Goal: Task Accomplishment & Management: Manage account settings

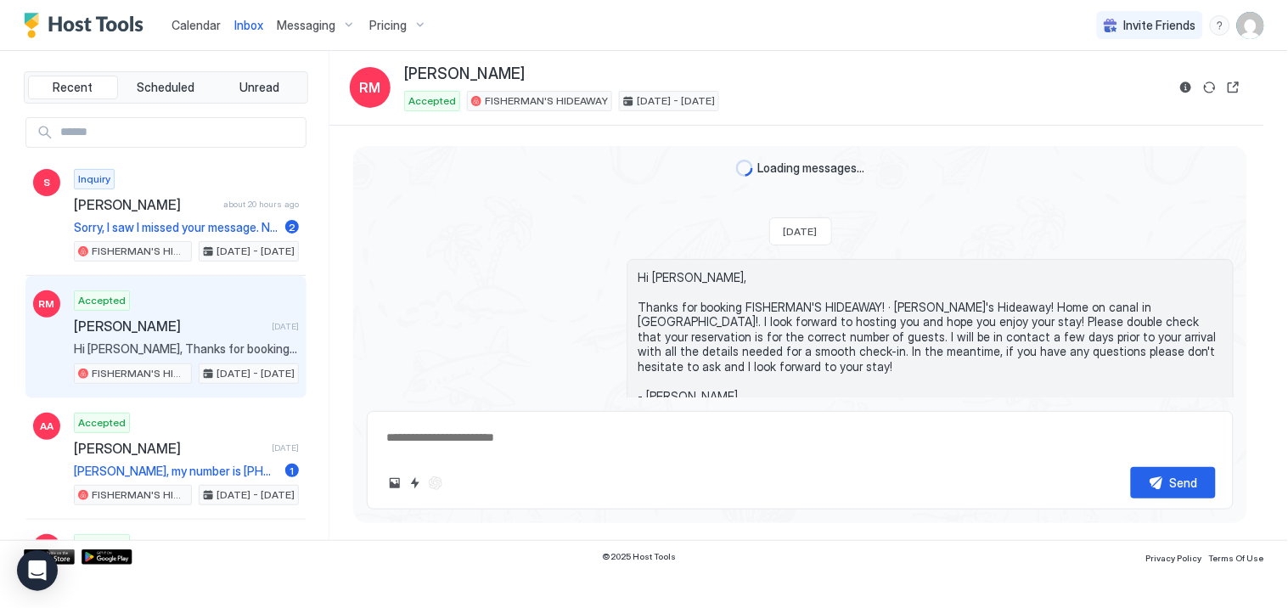
scroll to position [245, 0]
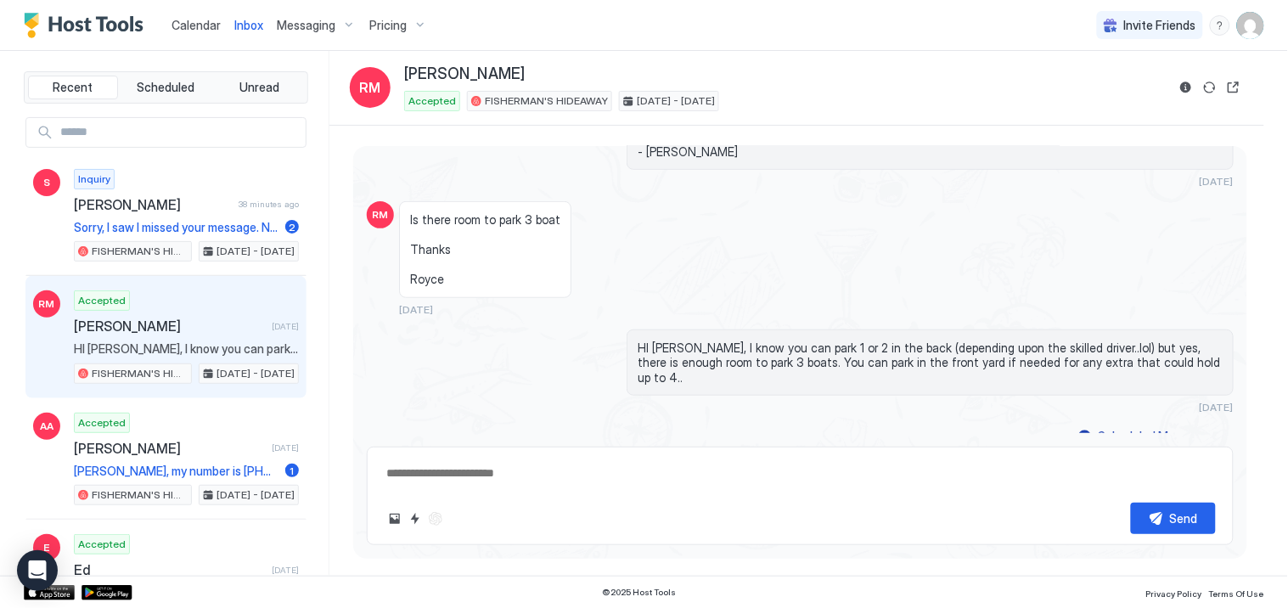
type textarea "*"
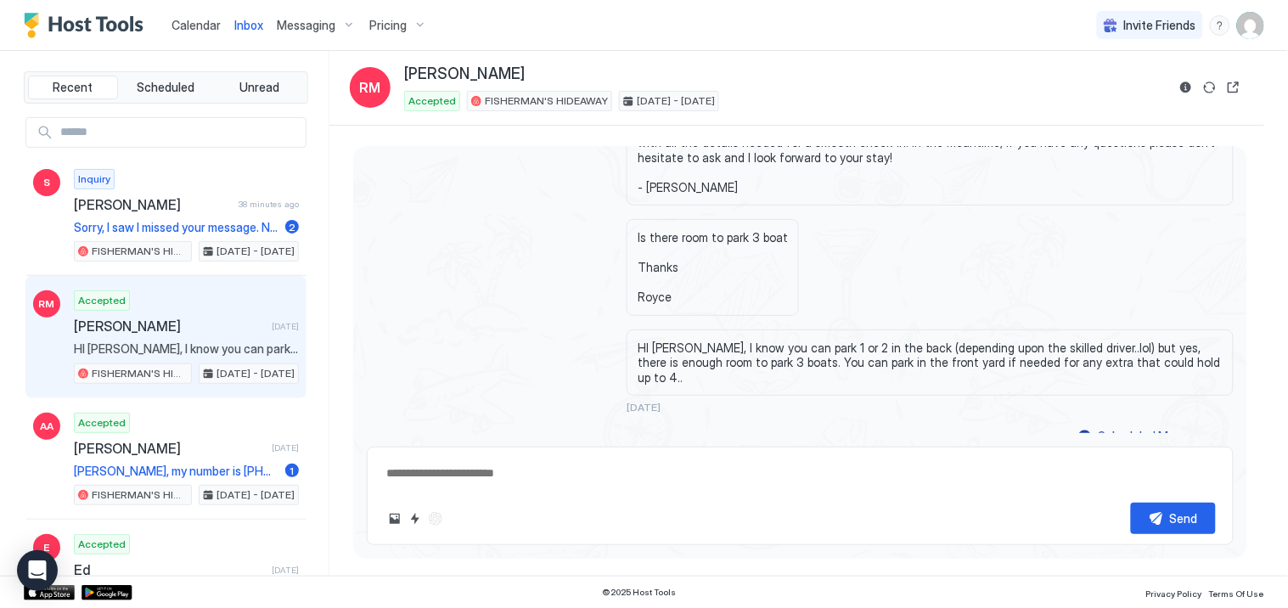
click at [1255, 26] on img "User profile" at bounding box center [1250, 25] width 27 height 27
click at [1092, 87] on span "Settings" at bounding box center [1099, 94] width 46 height 15
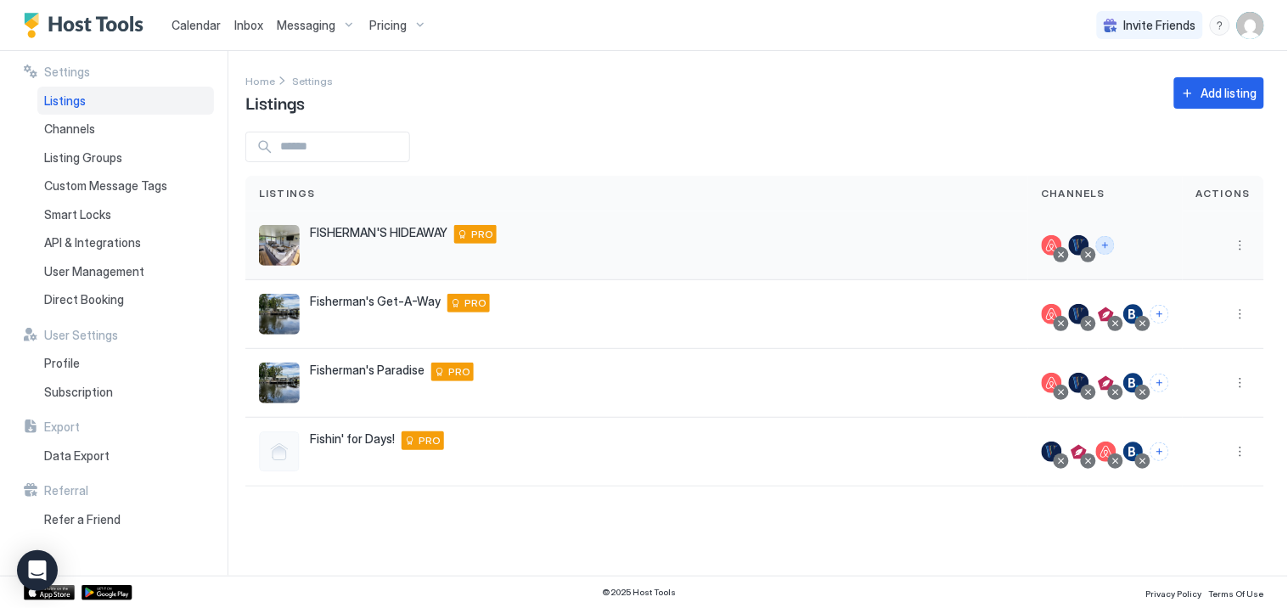
click at [1109, 242] on button "Connect channels" at bounding box center [1105, 245] width 19 height 19
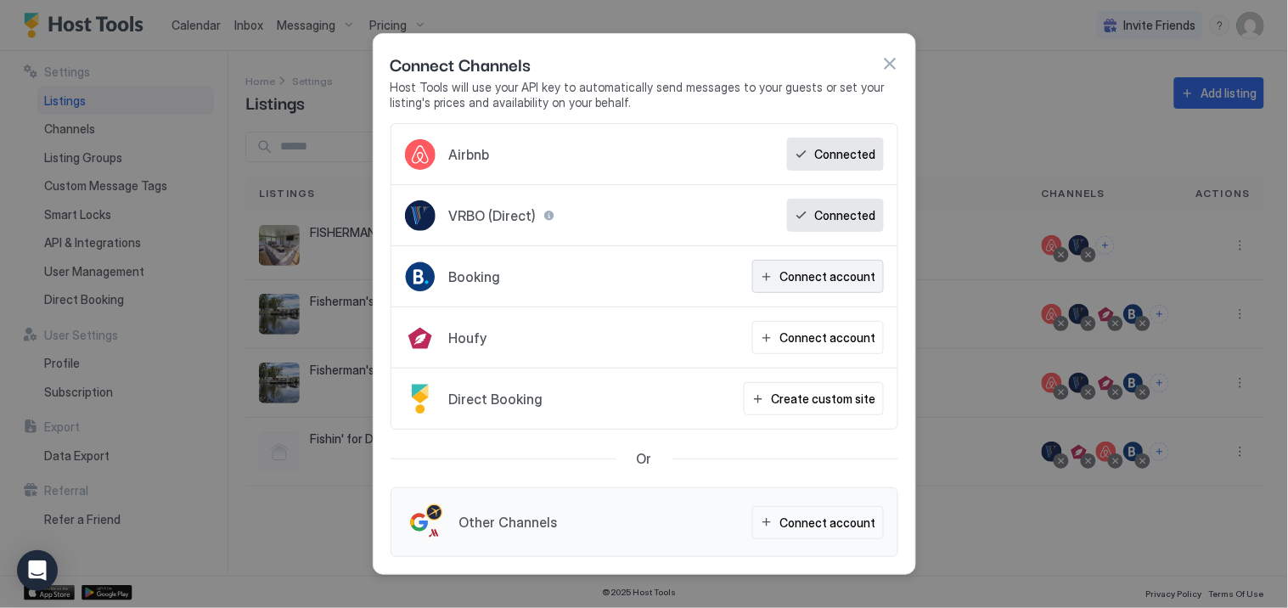
click at [832, 276] on div "Connect account" at bounding box center [829, 277] width 96 height 18
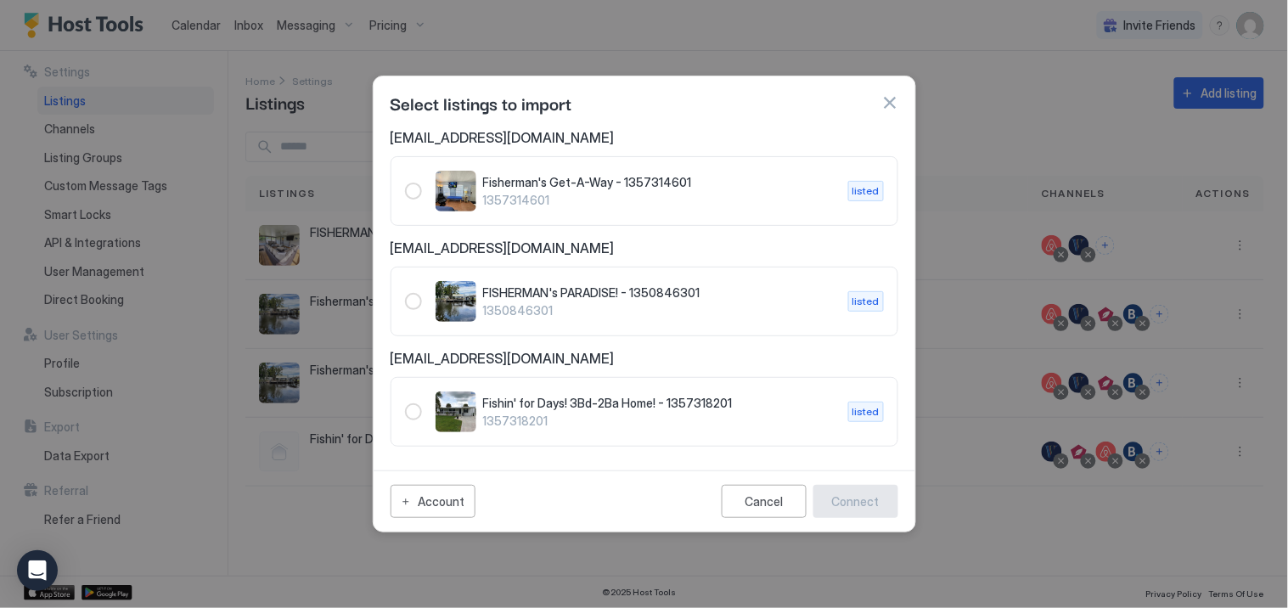
drag, startPoint x: 890, startPoint y: 100, endPoint x: 797, endPoint y: 108, distance: 93.7
click at [797, 108] on div "Select listings to import" at bounding box center [645, 102] width 508 height 25
click at [440, 192] on img "listing image" at bounding box center [456, 191] width 41 height 41
click at [417, 195] on div "1357314601" at bounding box center [413, 191] width 17 height 17
click at [776, 498] on div "Cancel" at bounding box center [764, 501] width 38 height 14
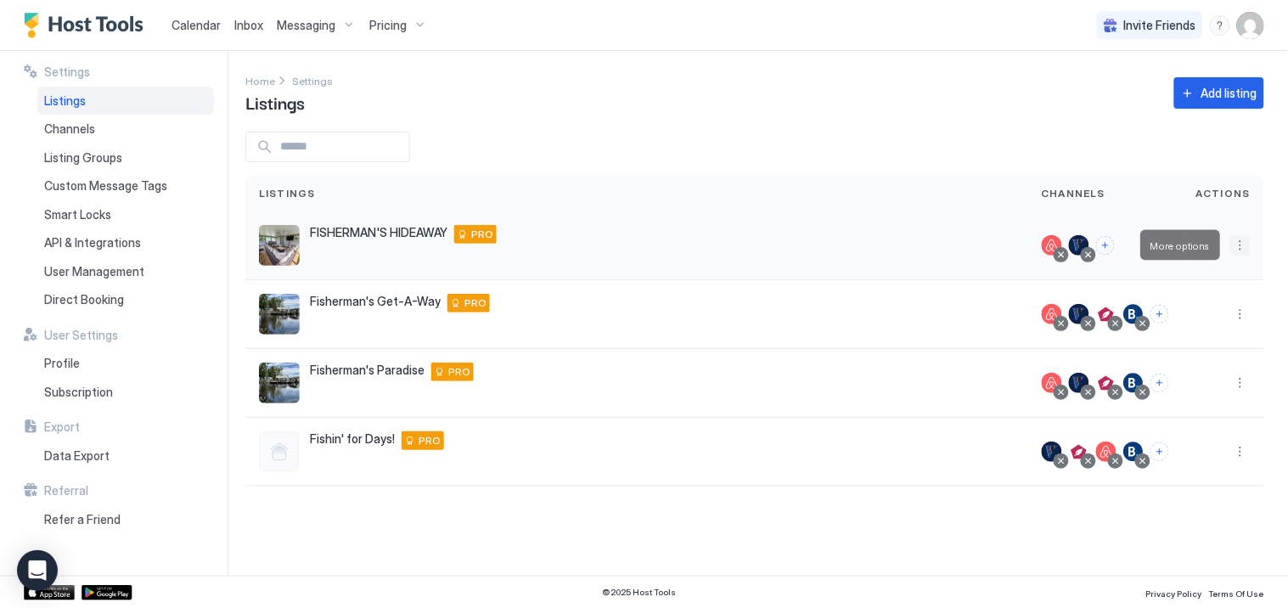
click at [1240, 248] on button "More options" at bounding box center [1241, 245] width 20 height 20
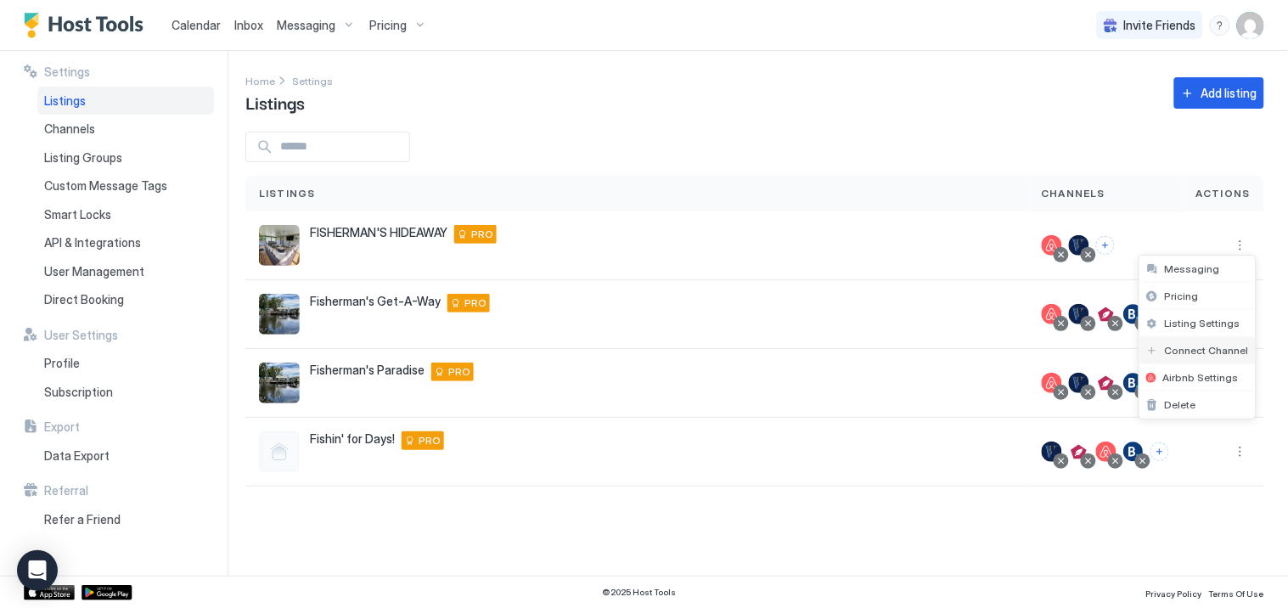
click at [1165, 350] on span "Connect Channel" at bounding box center [1207, 350] width 84 height 13
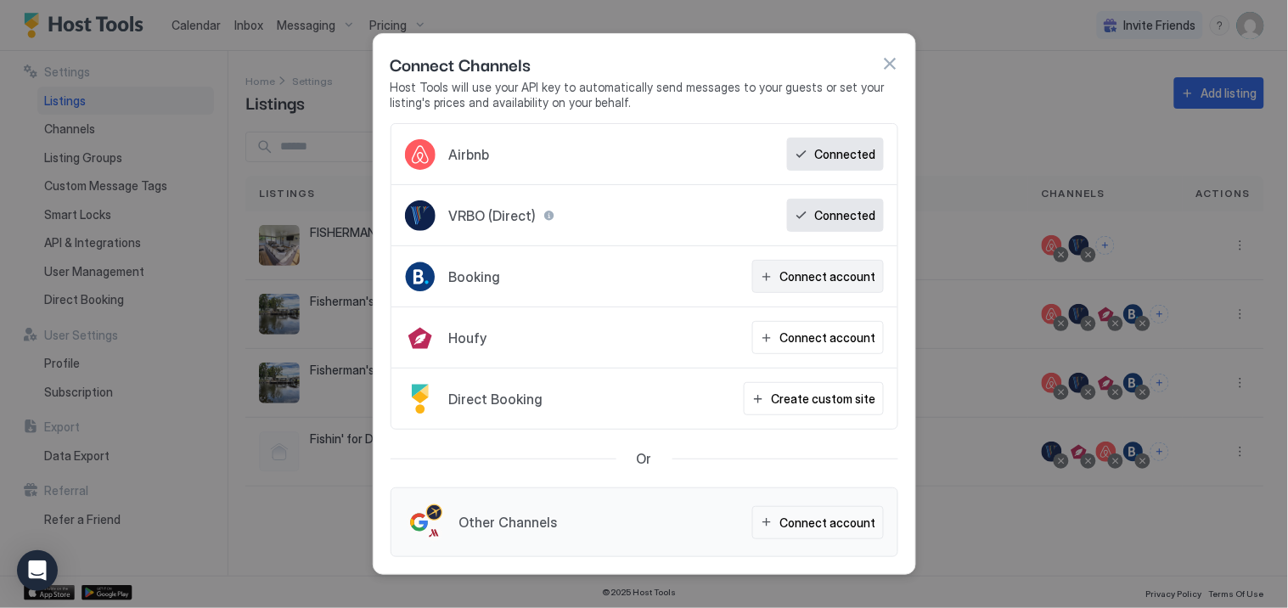
click at [783, 275] on button "Connect account" at bounding box center [818, 276] width 132 height 33
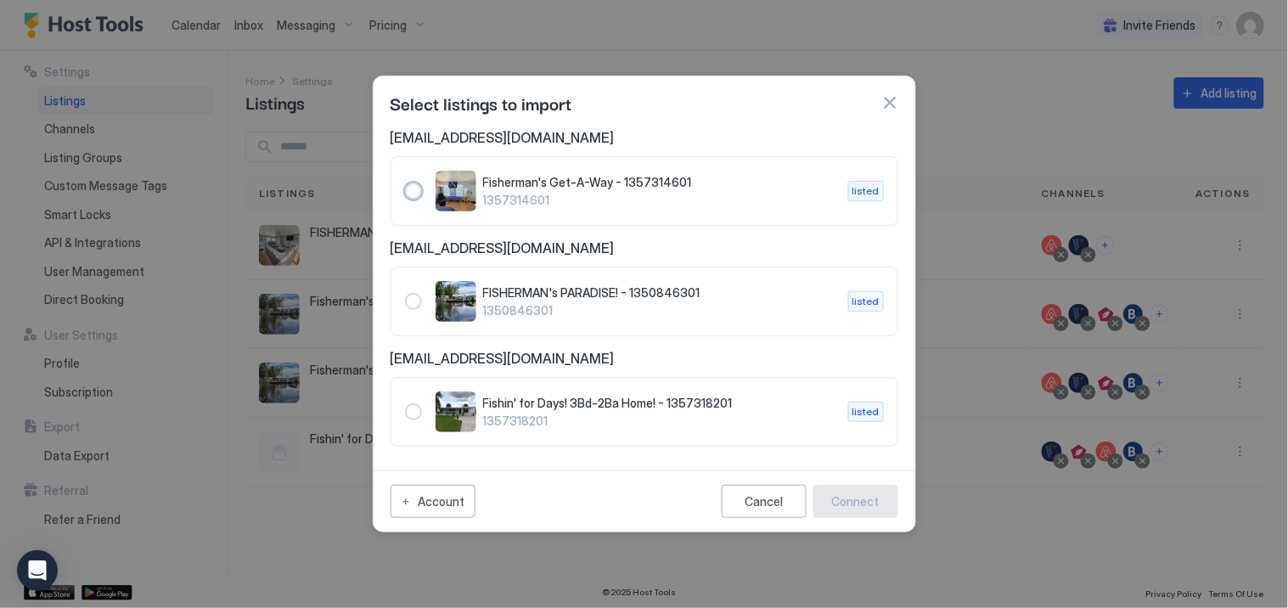
click at [416, 197] on div "1357314601" at bounding box center [413, 191] width 17 height 17
drag, startPoint x: 514, startPoint y: 181, endPoint x: 625, endPoint y: 185, distance: 111.3
click at [516, 181] on span "Fisherman's Get-A-Way - 1357314601" at bounding box center [659, 182] width 352 height 15
drag, startPoint x: 668, startPoint y: 185, endPoint x: 678, endPoint y: 185, distance: 10.2
click at [674, 185] on span "Fisherman's Get-A-Way - 1357314601" at bounding box center [659, 182] width 352 height 15
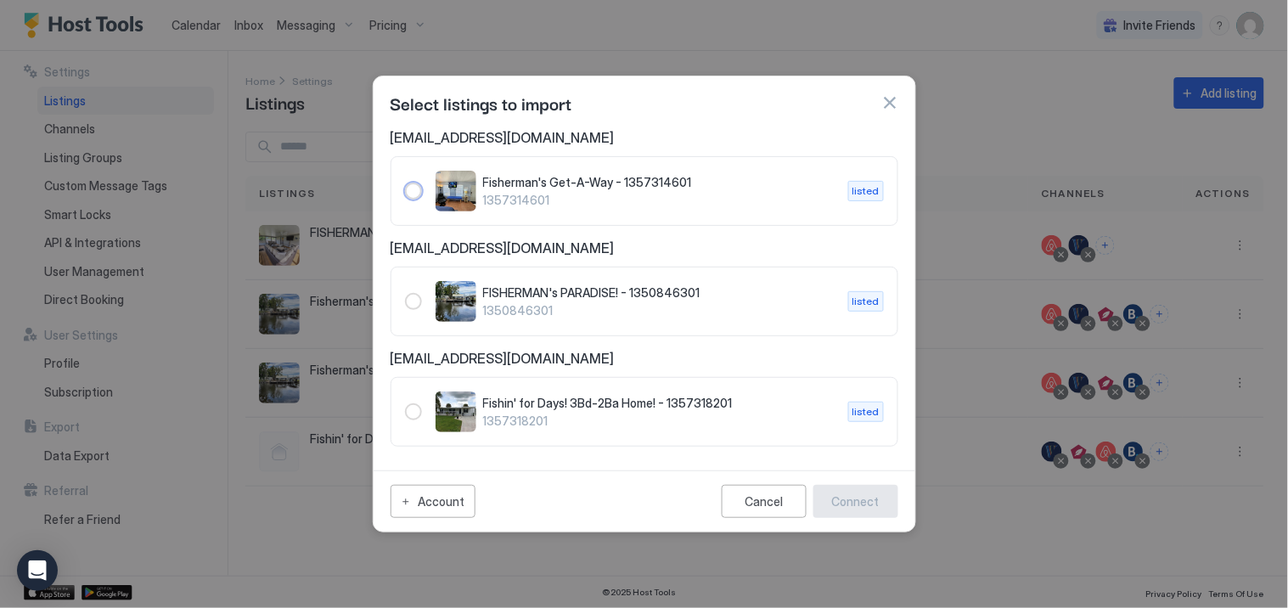
click at [872, 189] on span "listed" at bounding box center [866, 190] width 27 height 15
click at [668, 184] on span "Fisherman's Get-A-Way - 1357314601" at bounding box center [659, 182] width 352 height 15
click at [572, 183] on span "Fisherman's Get-A-Way - 1357314601" at bounding box center [659, 182] width 352 height 15
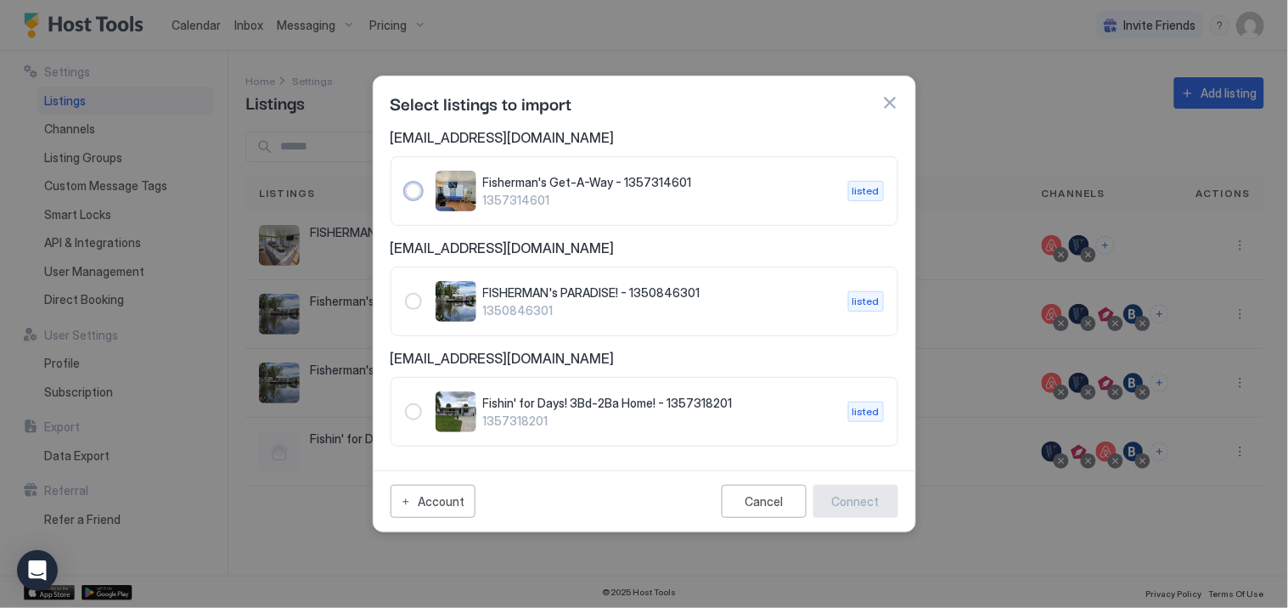
click at [420, 191] on div "1357314601" at bounding box center [413, 191] width 17 height 17
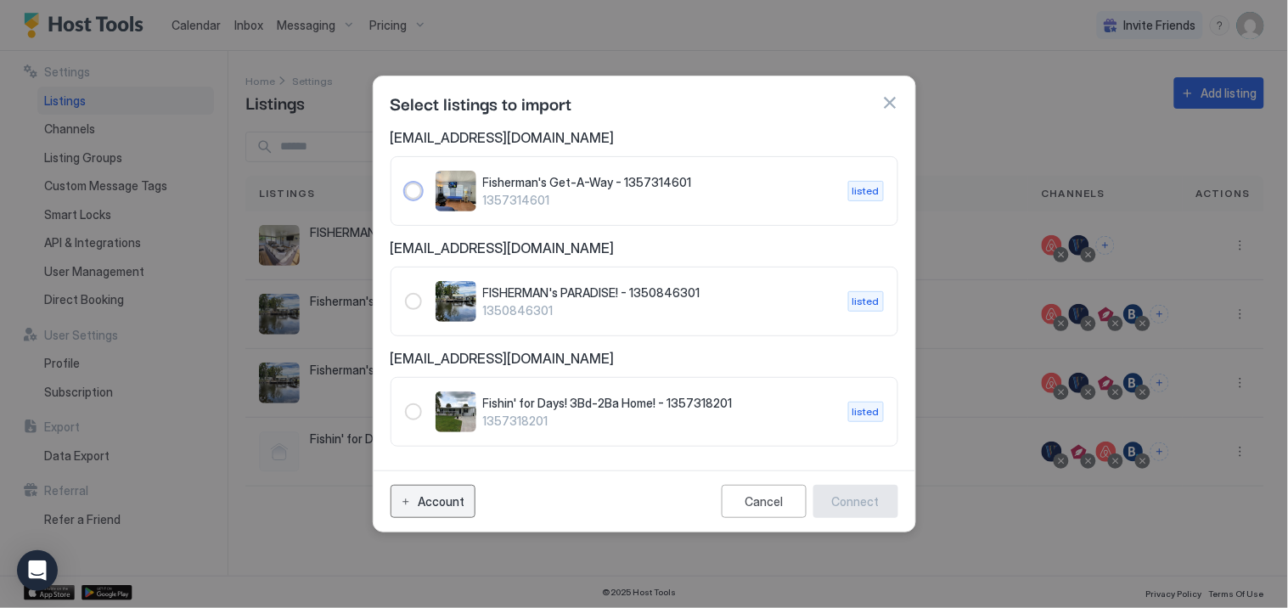
click at [433, 505] on div "Account" at bounding box center [441, 502] width 47 height 18
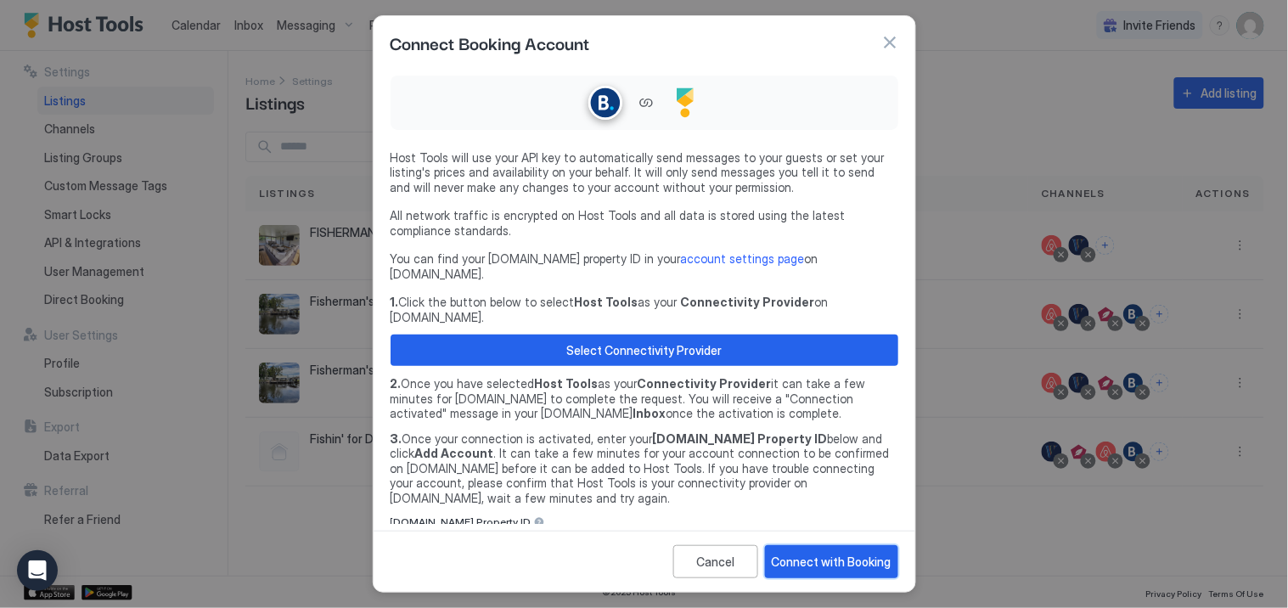
click at [817, 563] on div "Connect with Booking" at bounding box center [832, 562] width 120 height 18
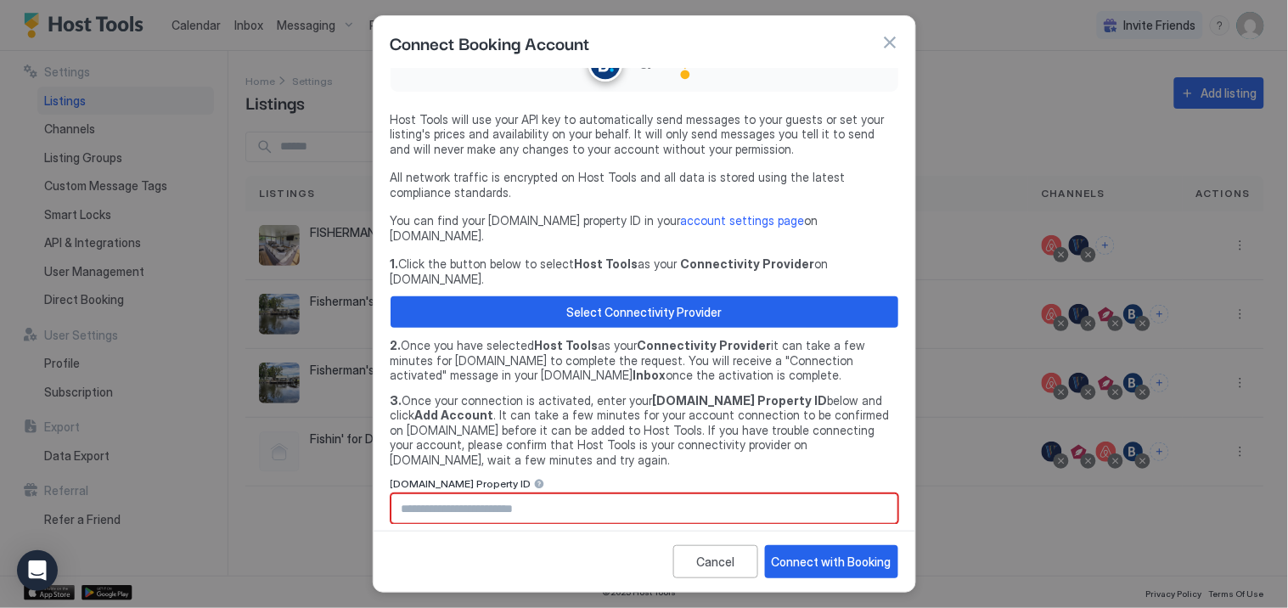
scroll to position [45, 0]
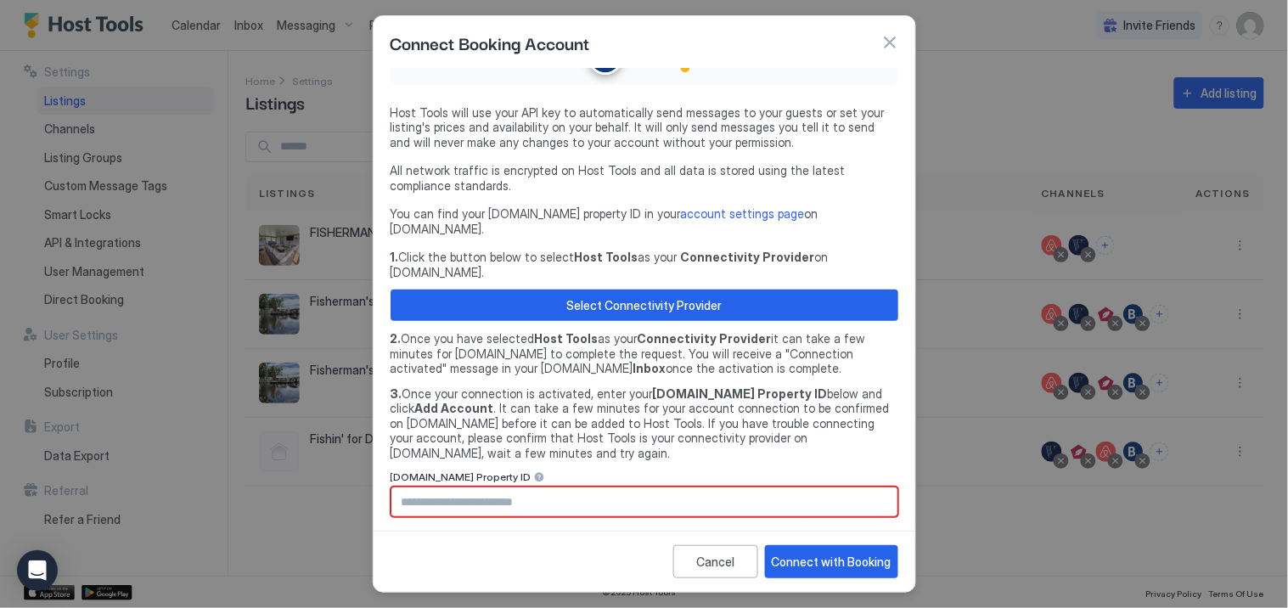
drag, startPoint x: 476, startPoint y: 474, endPoint x: 647, endPoint y: 479, distance: 170.8
click at [493, 488] on input "Input Field" at bounding box center [645, 502] width 506 height 29
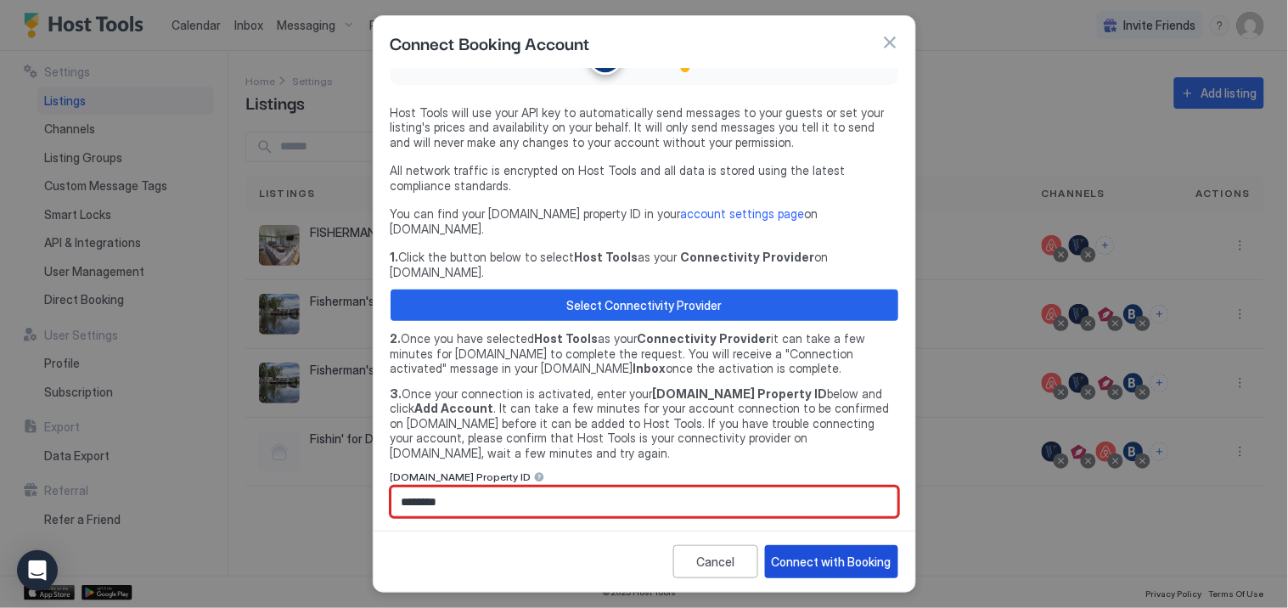
type input "********"
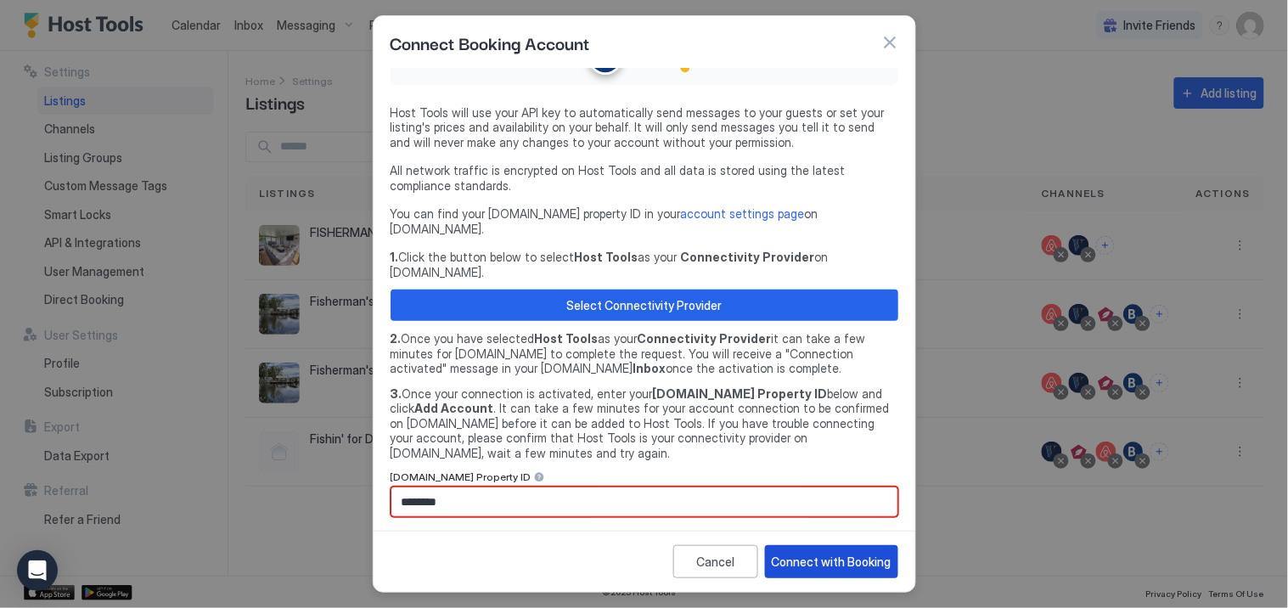
click at [819, 563] on div "Connect with Booking" at bounding box center [832, 562] width 120 height 18
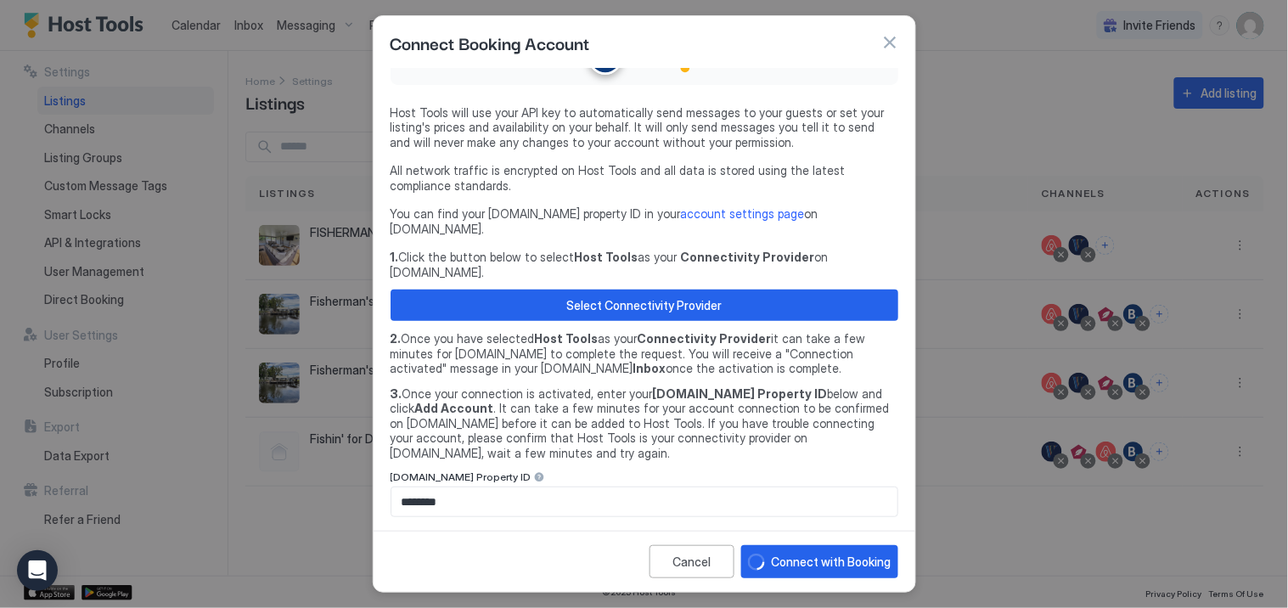
scroll to position [82, 0]
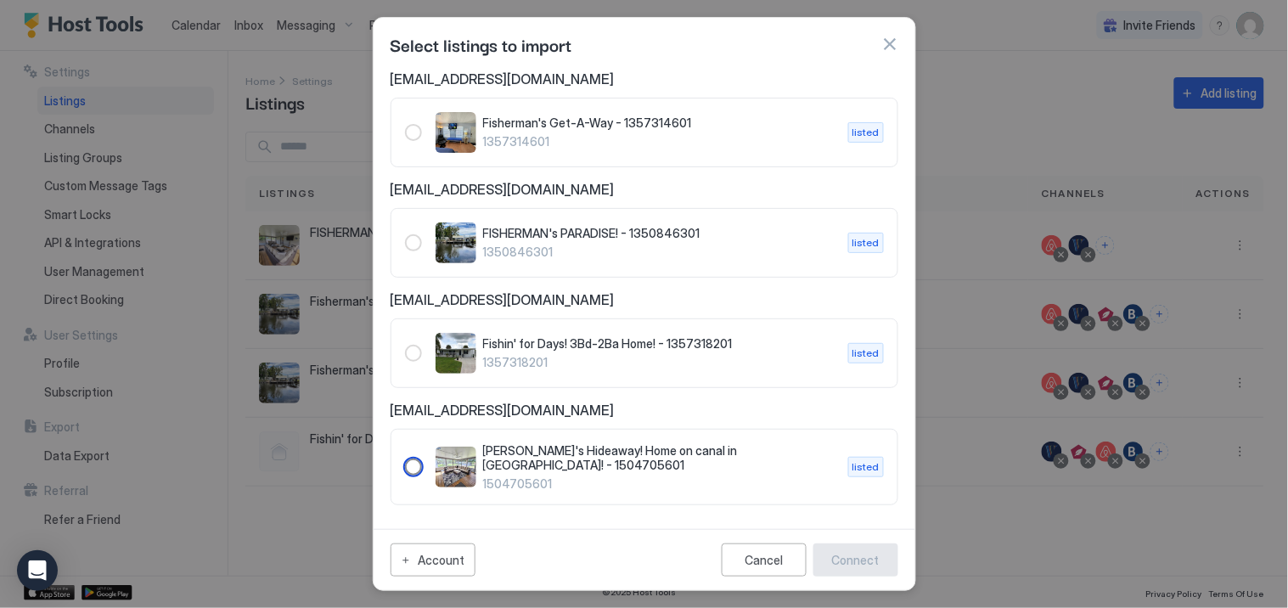
click at [411, 471] on div "1504705601" at bounding box center [413, 467] width 17 height 17
click at [861, 562] on div "Connect" at bounding box center [856, 560] width 48 height 18
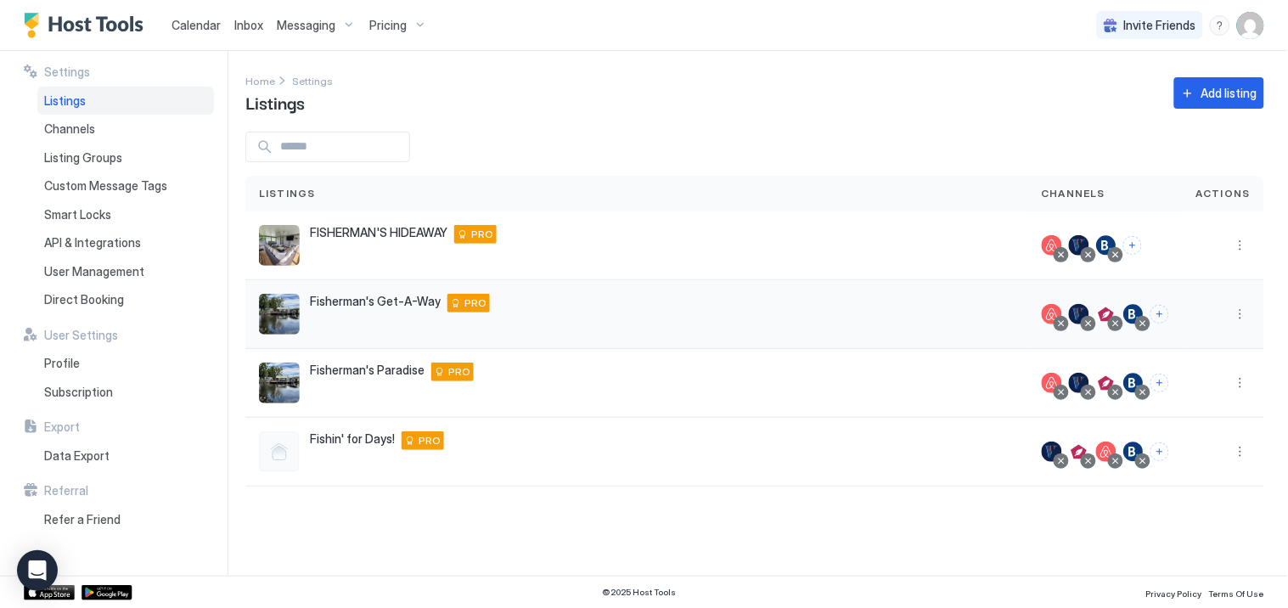
click at [1111, 314] on div at bounding box center [1106, 314] width 20 height 20
click at [1109, 312] on div at bounding box center [1106, 314] width 20 height 20
click at [1240, 315] on button "More options" at bounding box center [1241, 314] width 20 height 20
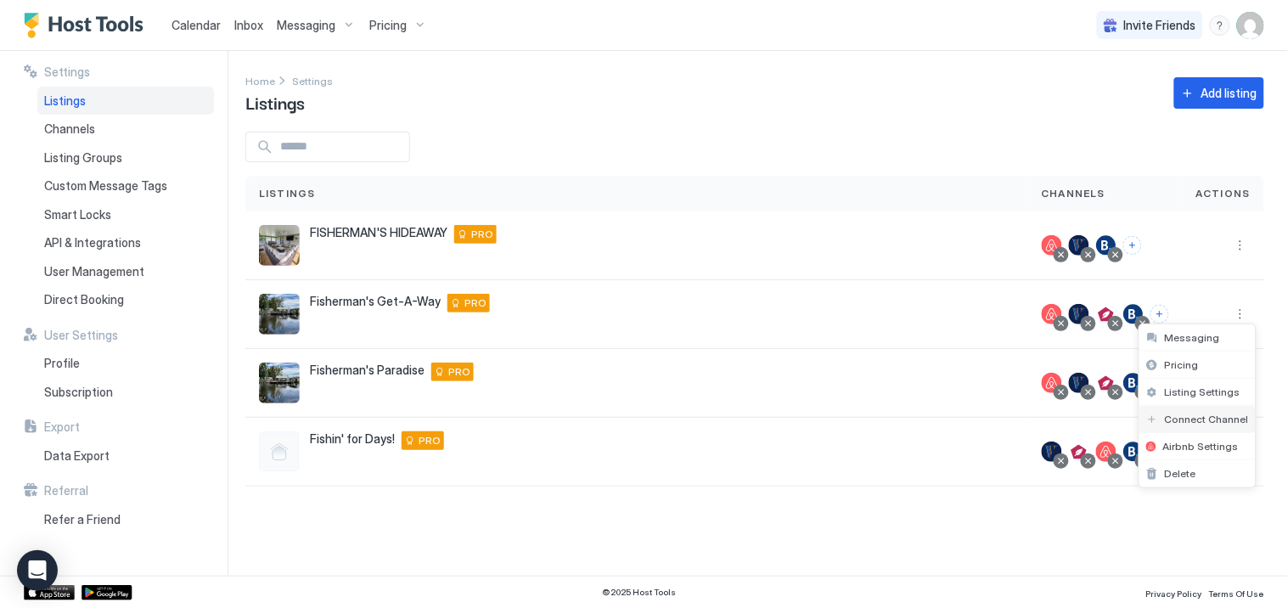
click at [1186, 418] on span "Connect Channel" at bounding box center [1207, 419] width 84 height 13
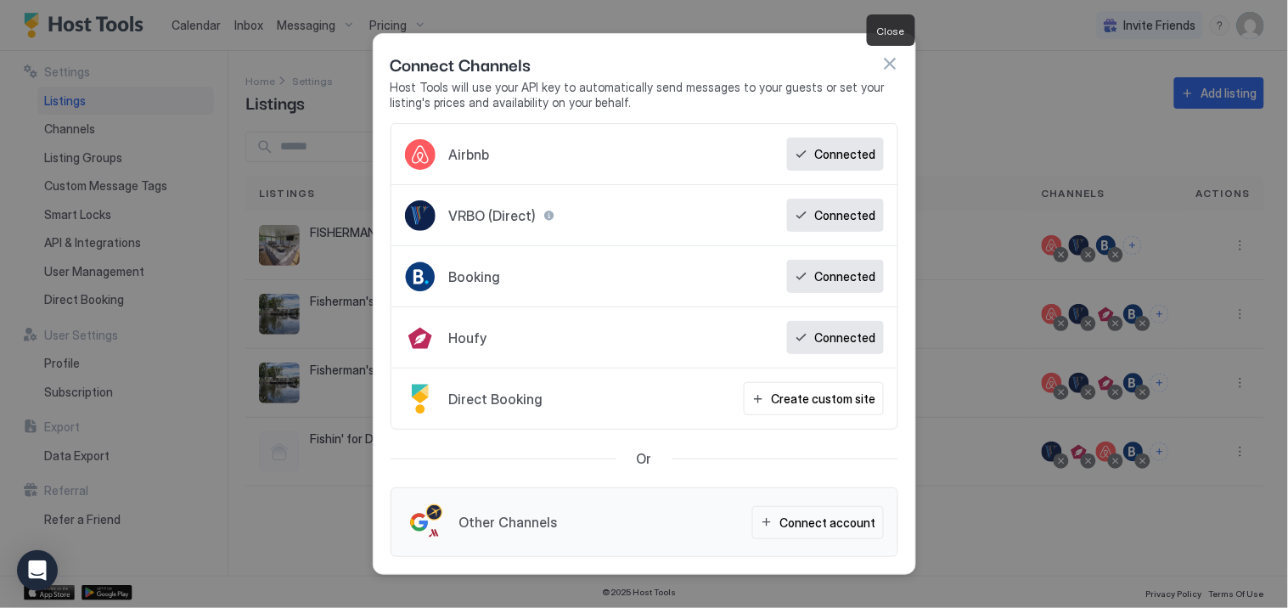
click at [888, 60] on button "button" at bounding box center [890, 63] width 17 height 17
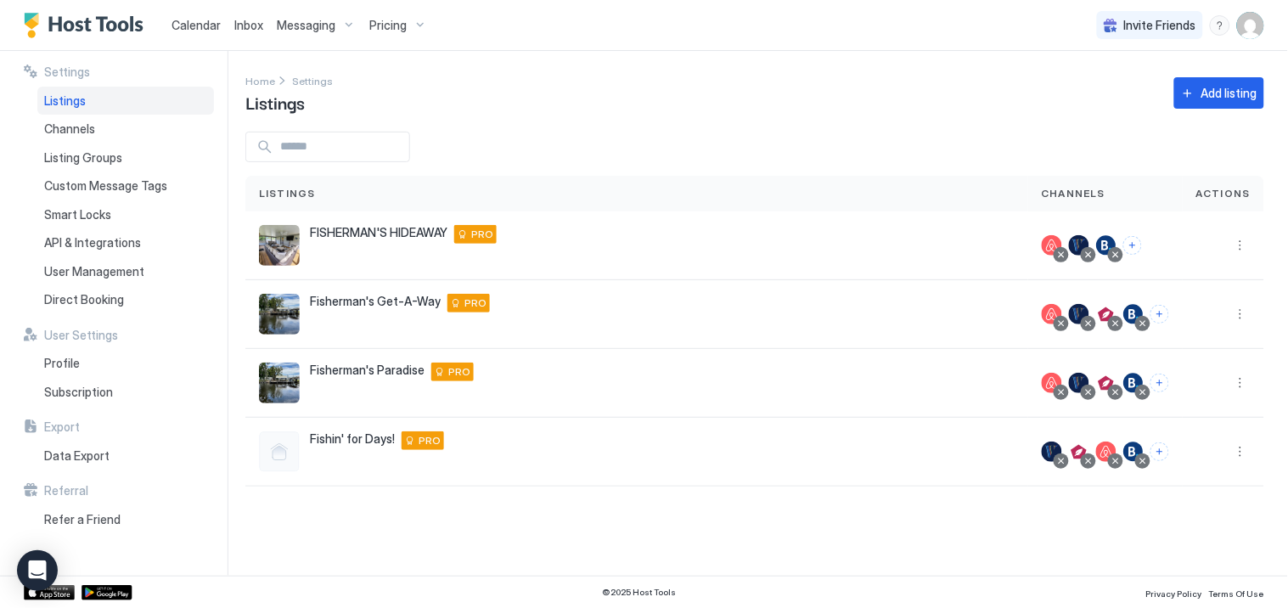
click at [194, 23] on span "Calendar" at bounding box center [196, 25] width 49 height 14
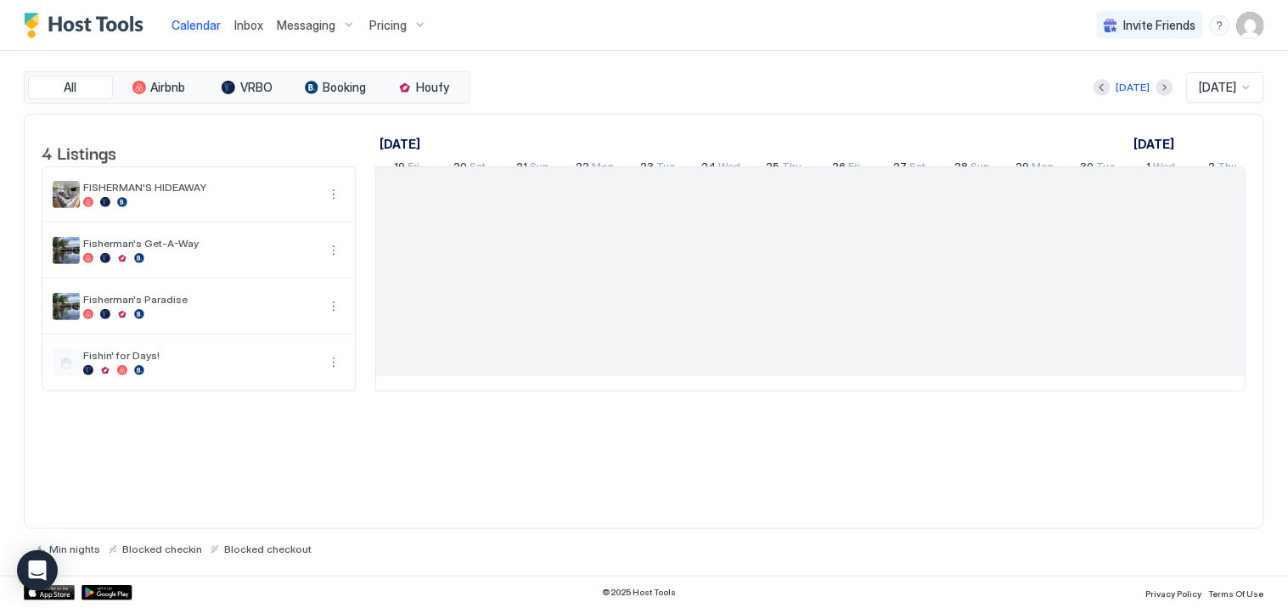
scroll to position [0, 944]
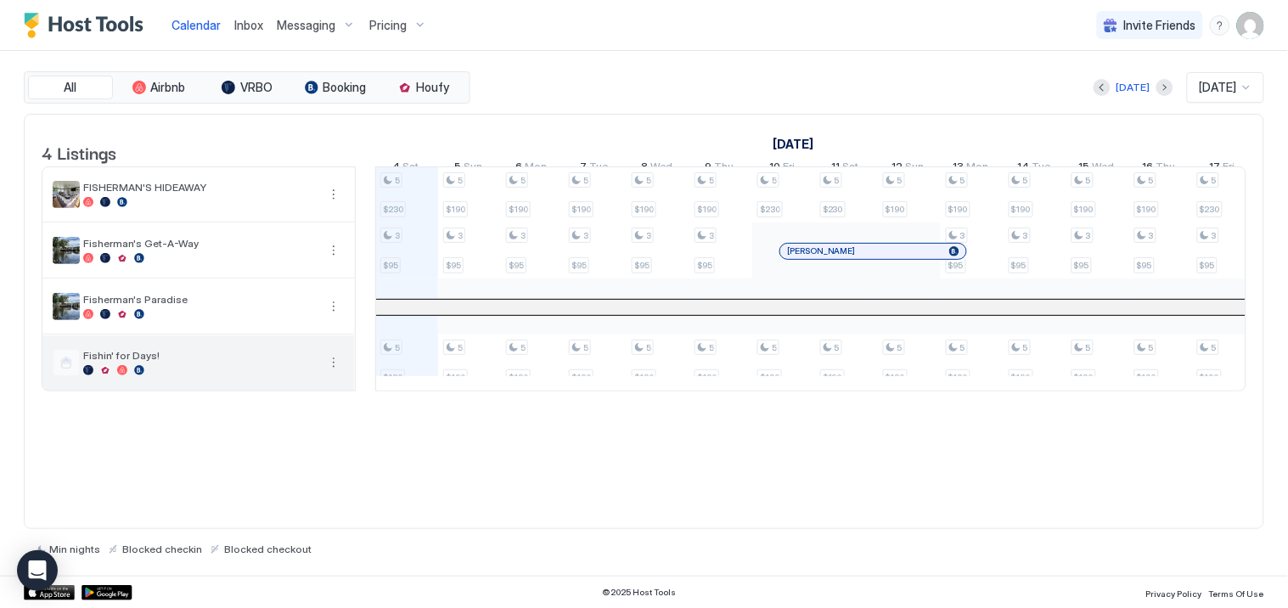
click at [109, 362] on span "Fishin' for Days!" at bounding box center [200, 355] width 234 height 13
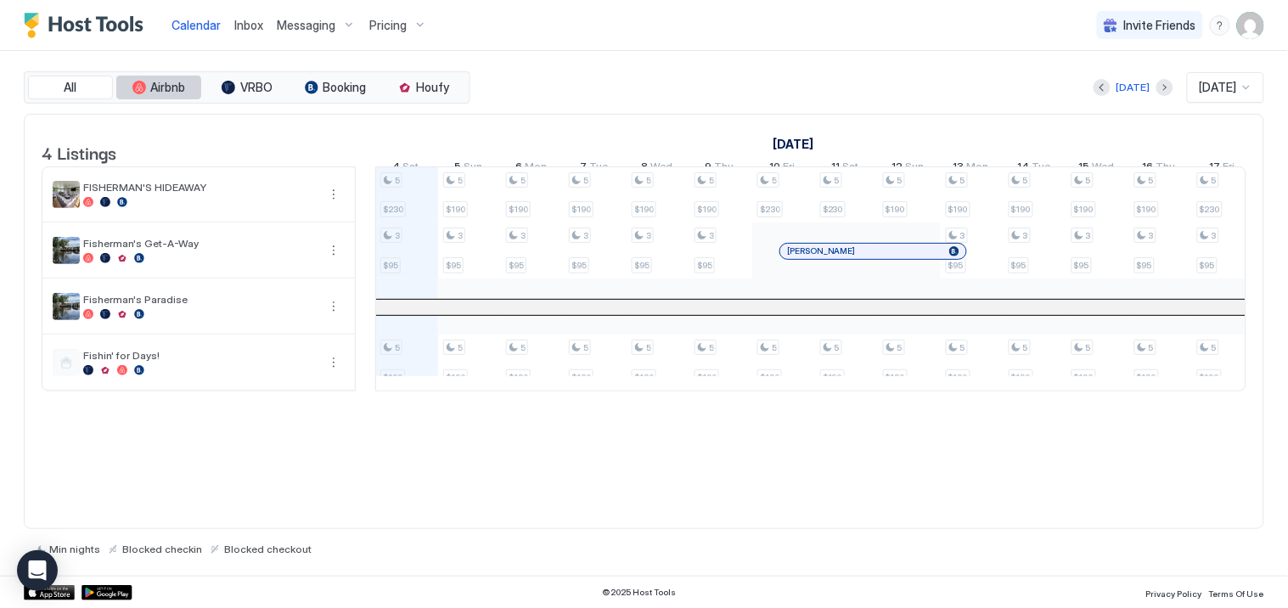
click at [155, 85] on span "Airbnb" at bounding box center [168, 87] width 35 height 15
click at [104, 88] on button "All" at bounding box center [70, 88] width 85 height 24
click at [148, 87] on button "Airbnb" at bounding box center [158, 88] width 85 height 24
click at [262, 89] on span "VRBO" at bounding box center [256, 87] width 32 height 15
click at [78, 88] on button "All" at bounding box center [70, 88] width 85 height 24
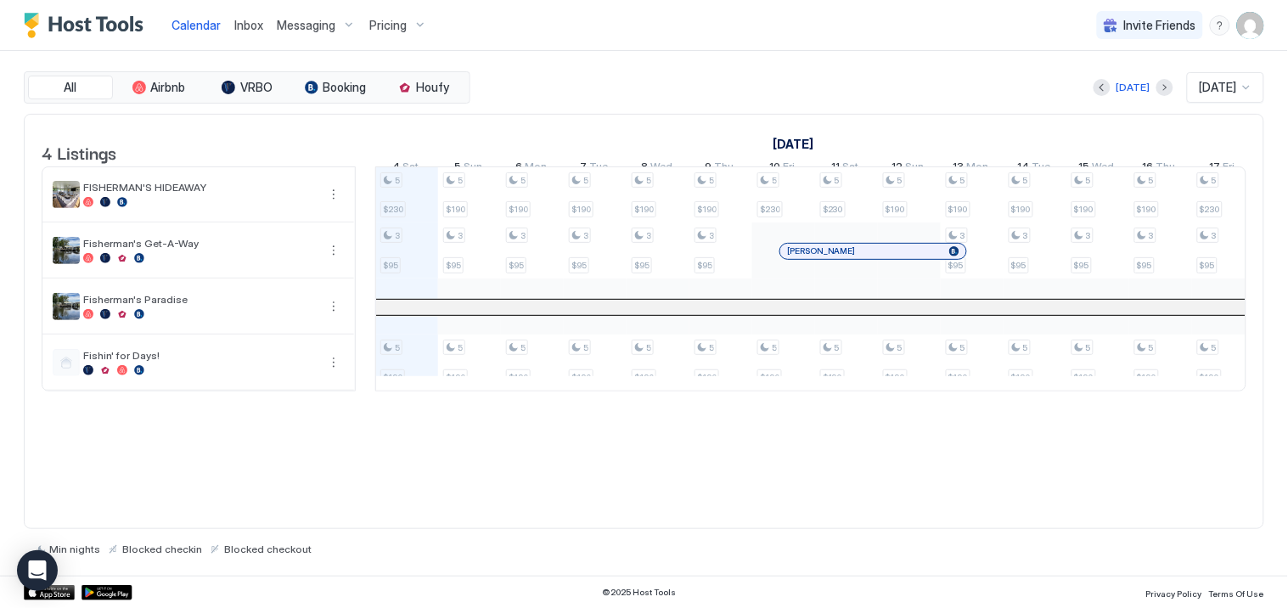
click at [1249, 32] on img "User profile" at bounding box center [1250, 25] width 27 height 27
click at [1090, 95] on span "Settings" at bounding box center [1099, 94] width 46 height 15
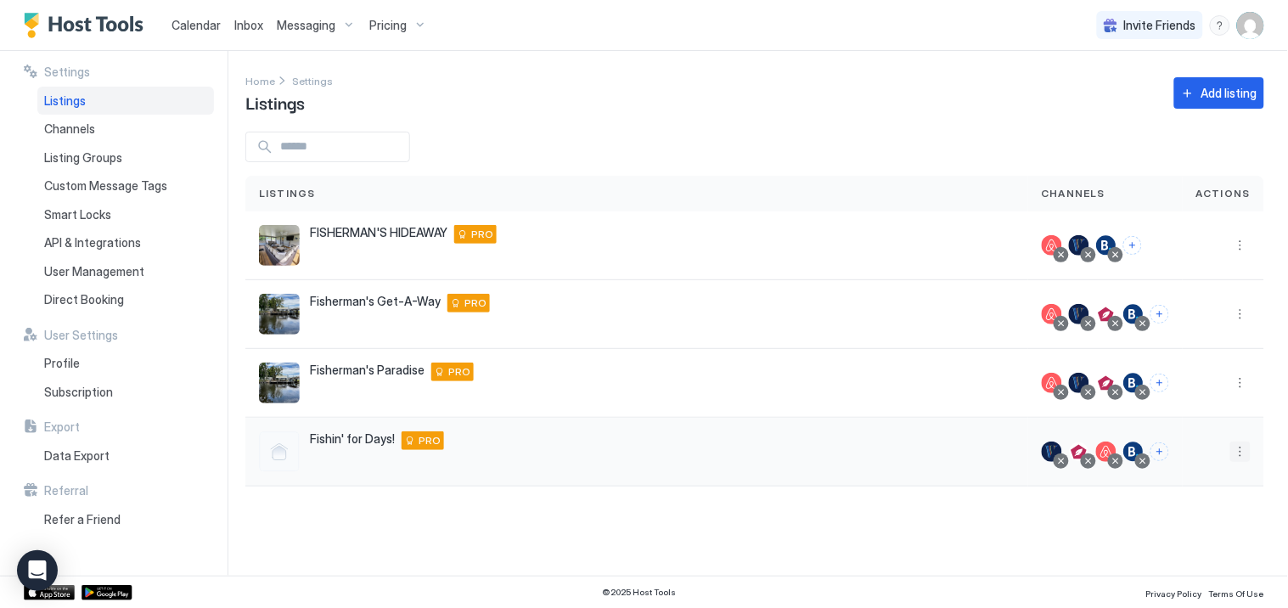
click at [1237, 448] on button "More options" at bounding box center [1241, 452] width 20 height 20
click at [1192, 341] on span "Listing Settings" at bounding box center [1203, 345] width 76 height 13
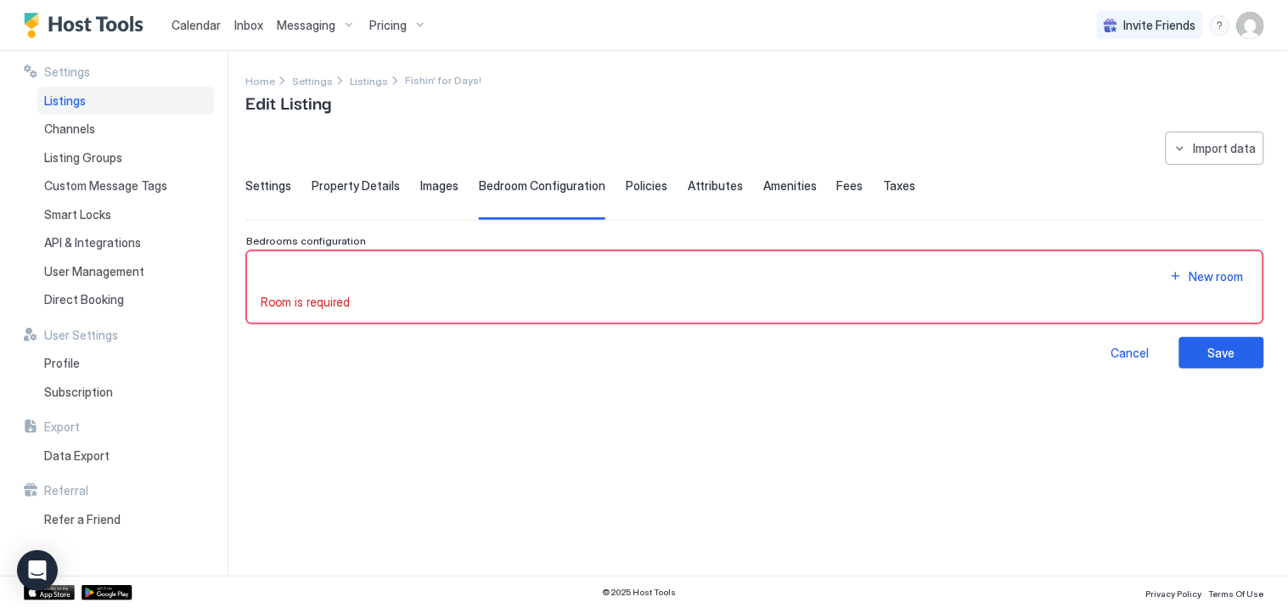
click at [277, 189] on span "Settings" at bounding box center [268, 185] width 46 height 15
click at [535, 188] on span "Bedroom Configuration" at bounding box center [542, 185] width 127 height 15
click at [1194, 273] on div "New room" at bounding box center [1217, 277] width 54 height 18
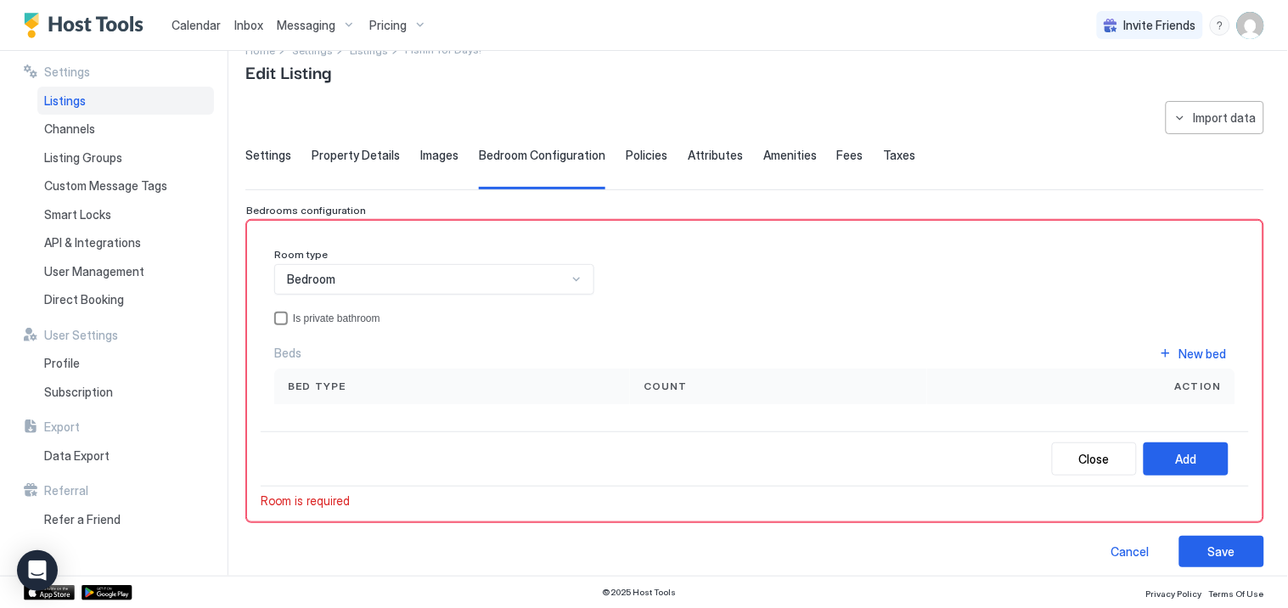
scroll to position [43, 0]
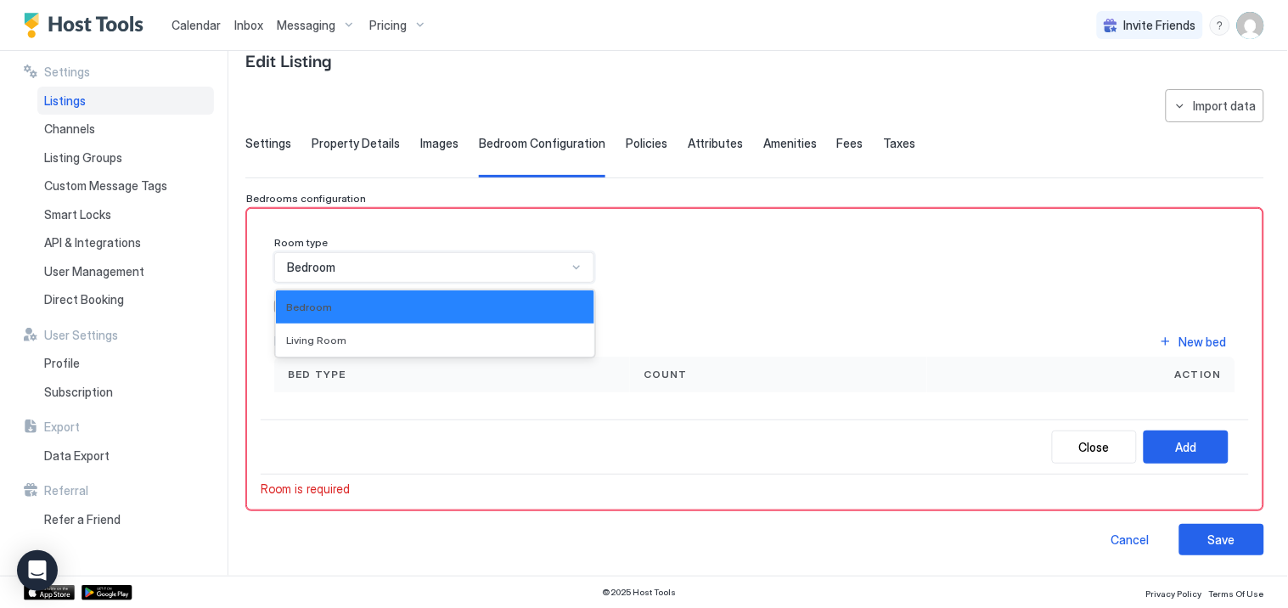
click at [570, 268] on div at bounding box center [577, 268] width 14 height 14
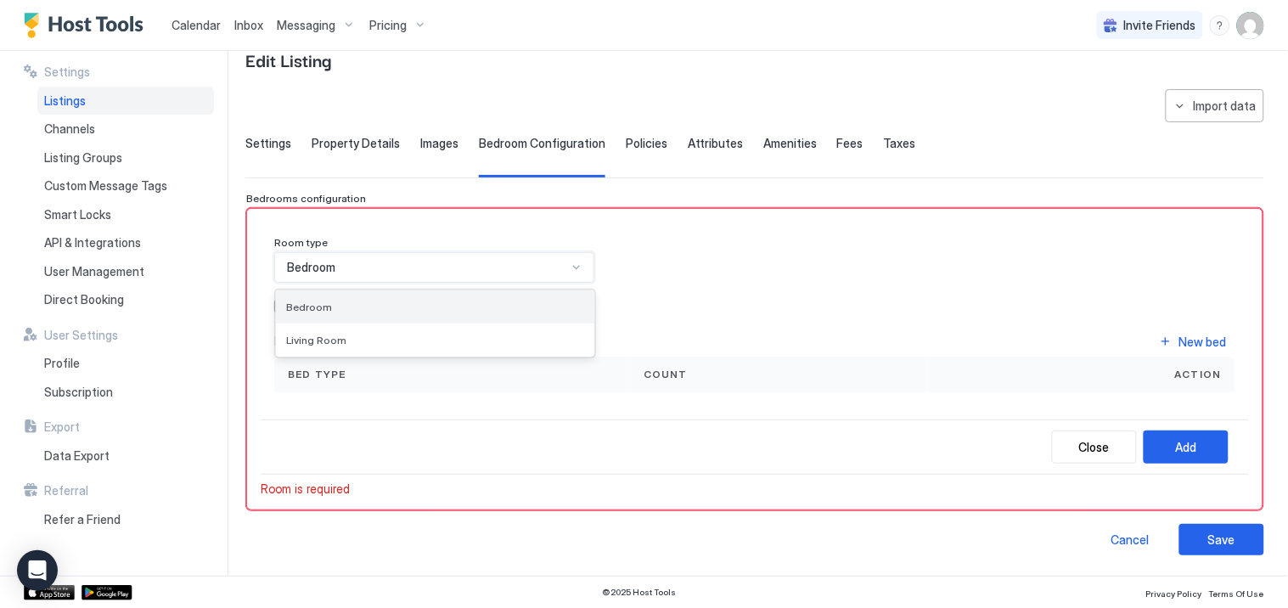
click at [362, 304] on div "Bedroom" at bounding box center [435, 307] width 298 height 13
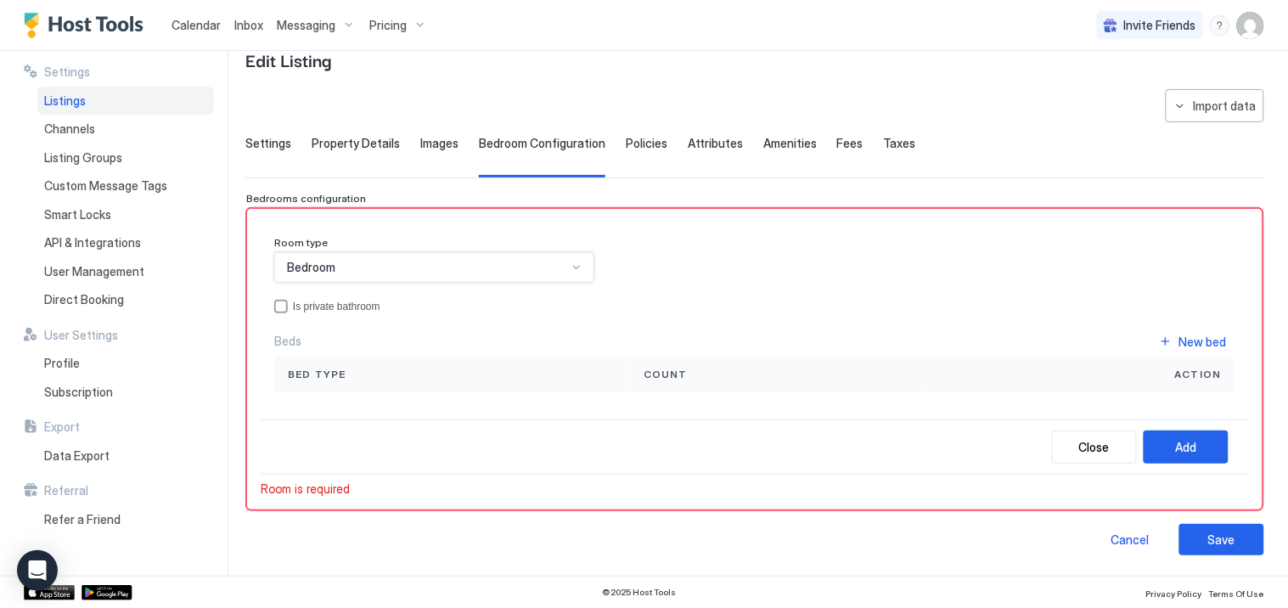
click at [1175, 375] on span "Action" at bounding box center [1198, 374] width 47 height 15
click at [631, 366] on div "Count" at bounding box center [778, 375] width 297 height 36
click at [658, 375] on span "Count" at bounding box center [666, 374] width 44 height 15
click at [323, 375] on span "Bed type" at bounding box center [317, 374] width 59 height 15
click at [667, 372] on span "Count" at bounding box center [666, 374] width 44 height 15
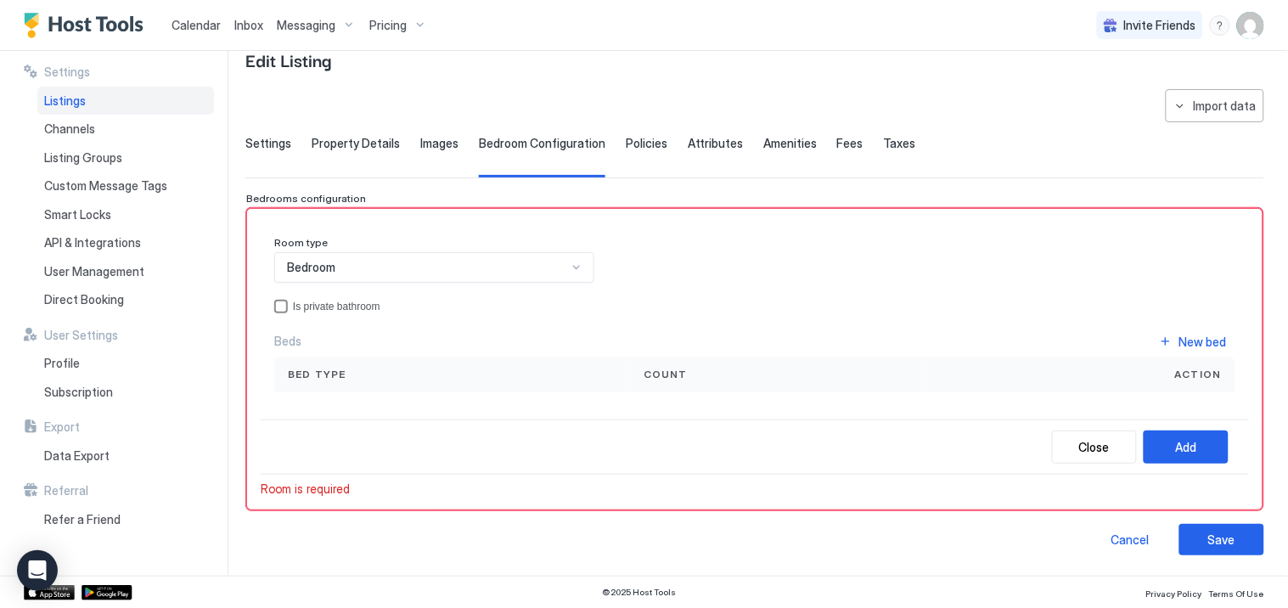
click at [281, 301] on div "privateBathroom" at bounding box center [281, 307] width 14 height 14
click at [281, 302] on icon "privateBathroom" at bounding box center [281, 307] width 10 height 10
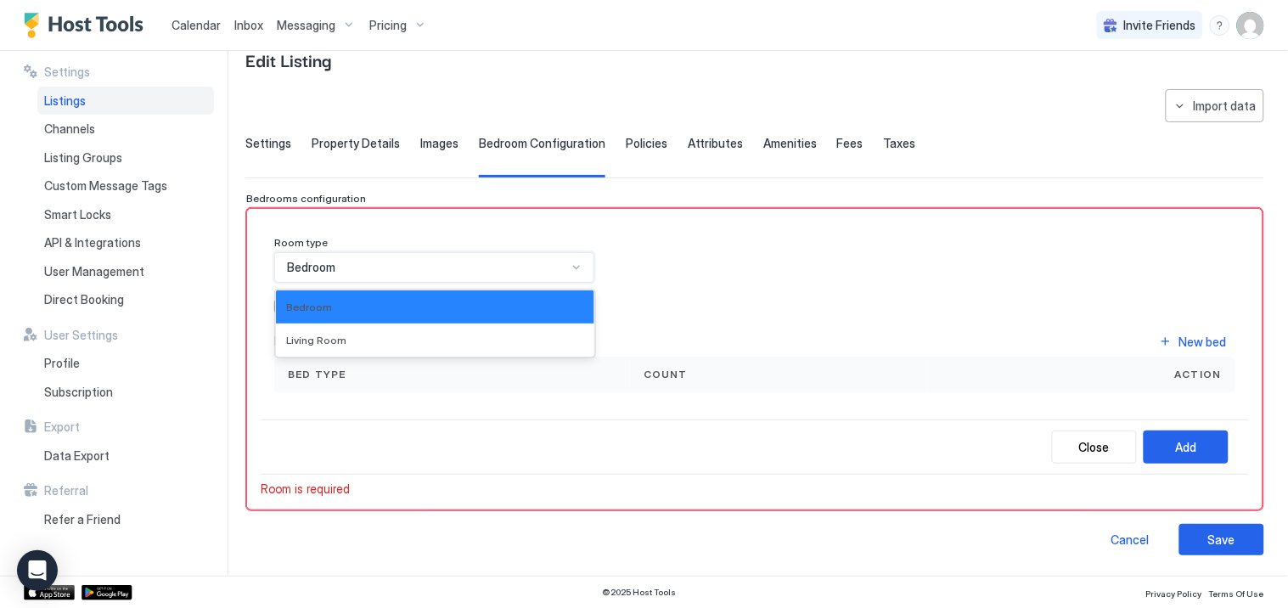
click at [570, 272] on div at bounding box center [577, 268] width 14 height 14
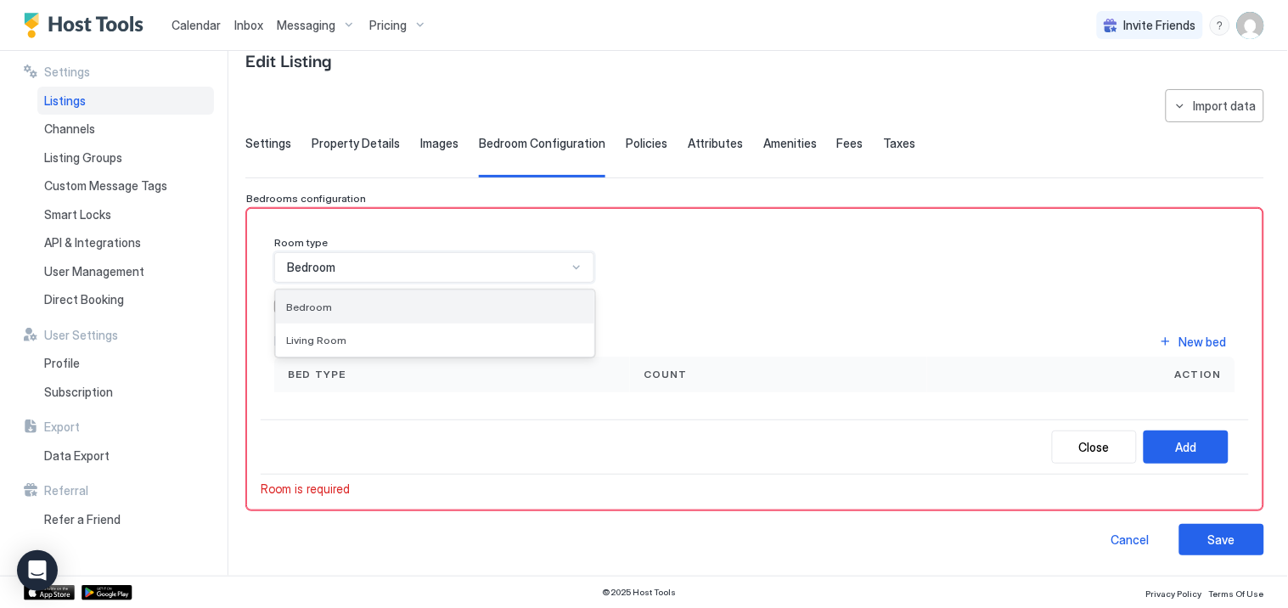
click at [426, 302] on div "Bedroom" at bounding box center [435, 307] width 298 height 13
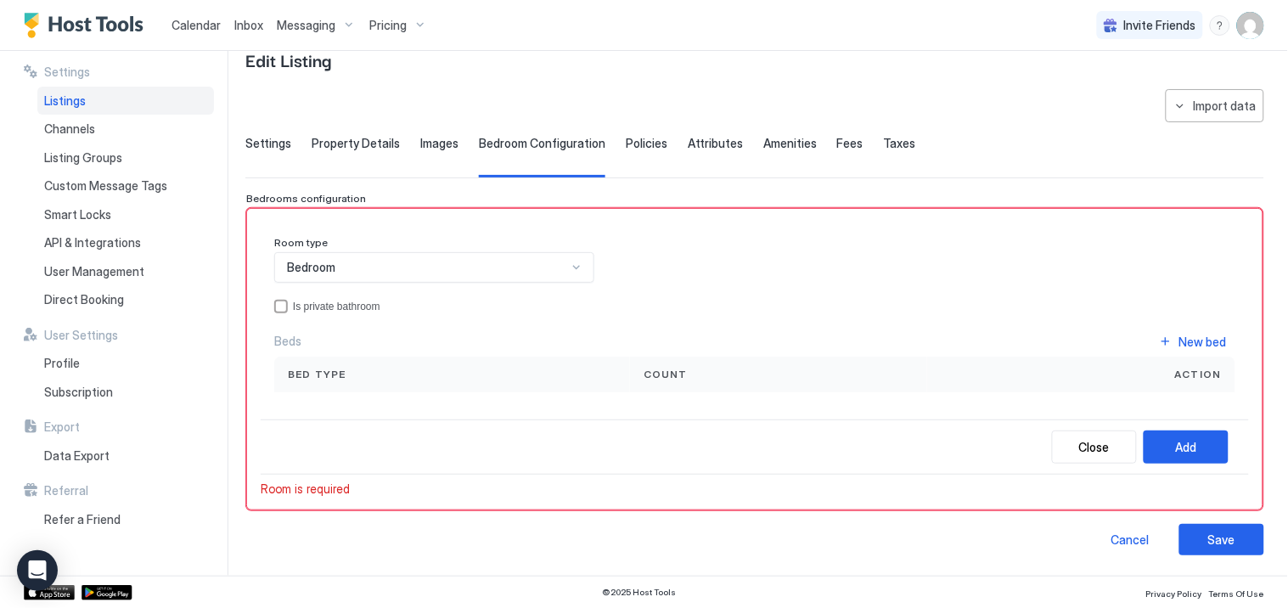
click at [689, 279] on div "Room type Bedroom Is private bathroom Beds New bed Bed type Count Action" at bounding box center [754, 314] width 961 height 156
click at [1176, 446] on div "Add" at bounding box center [1186, 447] width 21 height 18
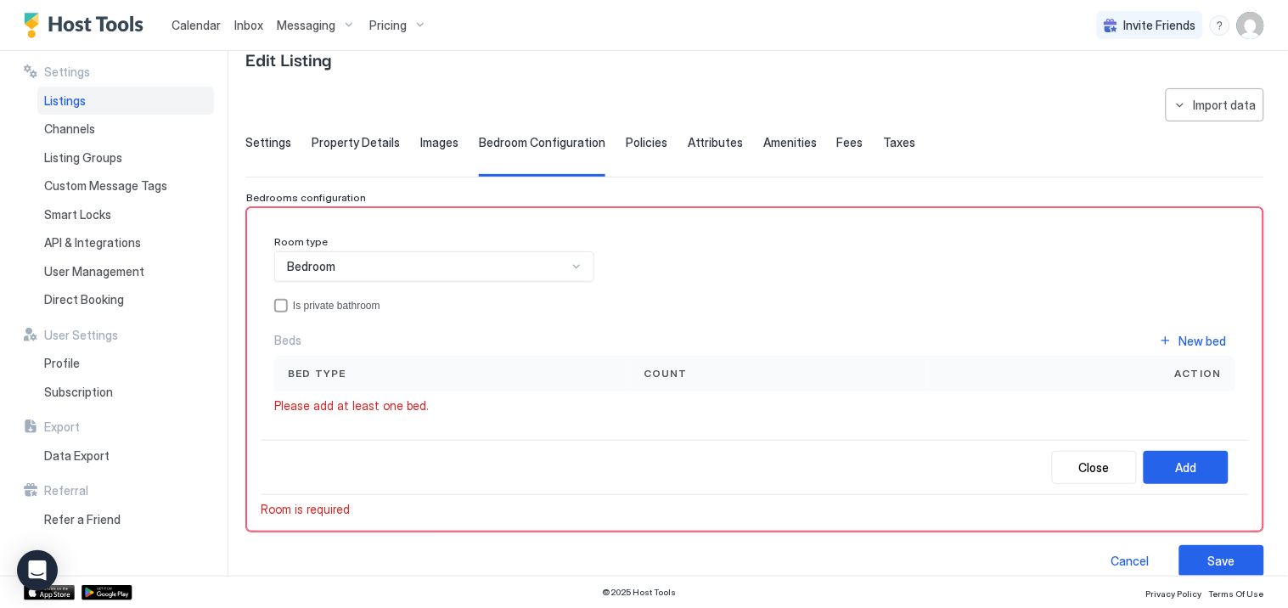
scroll to position [65, 0]
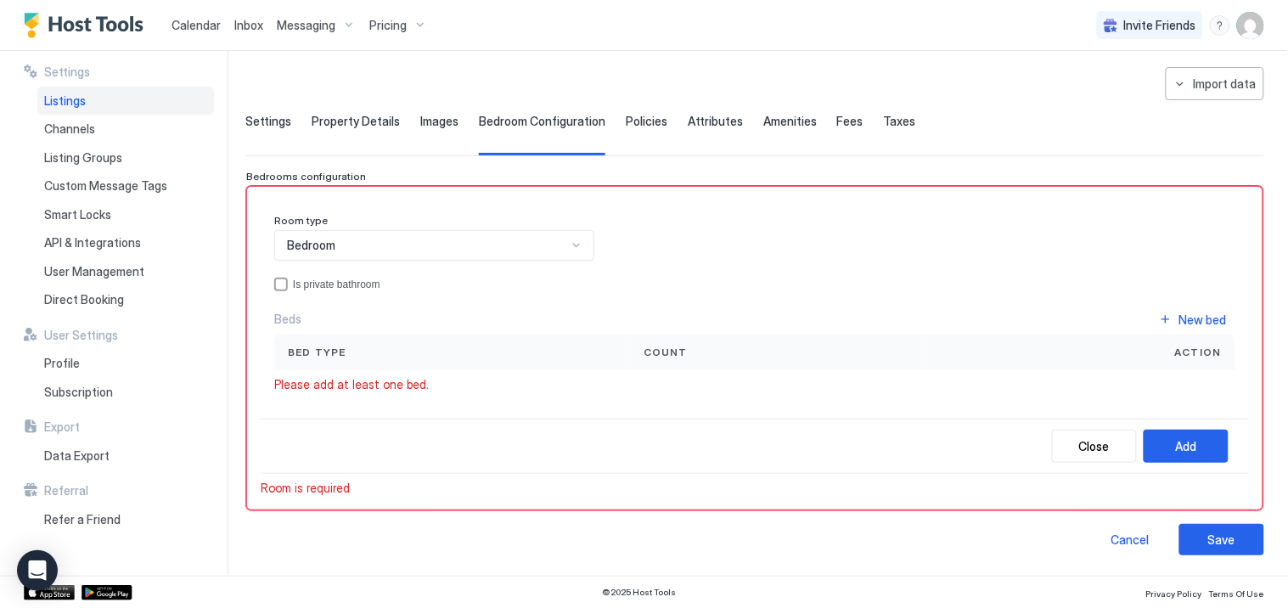
click at [419, 348] on div "Bed type" at bounding box center [452, 352] width 329 height 15
click at [358, 353] on div "Bed type" at bounding box center [452, 352] width 329 height 15
click at [320, 380] on span "Please add at least one bed." at bounding box center [351, 384] width 155 height 15
click at [317, 345] on span "Bed type" at bounding box center [317, 352] width 59 height 15
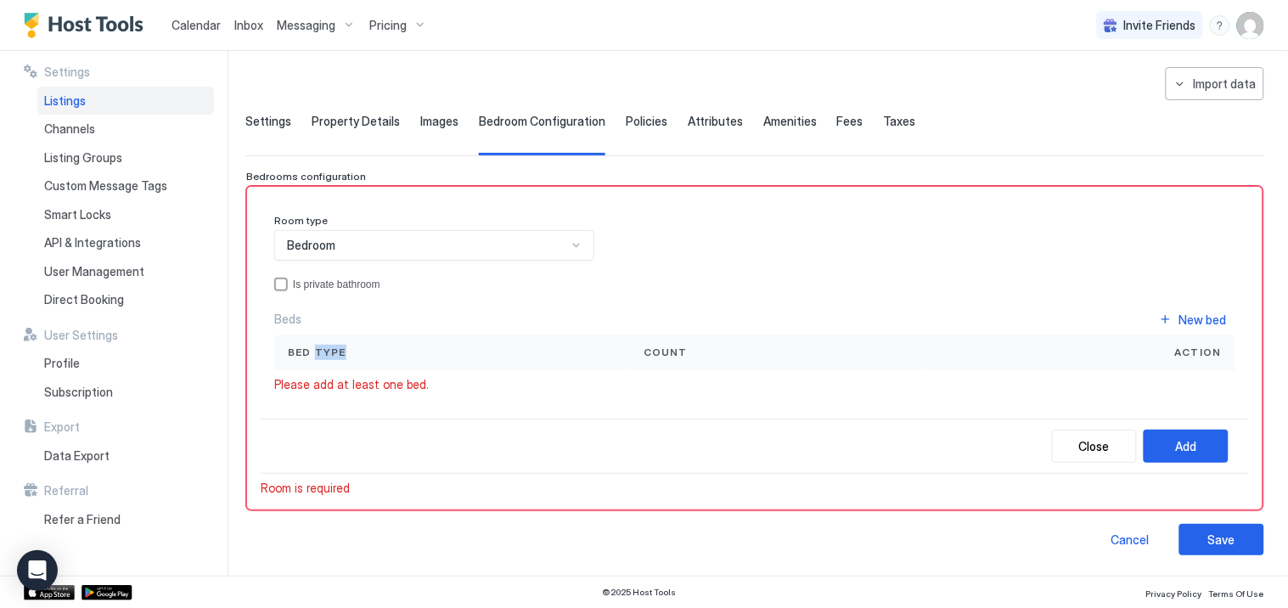
click at [317, 345] on span "Bed type" at bounding box center [317, 352] width 59 height 15
click at [315, 347] on span "Bed type" at bounding box center [317, 352] width 59 height 15
click at [301, 347] on span "Bed type" at bounding box center [317, 352] width 59 height 15
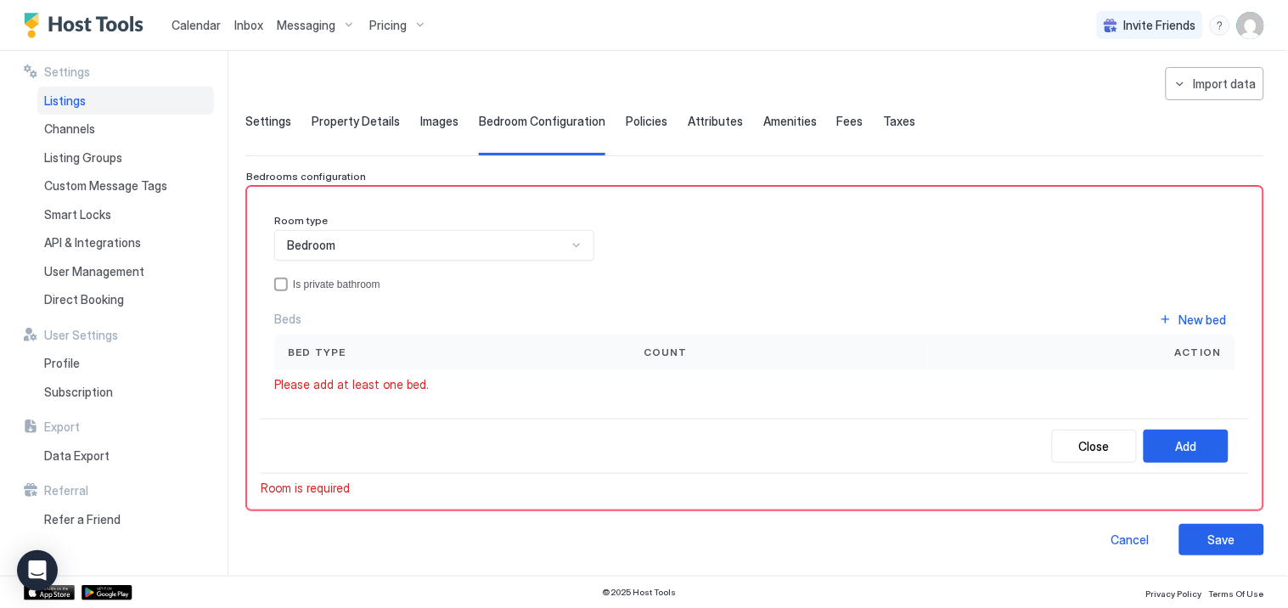
click at [572, 239] on div at bounding box center [577, 246] width 14 height 14
click at [570, 242] on div at bounding box center [577, 246] width 14 height 14
click at [312, 347] on span "Bed type" at bounding box center [317, 352] width 59 height 15
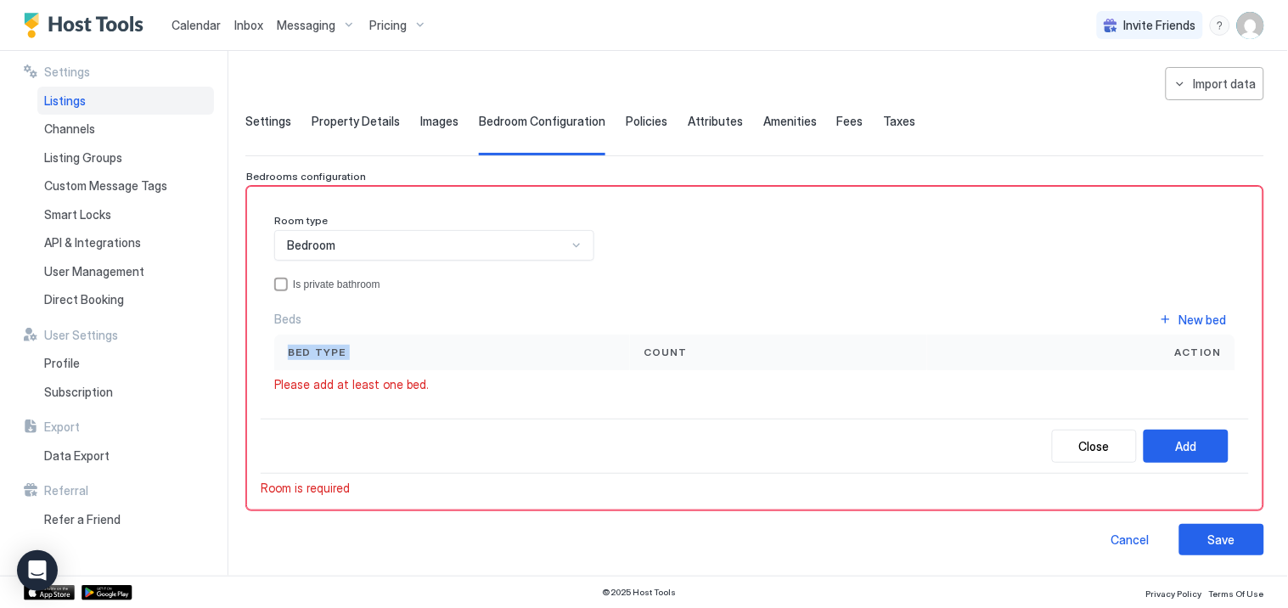
click at [352, 352] on div "Bed type" at bounding box center [452, 352] width 329 height 15
click at [317, 351] on span "Bed type" at bounding box center [317, 352] width 59 height 15
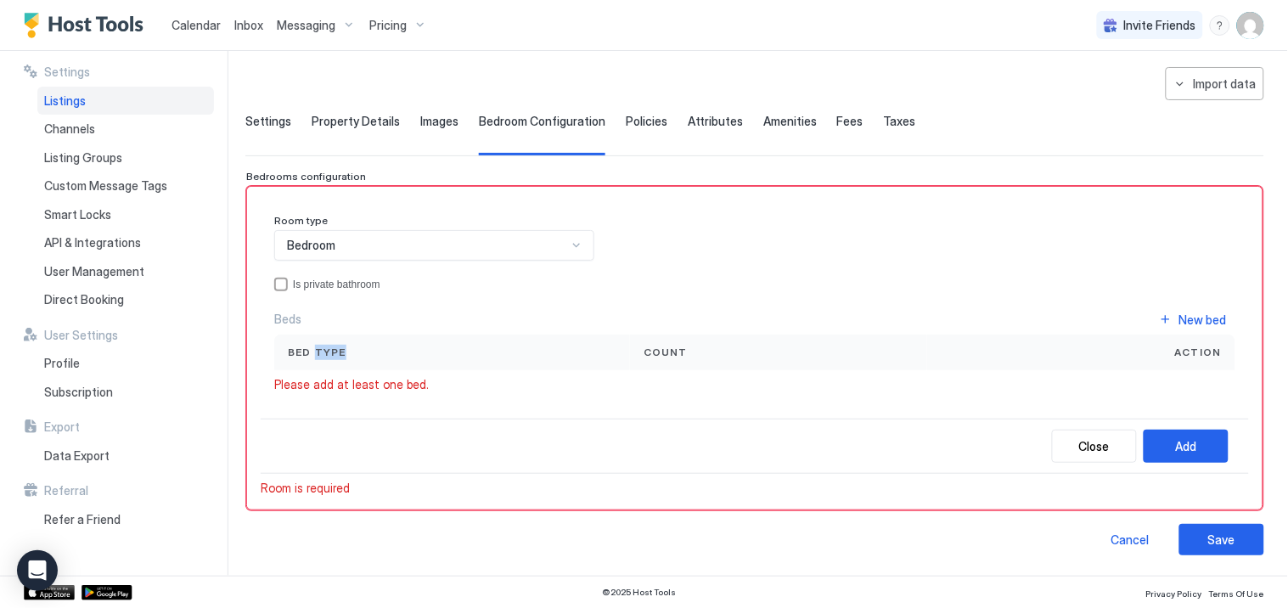
drag, startPoint x: 406, startPoint y: 348, endPoint x: 454, endPoint y: 325, distance: 52.8
click at [406, 347] on div "Bed type" at bounding box center [452, 352] width 329 height 15
click at [1180, 316] on div "New bed" at bounding box center [1204, 320] width 48 height 18
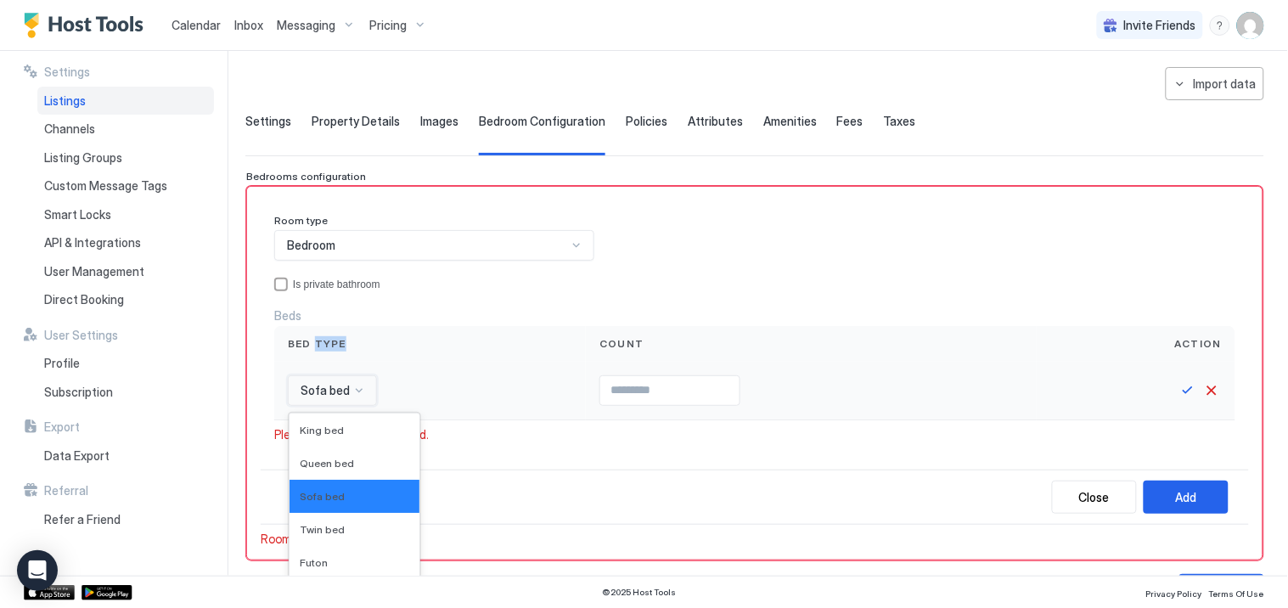
scroll to position [158, 0]
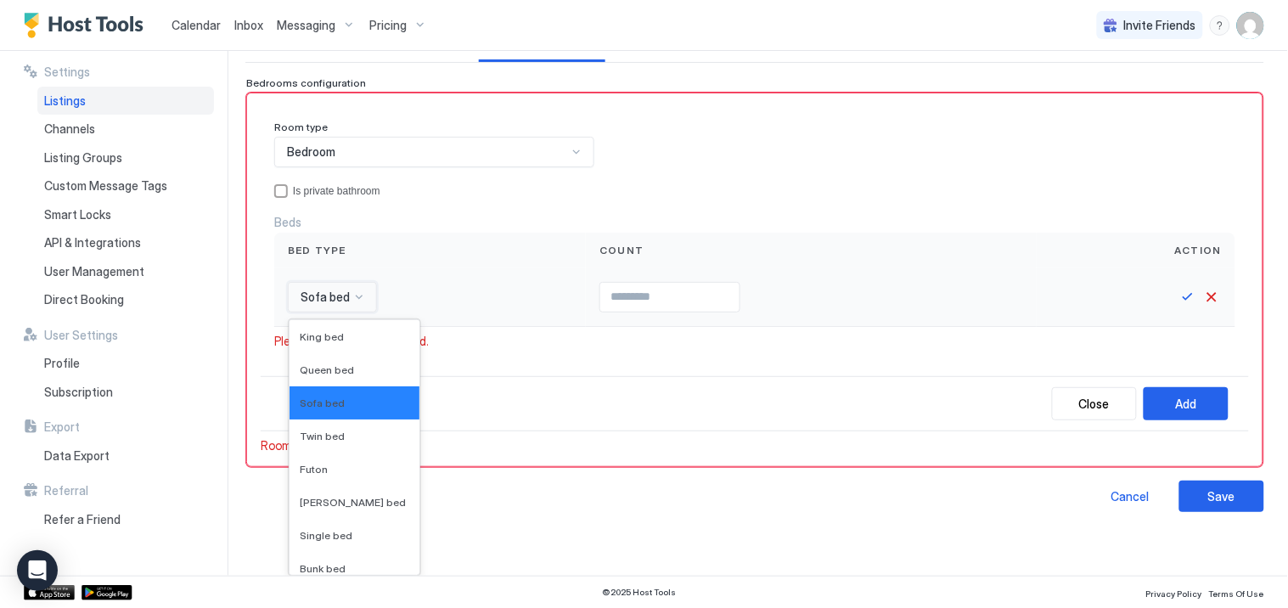
click at [358, 313] on div "16 results available. Use Up and Down to choose options, press Enter to select …" at bounding box center [332, 297] width 89 height 31
click at [318, 341] on span "King bed" at bounding box center [322, 336] width 44 height 13
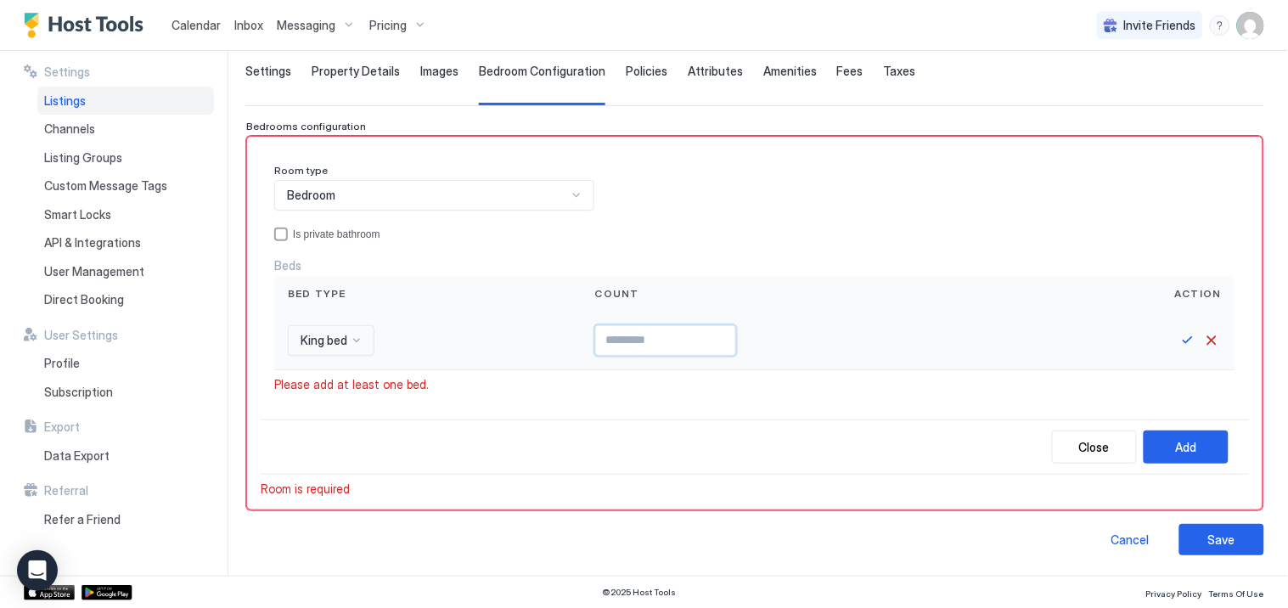
click at [635, 346] on input "Input Field" at bounding box center [665, 340] width 139 height 29
type input "*"
click at [829, 386] on div "Please add at least one bed." at bounding box center [754, 384] width 961 height 15
click at [1179, 442] on div "Add" at bounding box center [1186, 447] width 21 height 18
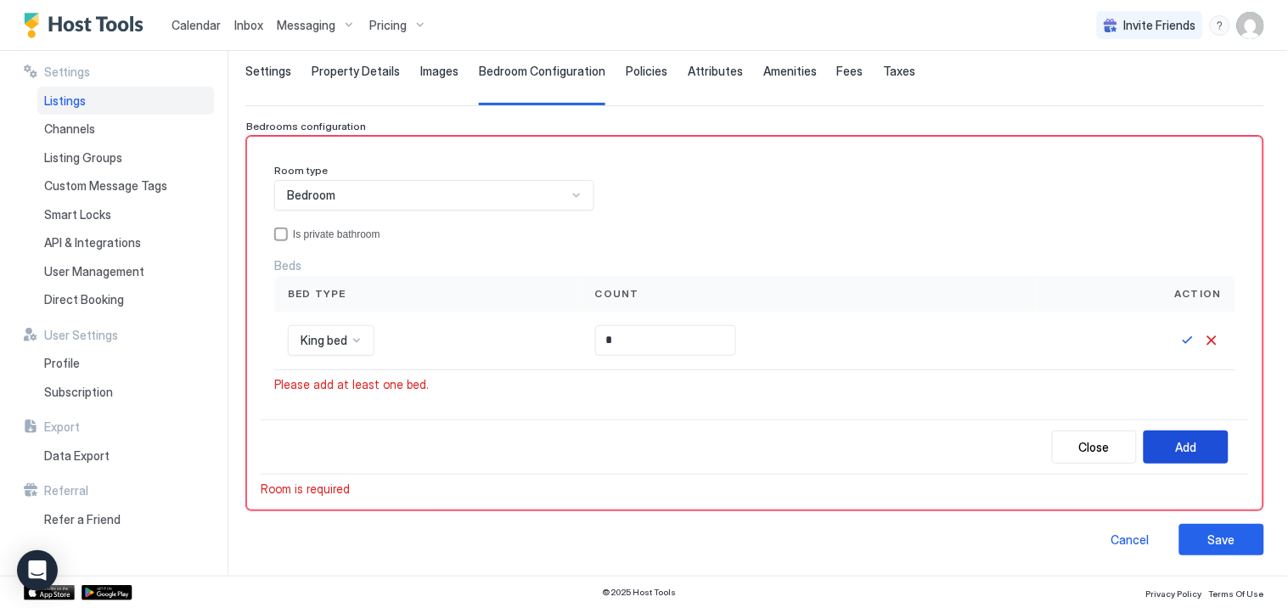
click at [1176, 442] on div "Add" at bounding box center [1186, 447] width 21 height 18
click at [473, 383] on div "Please add at least one bed." at bounding box center [754, 384] width 961 height 15
click at [1176, 446] on div "Add" at bounding box center [1186, 447] width 21 height 18
click at [1178, 336] on button "Save" at bounding box center [1188, 340] width 20 height 20
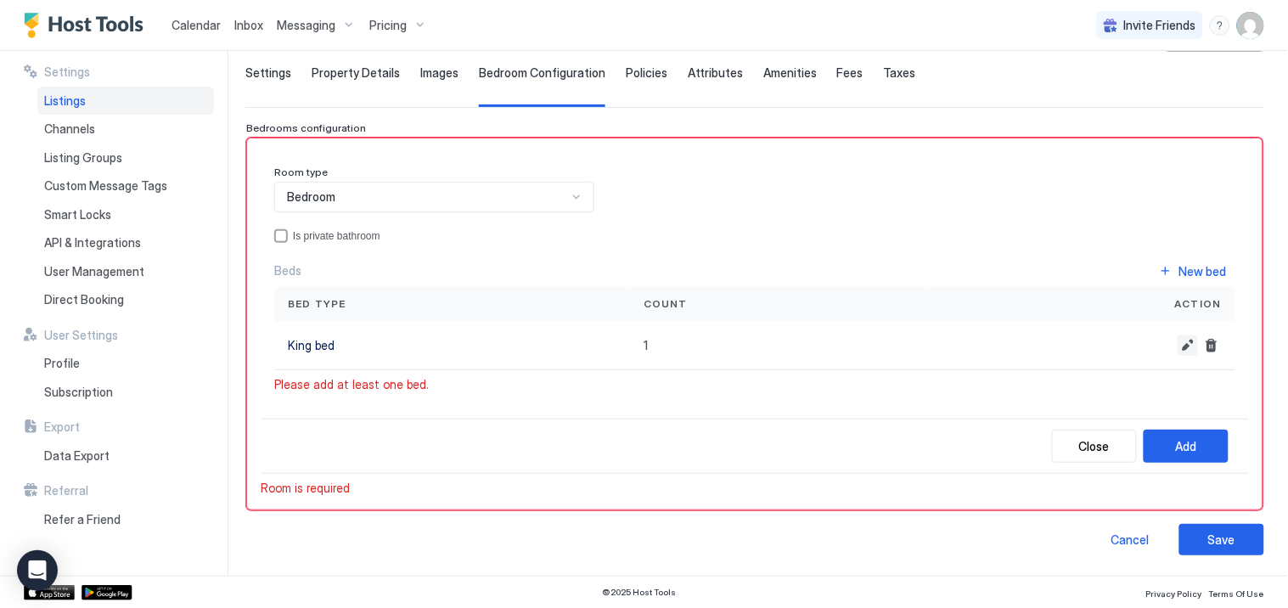
scroll to position [113, 0]
click at [1180, 273] on div "New bed" at bounding box center [1204, 271] width 48 height 18
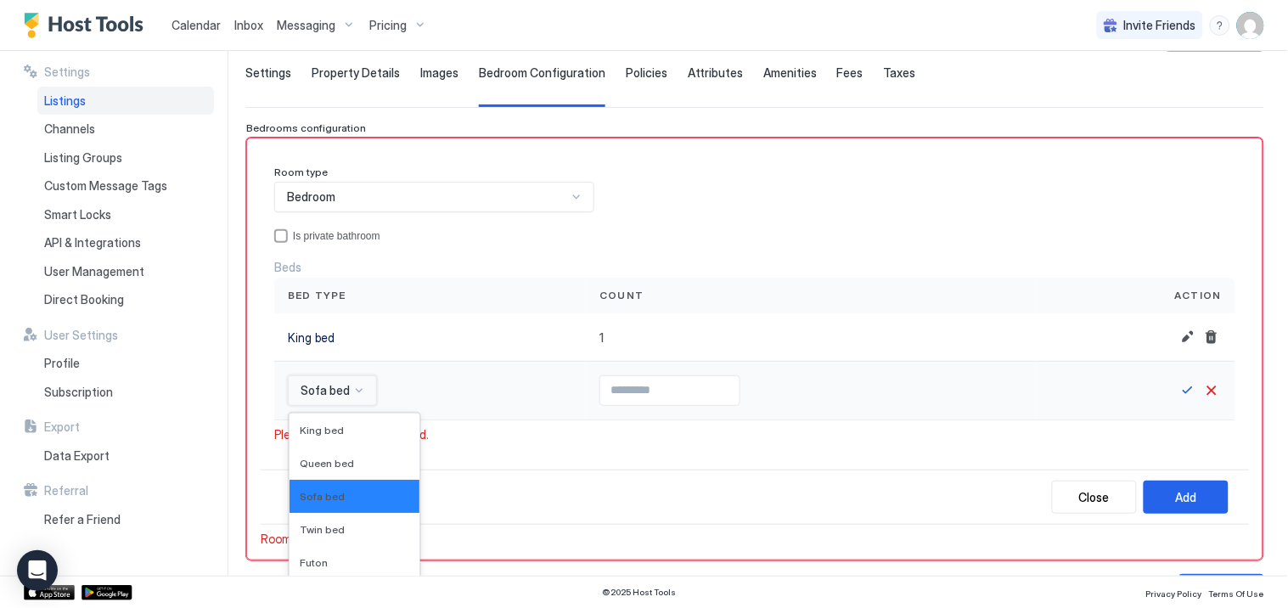
click at [358, 391] on div "16 results available. Use Up and Down to choose options, press Enter to select …" at bounding box center [332, 390] width 89 height 31
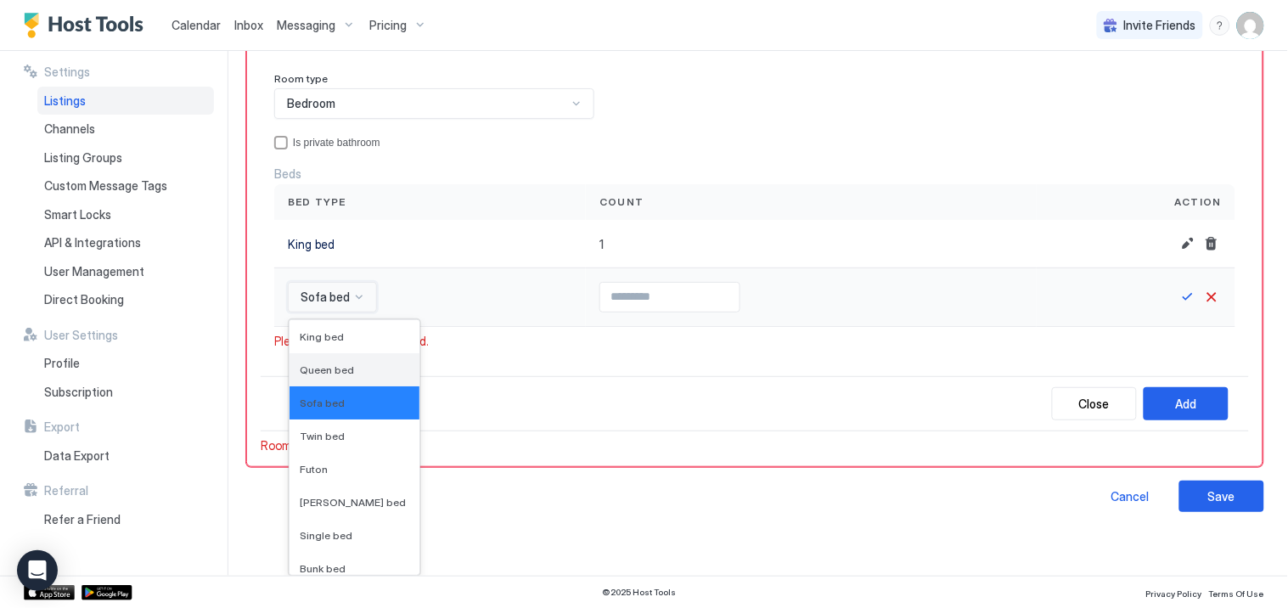
click at [340, 366] on span "Queen bed" at bounding box center [327, 370] width 54 height 13
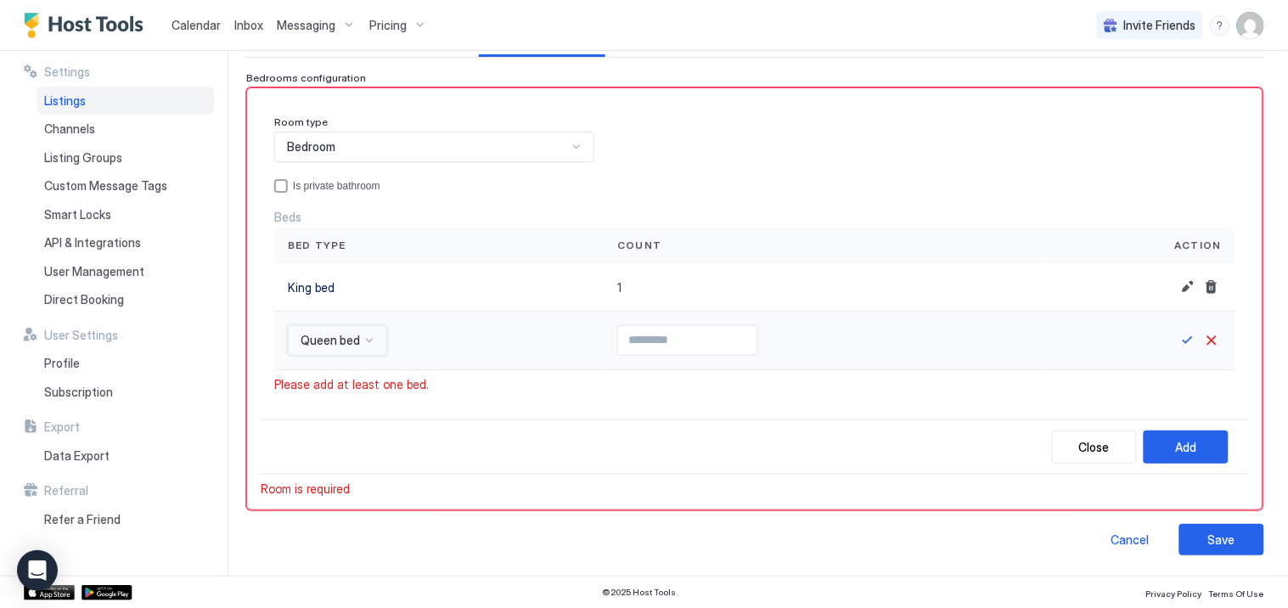
scroll to position [164, 0]
click at [618, 341] on input "Input Field" at bounding box center [687, 340] width 139 height 29
type input "*"
click at [1178, 336] on button "Save" at bounding box center [1188, 340] width 20 height 20
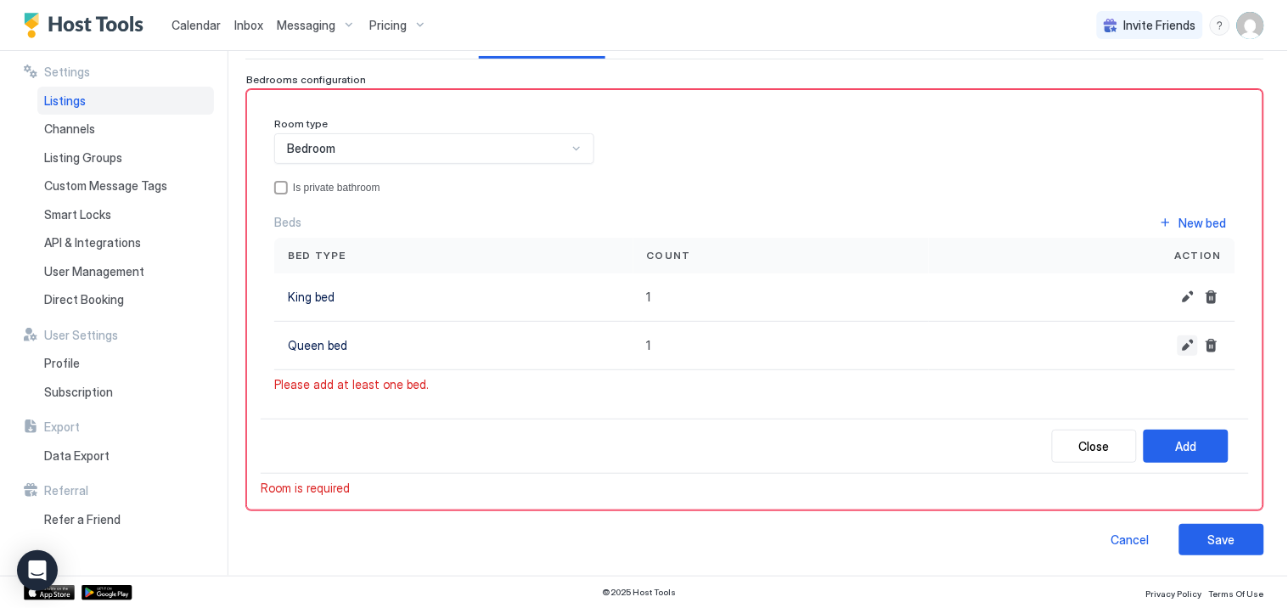
scroll to position [162, 0]
click at [1180, 216] on div "New bed" at bounding box center [1204, 223] width 48 height 18
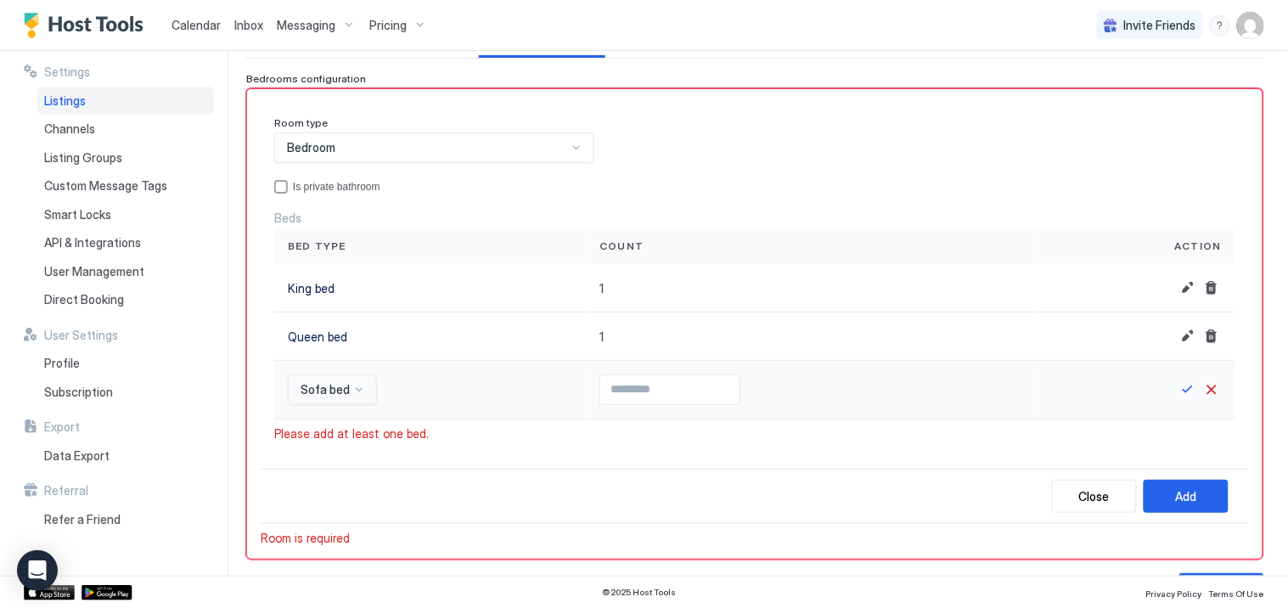
scroll to position [256, 0]
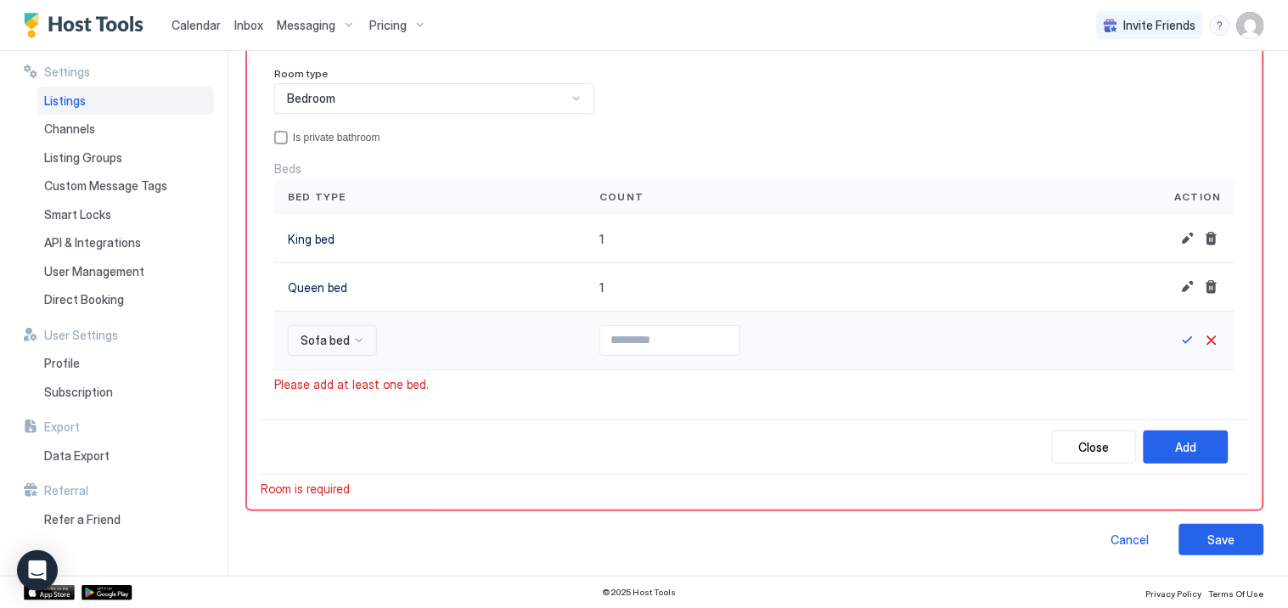
click at [348, 356] on div "Sofa bed" at bounding box center [332, 340] width 89 height 31
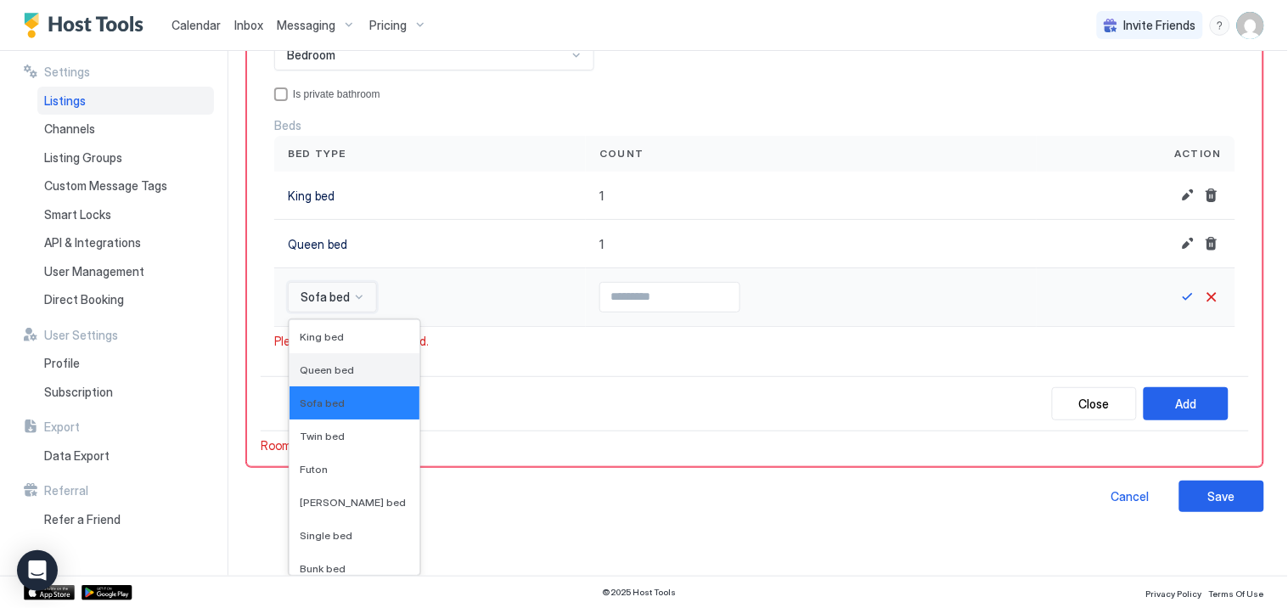
click at [334, 367] on span "Queen bed" at bounding box center [327, 370] width 54 height 13
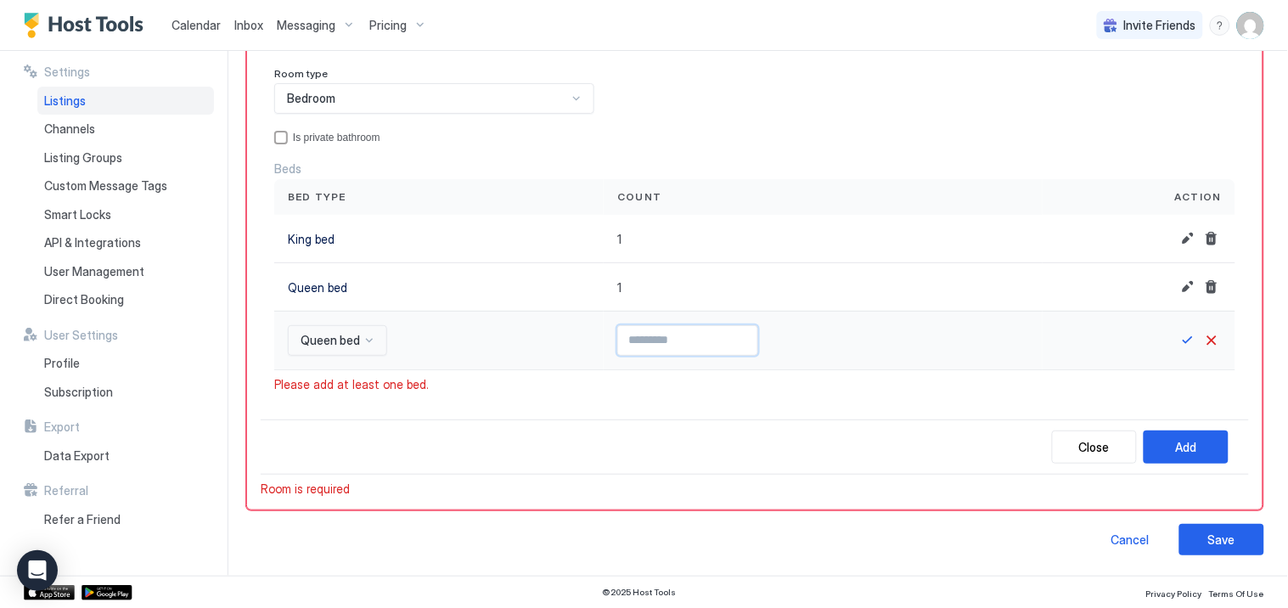
click at [629, 336] on input "Input Field" at bounding box center [687, 340] width 139 height 29
type input "*"
click at [1178, 338] on button "Save" at bounding box center [1188, 340] width 20 height 20
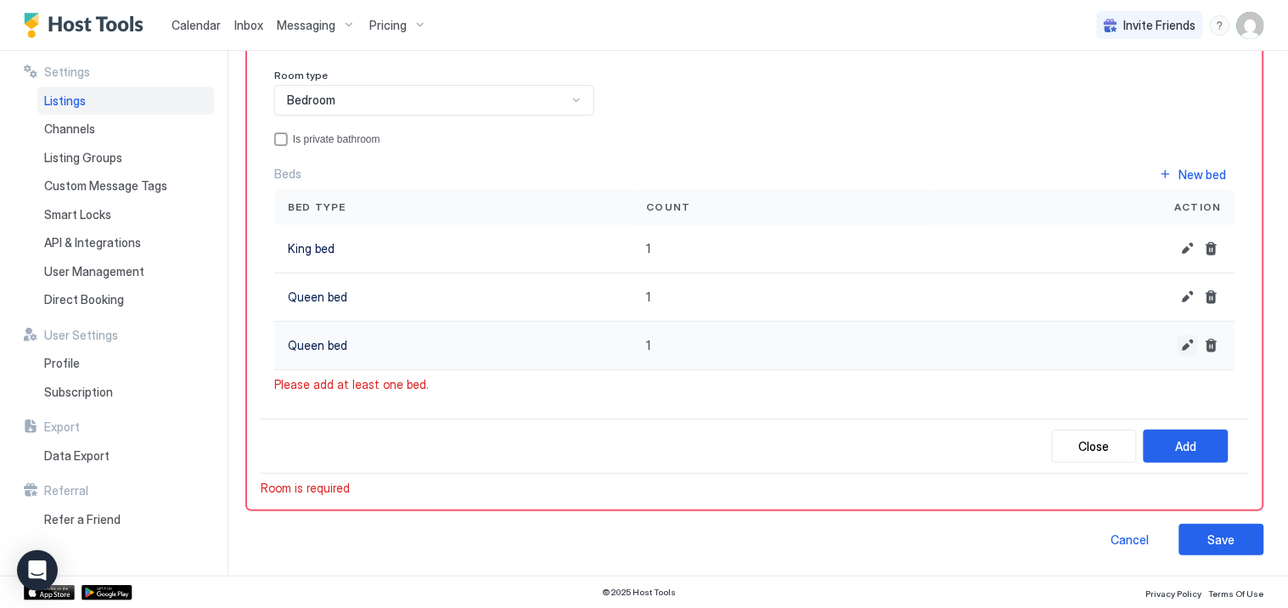
scroll to position [210, 0]
click at [1180, 173] on div "New bed" at bounding box center [1204, 175] width 48 height 18
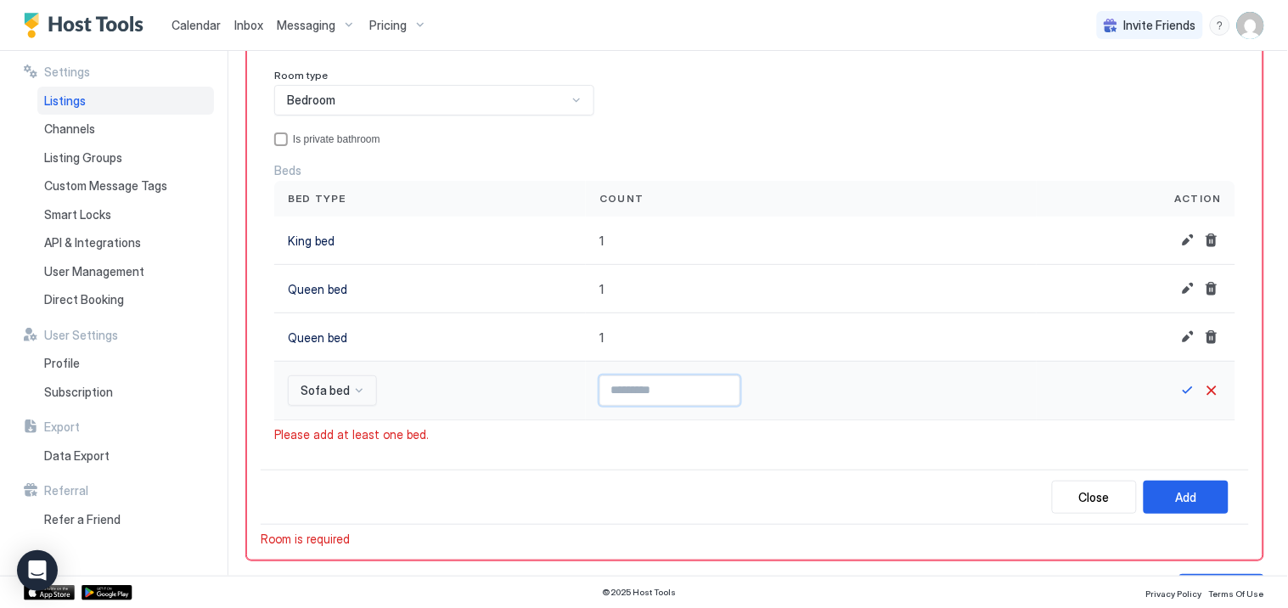
click at [604, 392] on input "Input Field" at bounding box center [669, 390] width 139 height 29
type input "*"
click at [1178, 391] on button "Save" at bounding box center [1188, 390] width 20 height 20
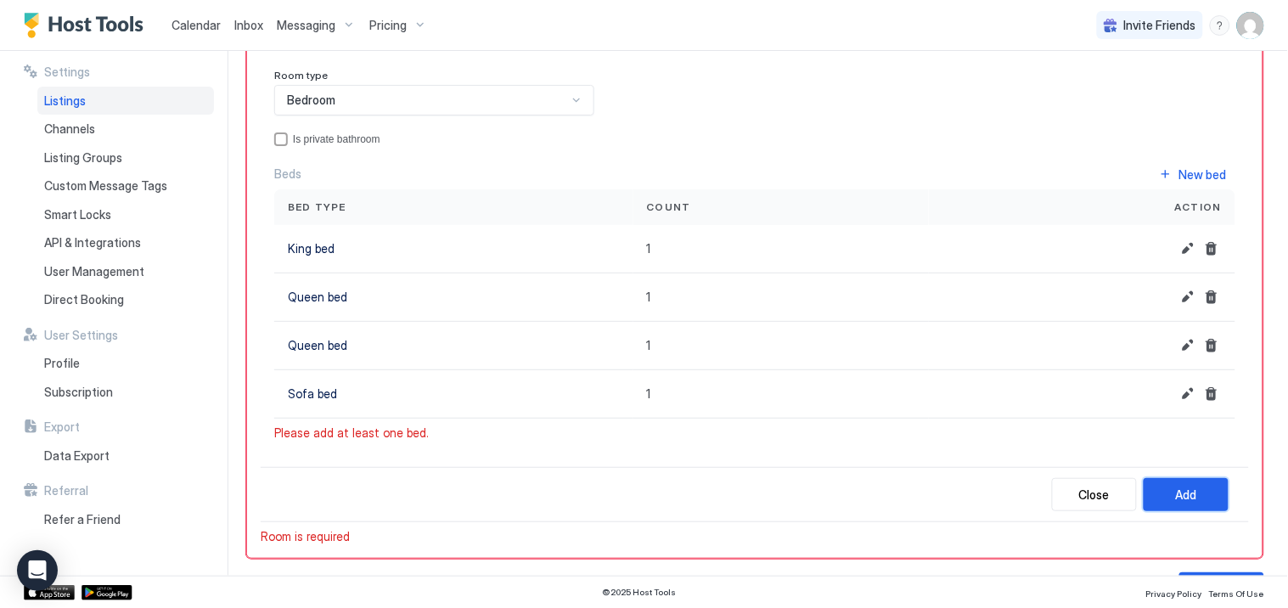
click at [1176, 497] on div "Add" at bounding box center [1186, 495] width 21 height 18
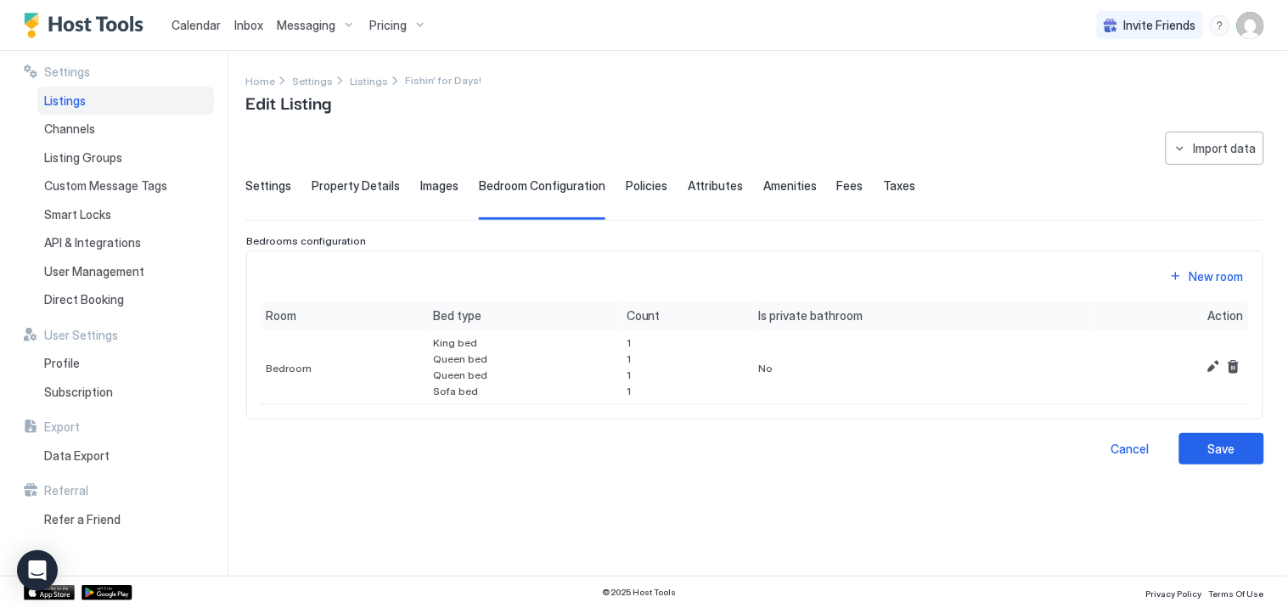
scroll to position [0, 0]
click at [1212, 368] on button "Edit" at bounding box center [1213, 367] width 20 height 20
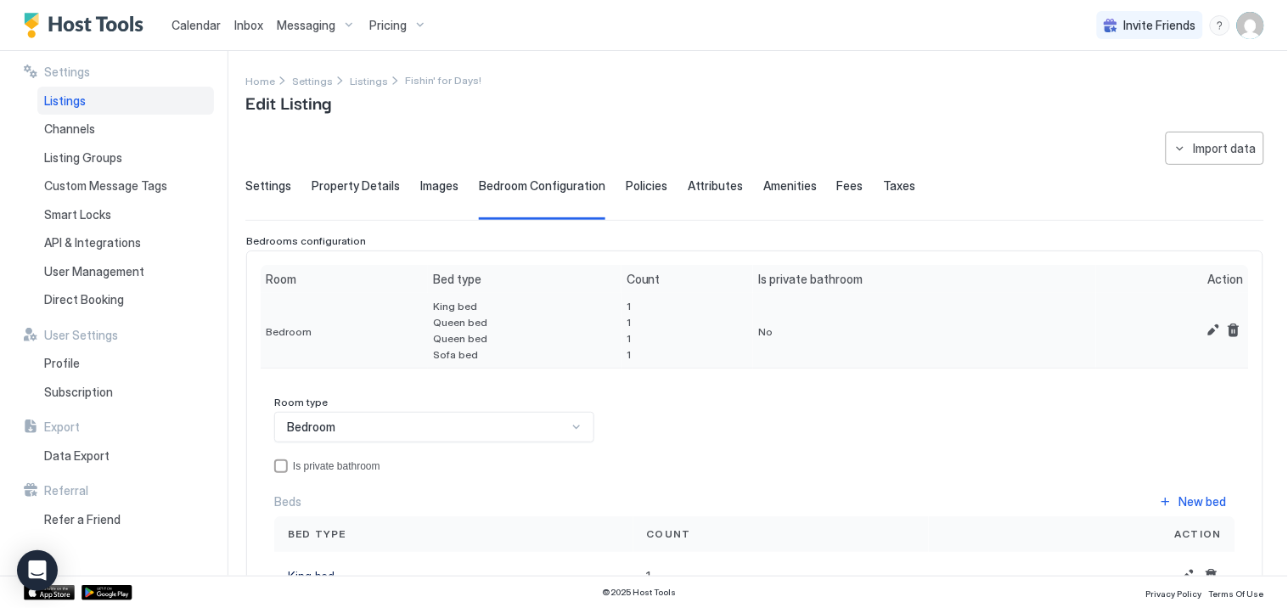
click at [758, 331] on div "No" at bounding box center [924, 331] width 343 height 76
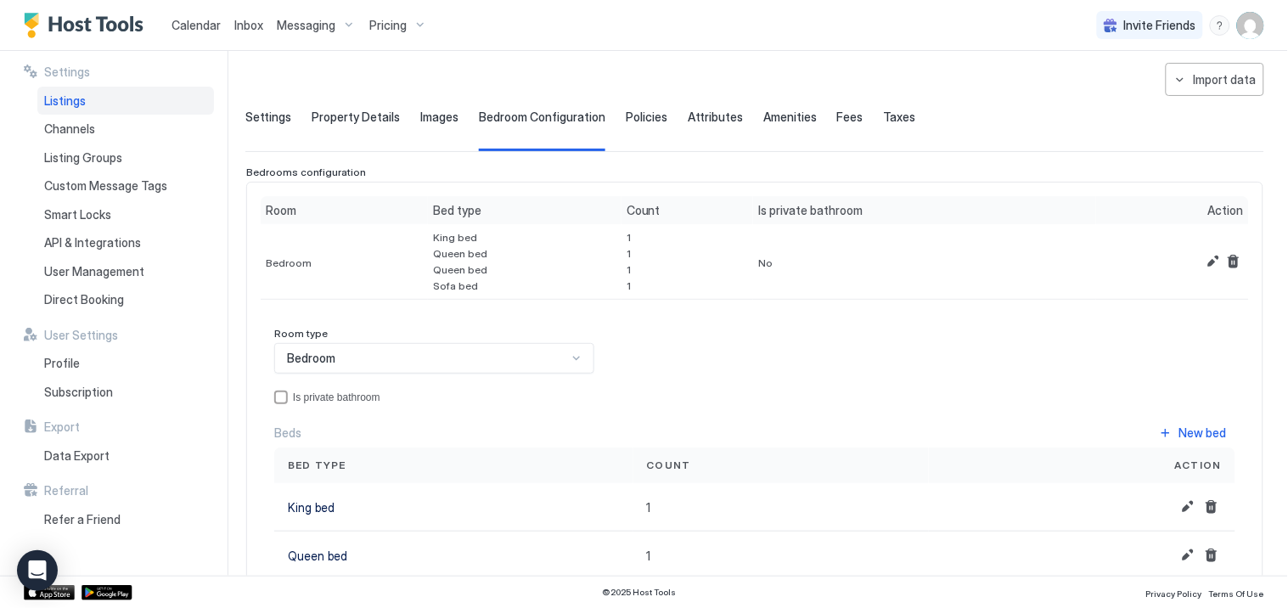
scroll to position [94, 0]
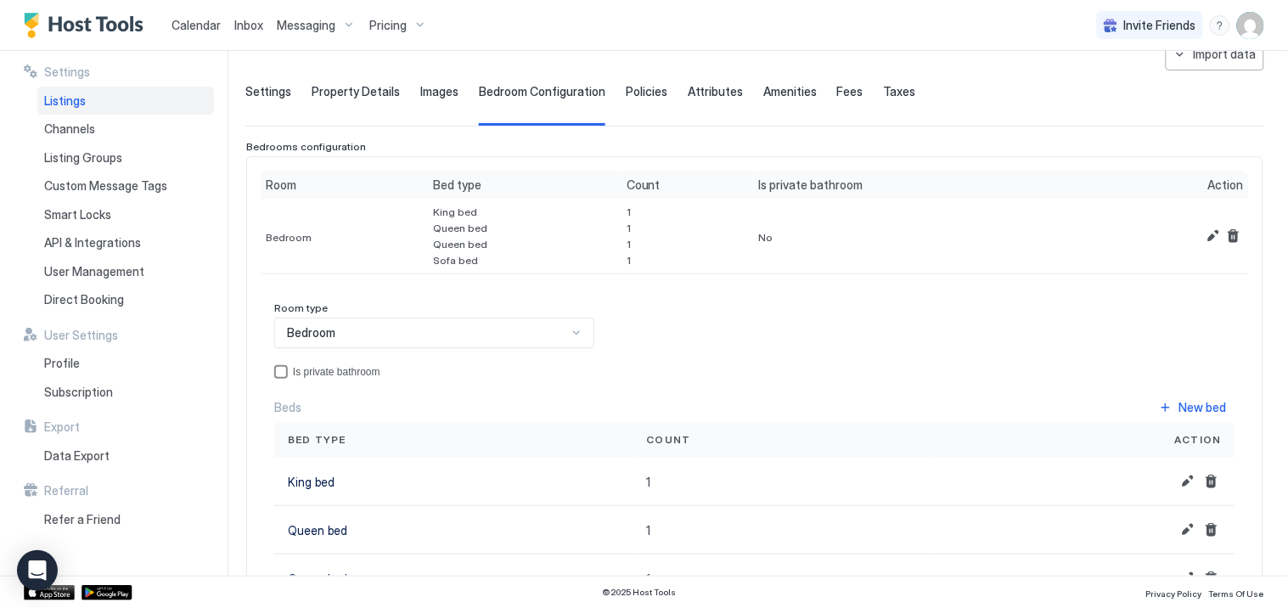
click at [279, 369] on div "privateBathroom" at bounding box center [281, 372] width 14 height 14
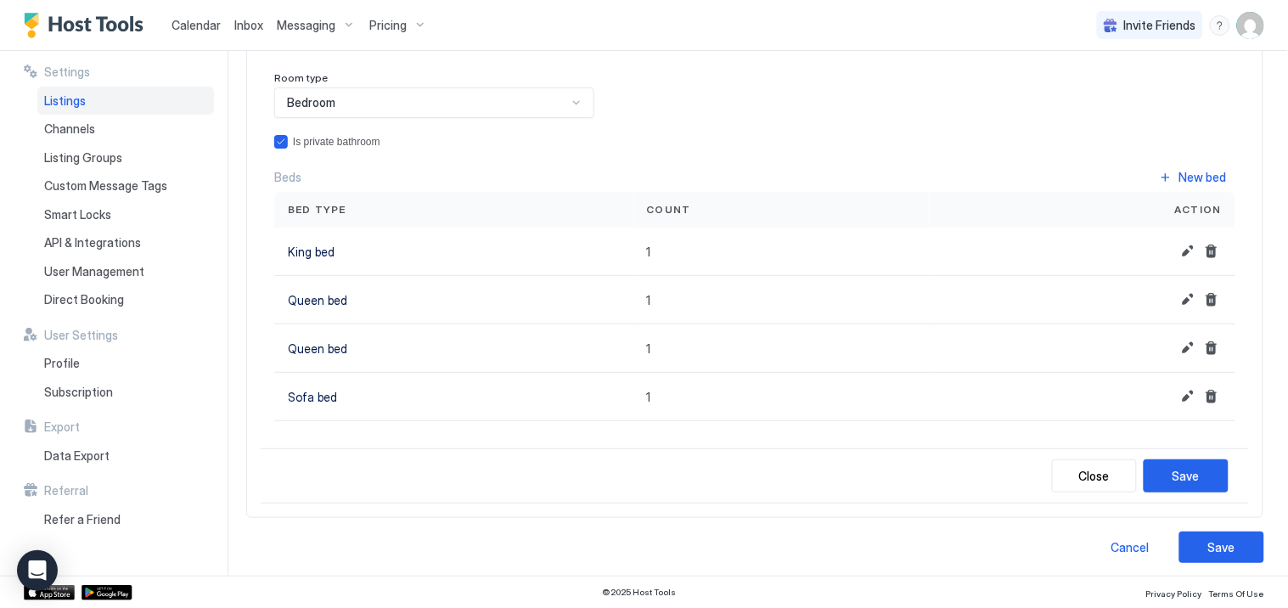
scroll to position [333, 0]
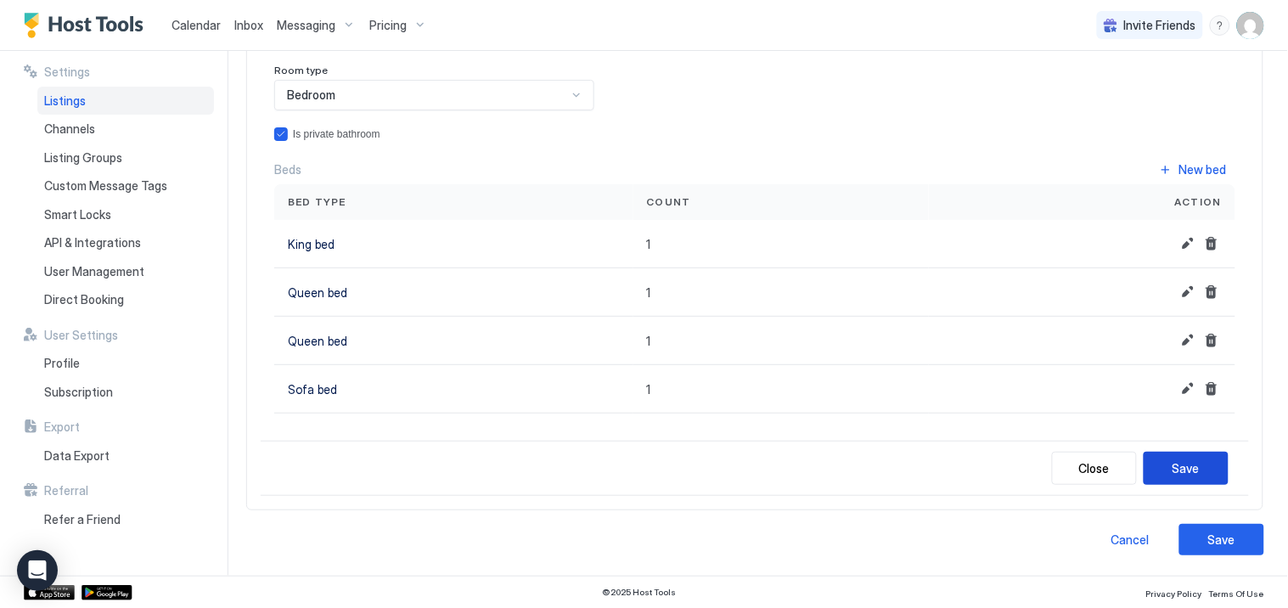
click at [1185, 462] on div "Save" at bounding box center [1186, 468] width 27 height 18
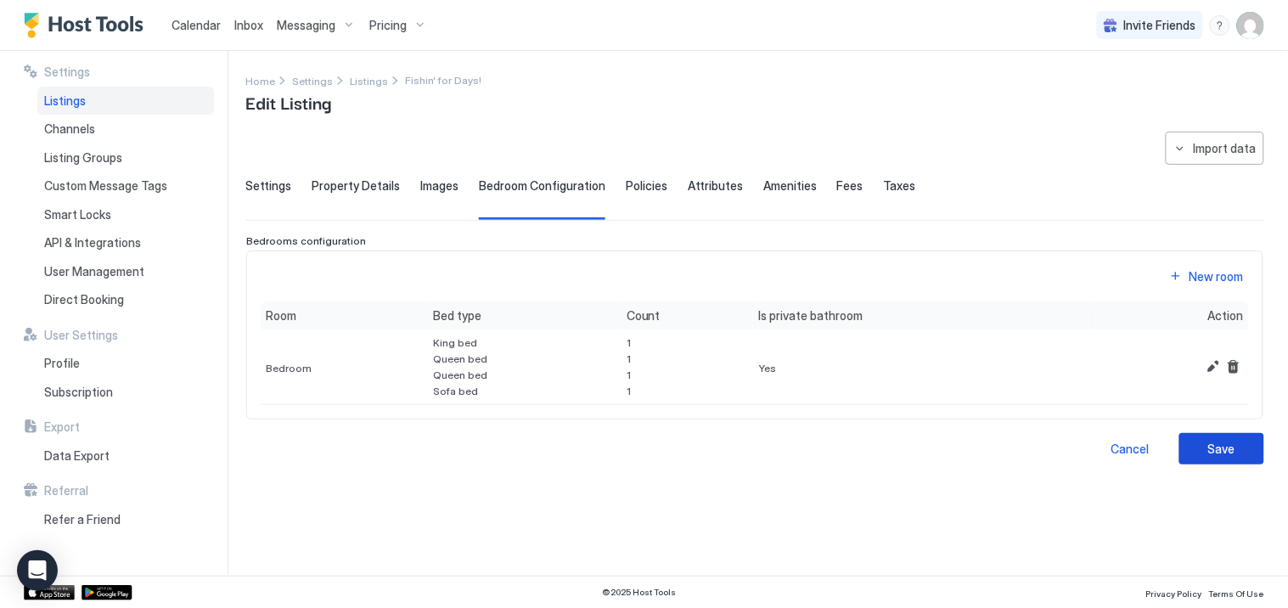
scroll to position [0, 0]
click at [1215, 368] on button "Edit" at bounding box center [1213, 367] width 20 height 20
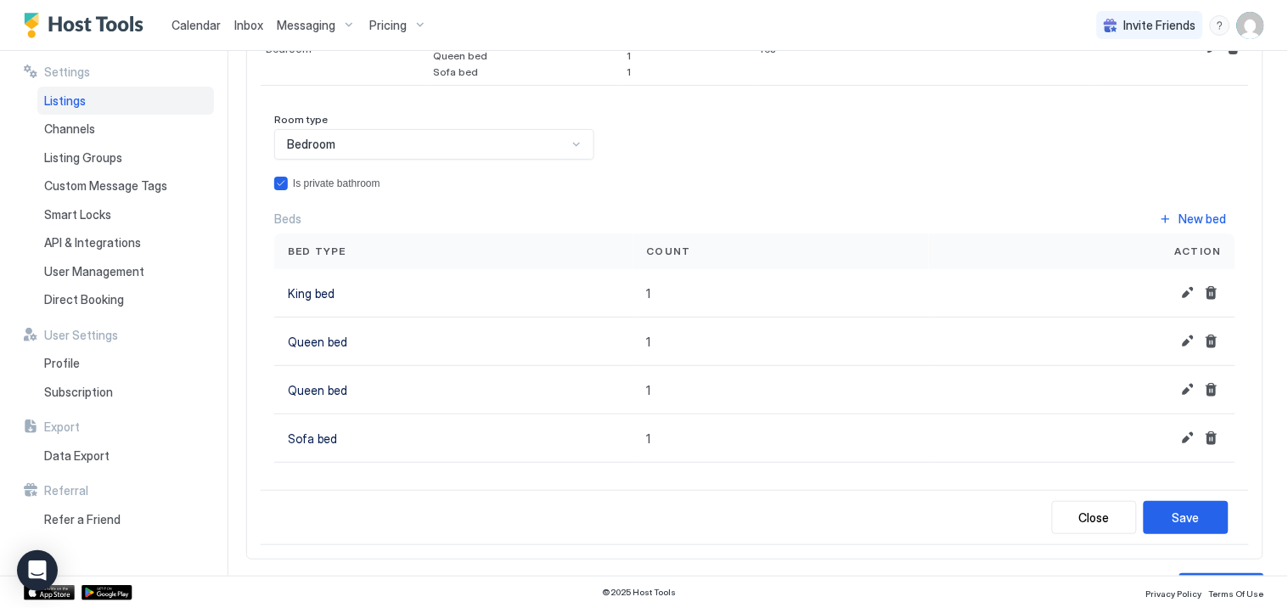
scroll to position [333, 0]
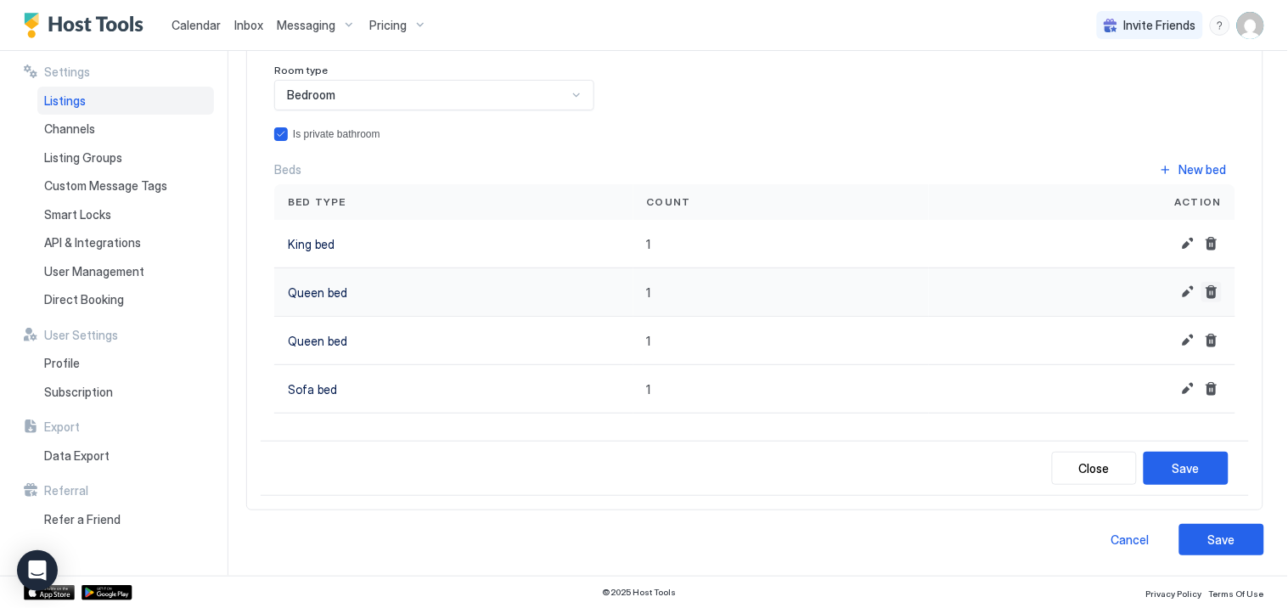
click at [1202, 291] on button "Delete" at bounding box center [1212, 292] width 20 height 20
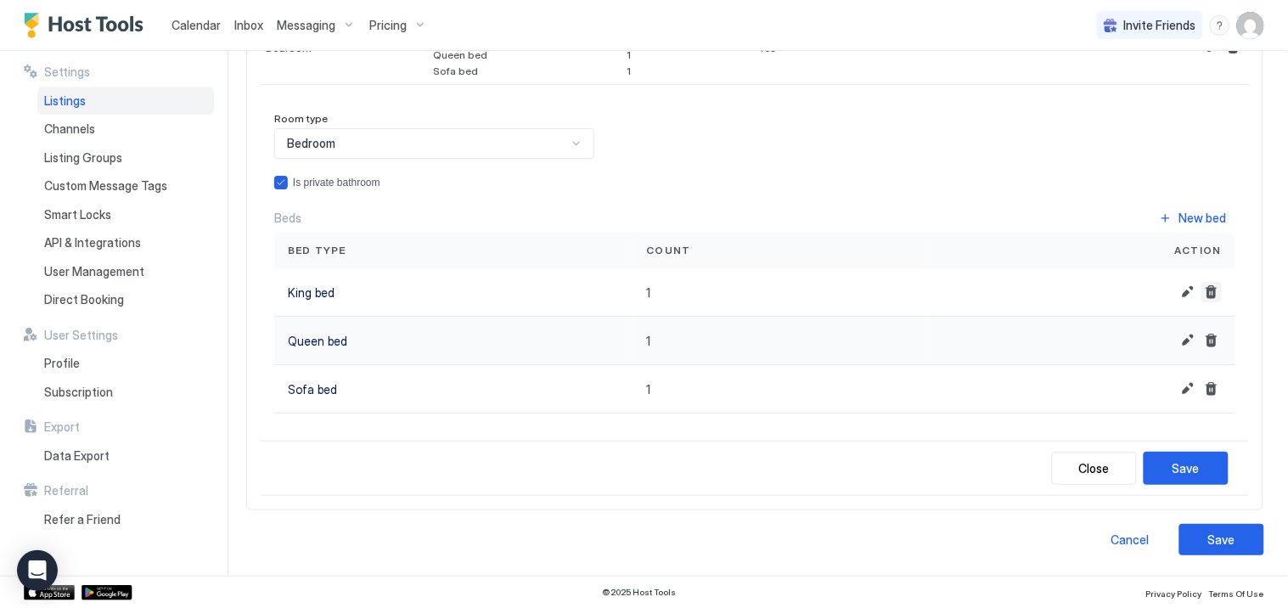
scroll to position [285, 0]
click at [1202, 341] on button "Delete" at bounding box center [1212, 340] width 20 height 20
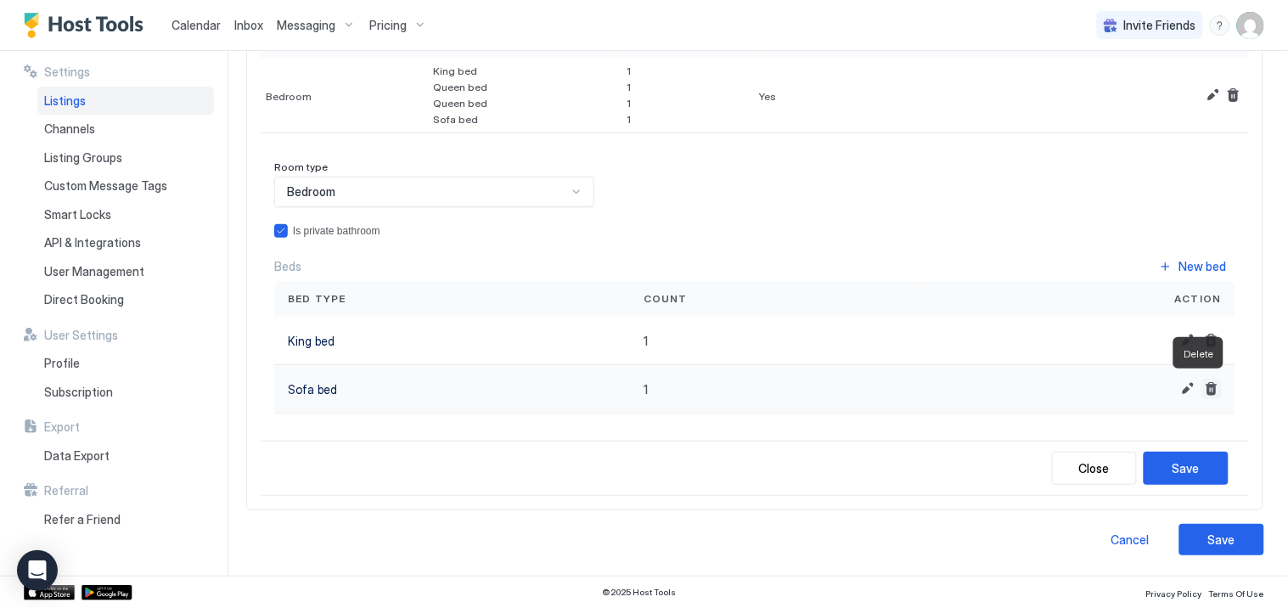
click at [1202, 388] on button "Delete" at bounding box center [1212, 389] width 20 height 20
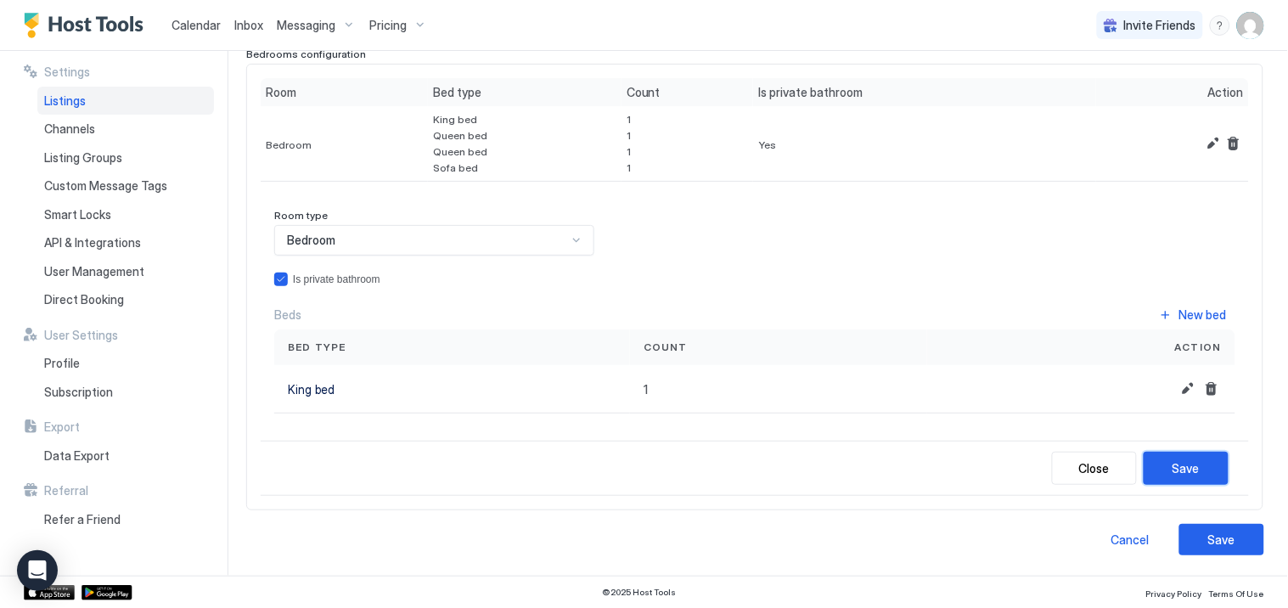
click at [1178, 468] on div "Save" at bounding box center [1186, 468] width 27 height 18
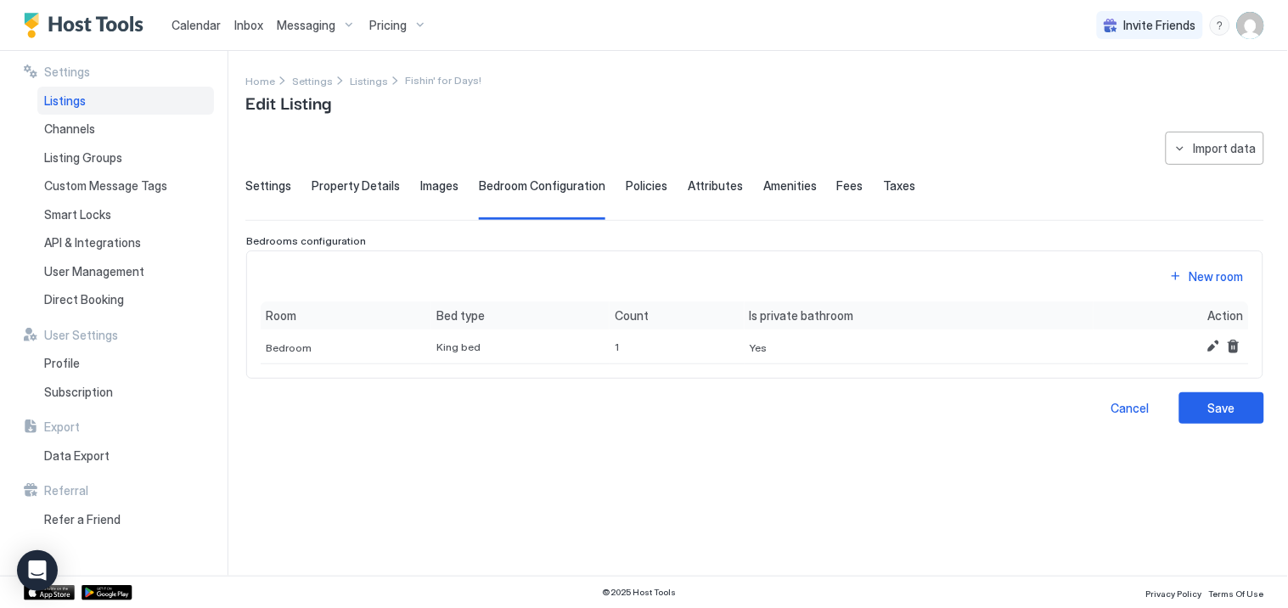
scroll to position [0, 0]
click at [1196, 275] on div "New room" at bounding box center [1217, 277] width 54 height 18
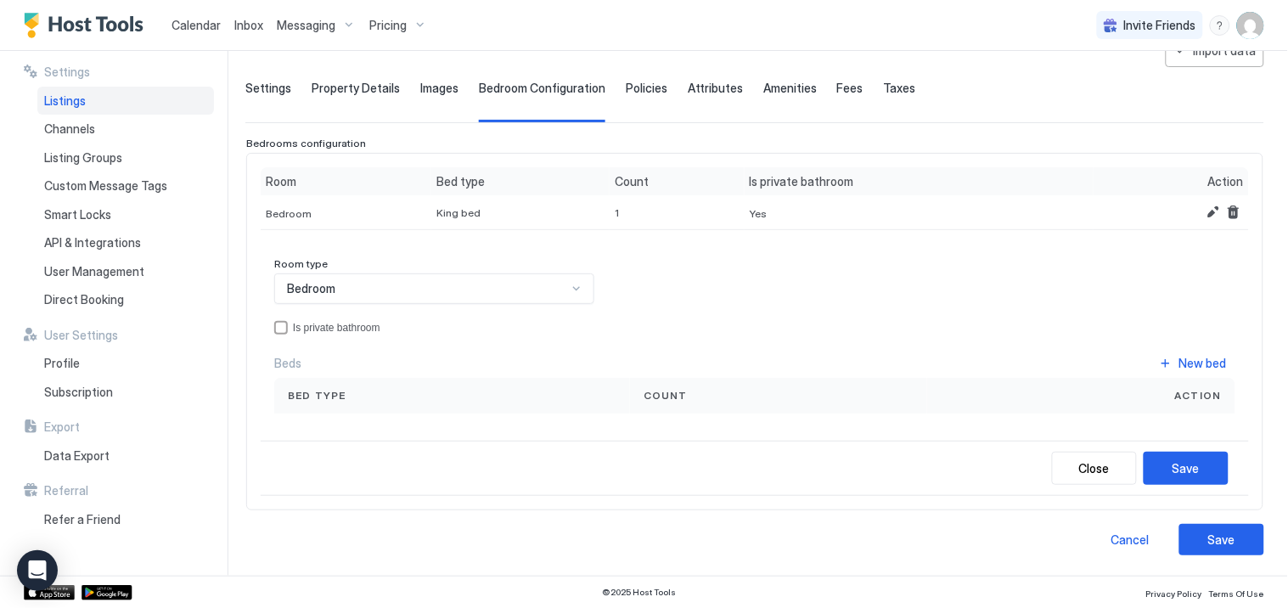
scroll to position [99, 0]
click at [336, 397] on span "Bed type" at bounding box center [317, 395] width 59 height 15
click at [1190, 358] on div "New bed" at bounding box center [1204, 363] width 48 height 18
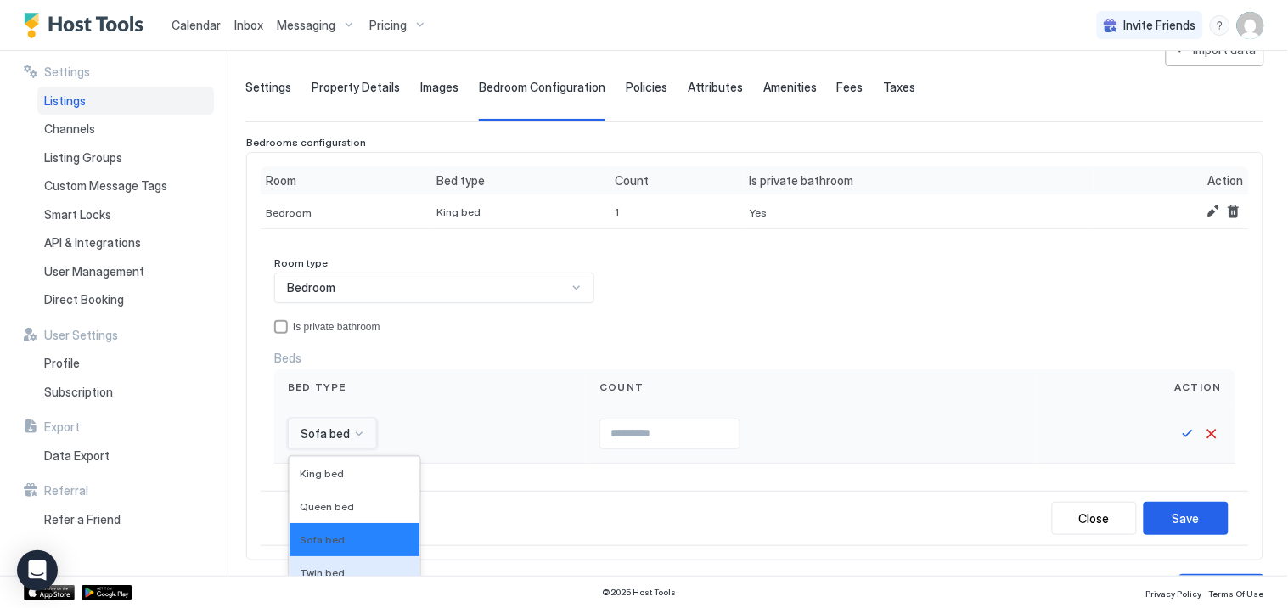
scroll to position [235, 0]
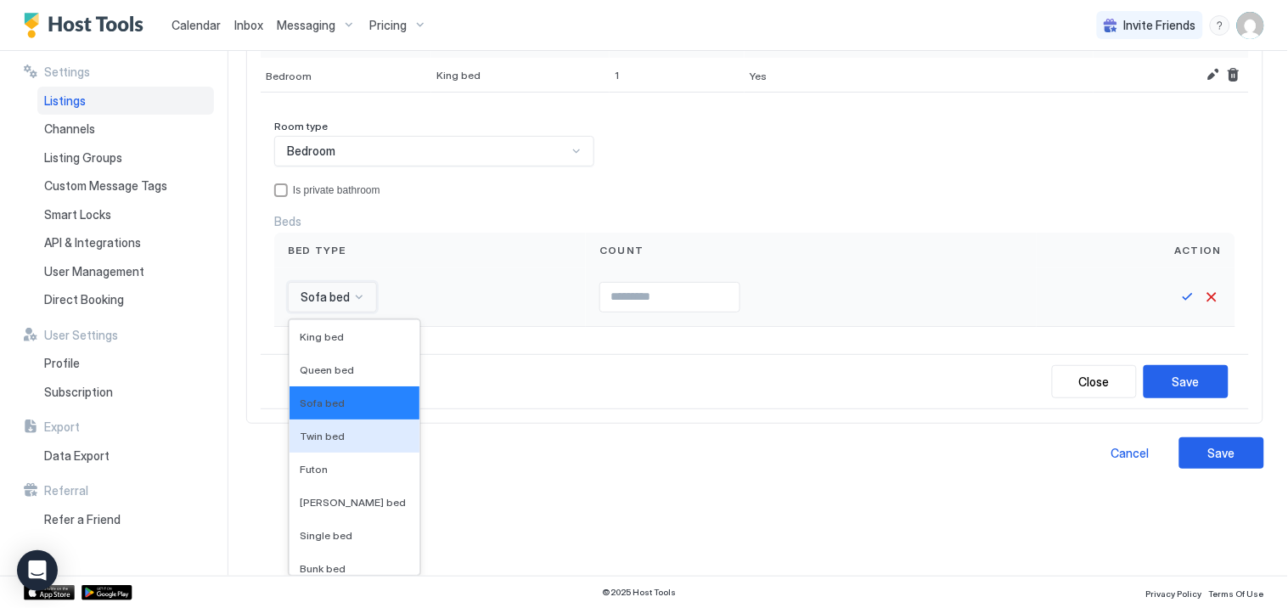
click at [362, 313] on div "16 results available. Use Up and Down to choose options, press Enter to select …" at bounding box center [332, 297] width 89 height 31
click at [330, 368] on span "Queen bed" at bounding box center [327, 370] width 54 height 13
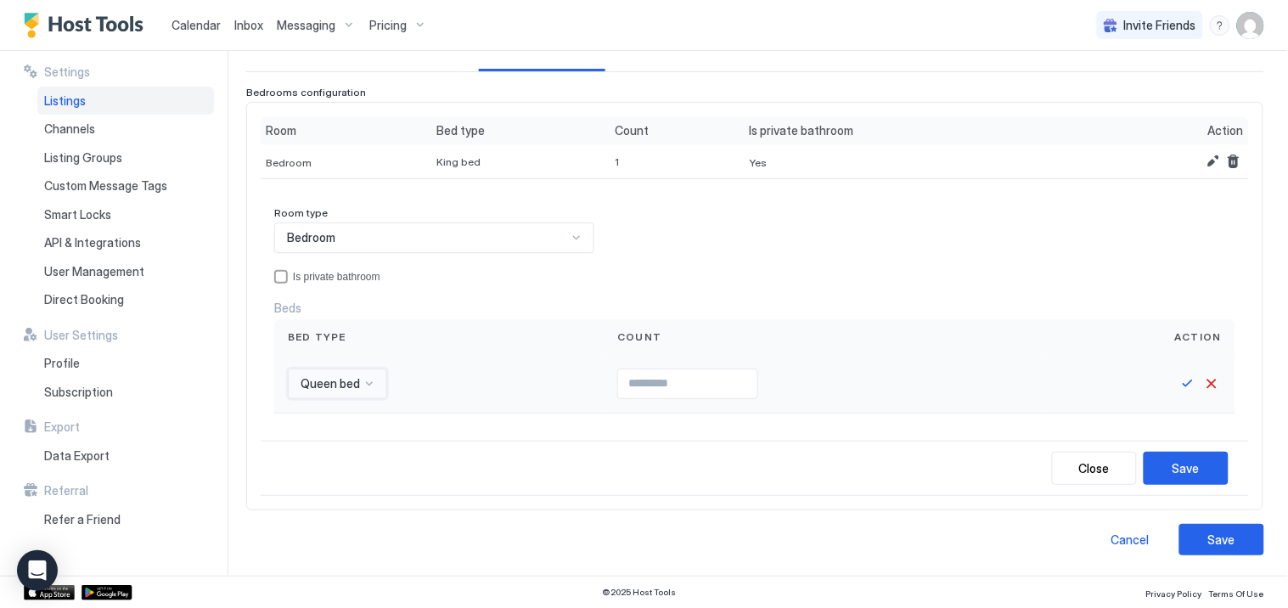
scroll to position [149, 0]
click at [624, 385] on input "Input Field" at bounding box center [687, 383] width 139 height 29
type input "*"
click at [1178, 380] on button "Save" at bounding box center [1188, 384] width 20 height 20
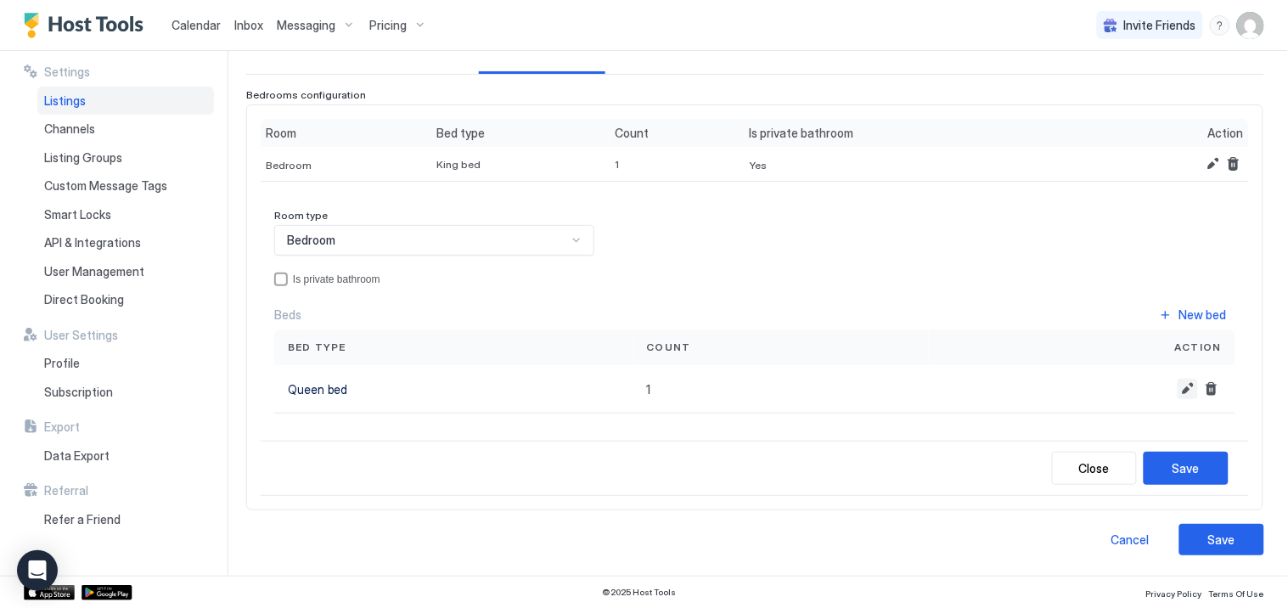
scroll to position [147, 0]
click at [1195, 468] on button "Save" at bounding box center [1186, 468] width 85 height 33
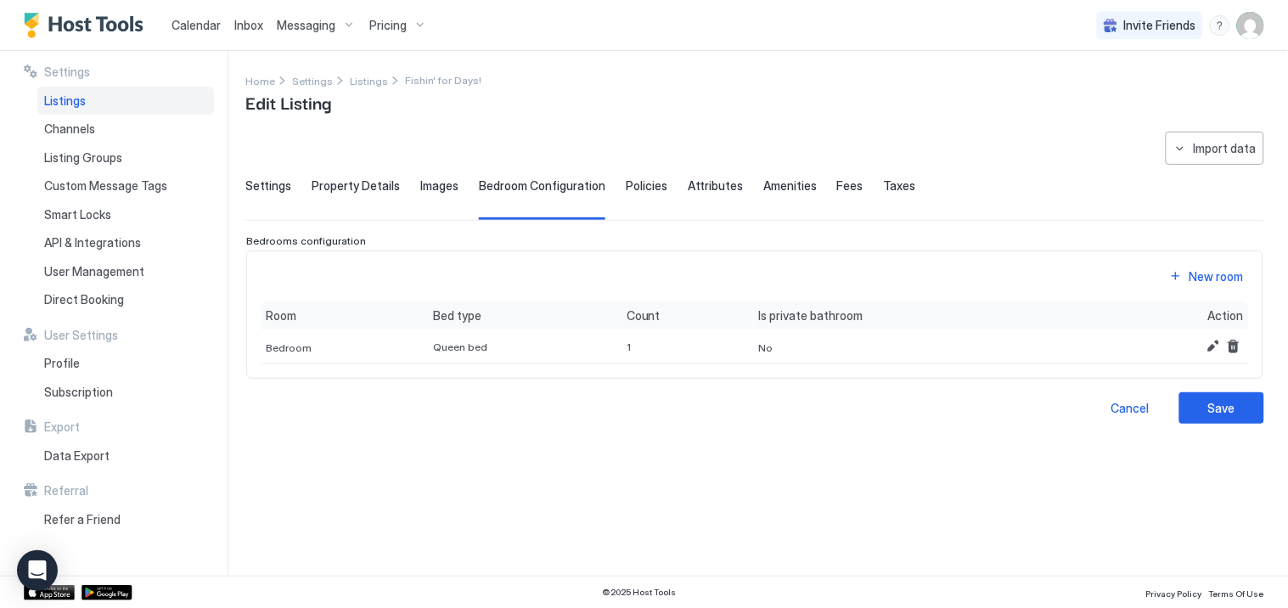
scroll to position [0, 0]
click at [1220, 272] on div "New room" at bounding box center [1217, 277] width 54 height 18
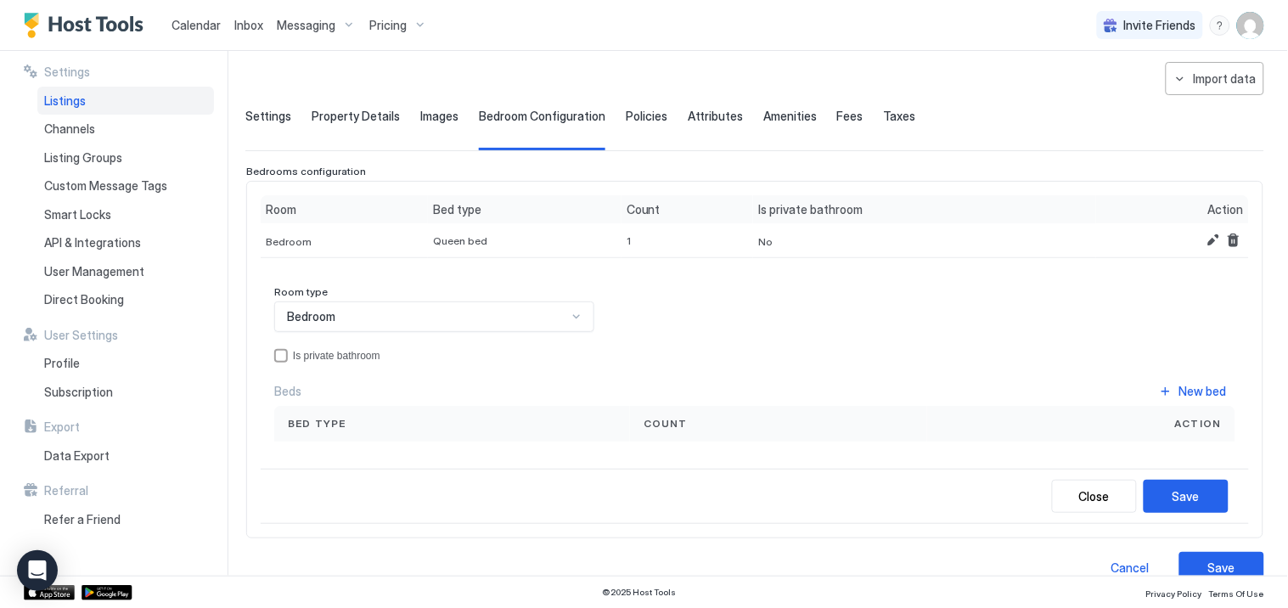
scroll to position [99, 0]
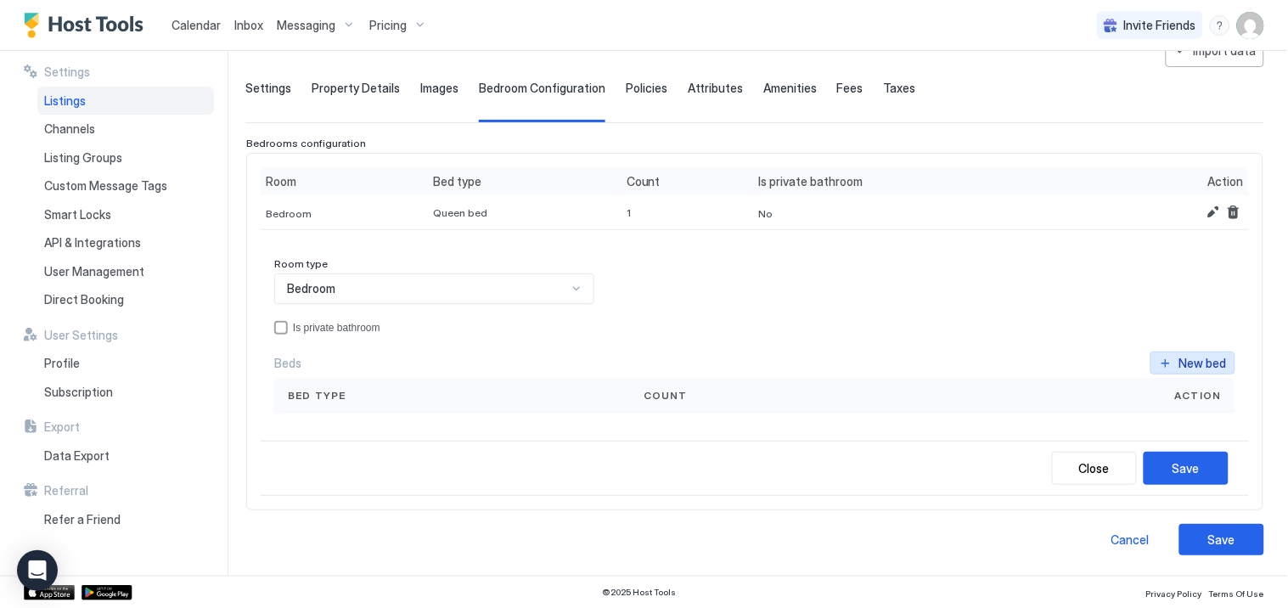
click at [1180, 358] on div "New bed" at bounding box center [1204, 363] width 48 height 18
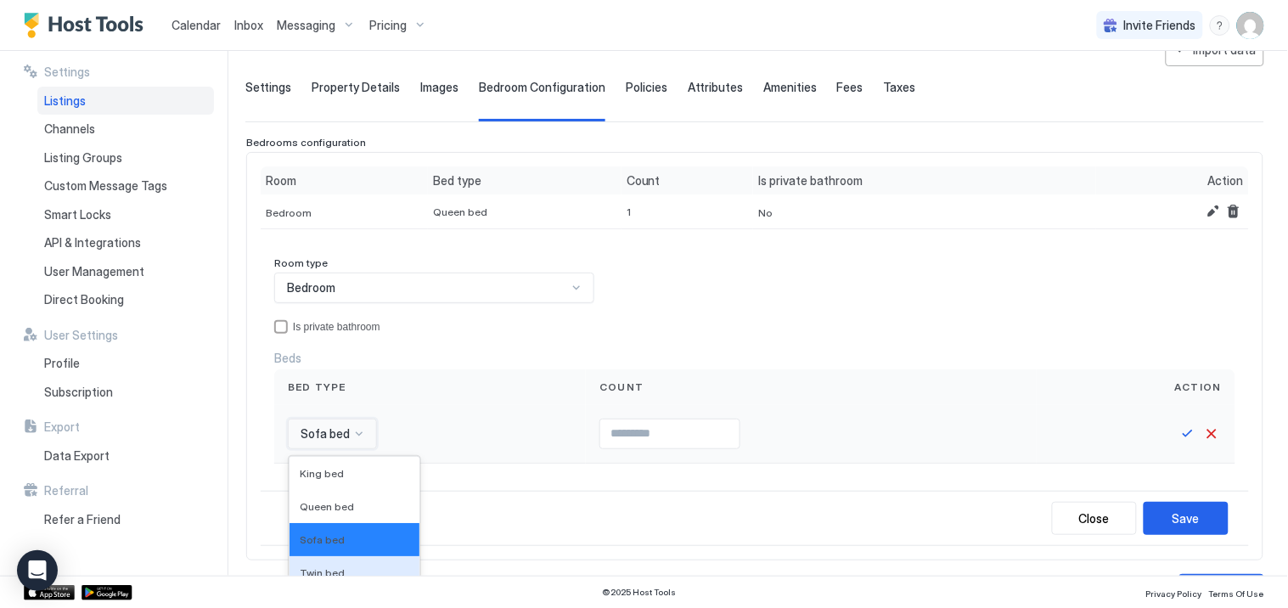
click at [359, 431] on div "16 results available. Use Up and Down to choose options, press Enter to select …" at bounding box center [332, 434] width 89 height 31
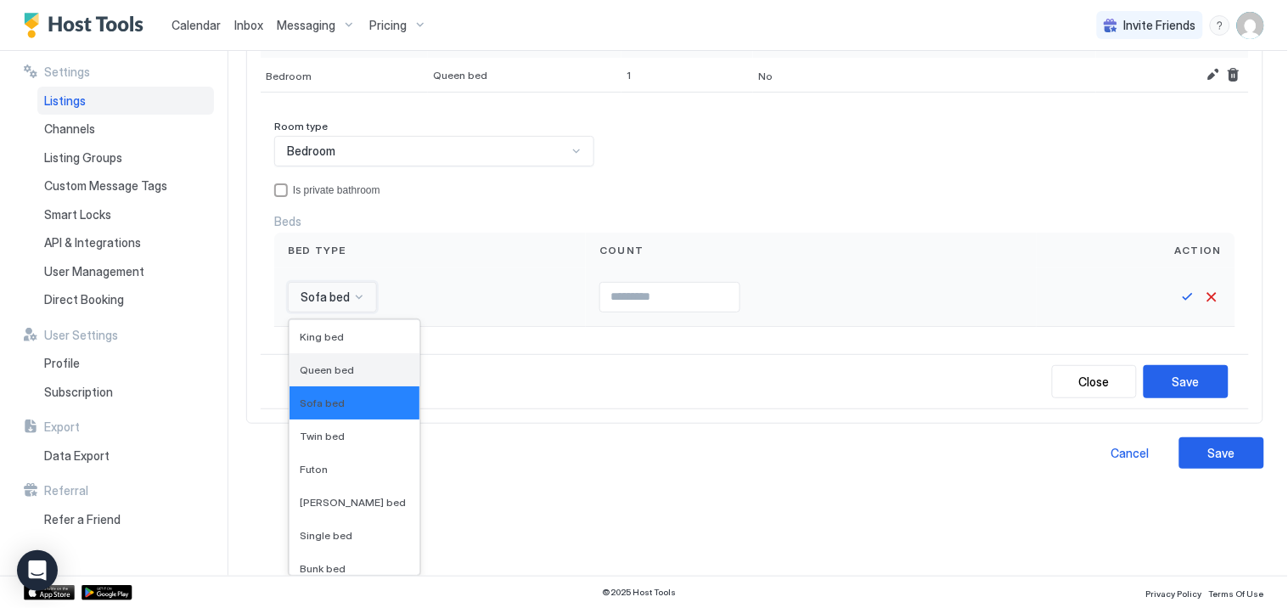
click at [321, 365] on span "Queen bed" at bounding box center [327, 370] width 54 height 13
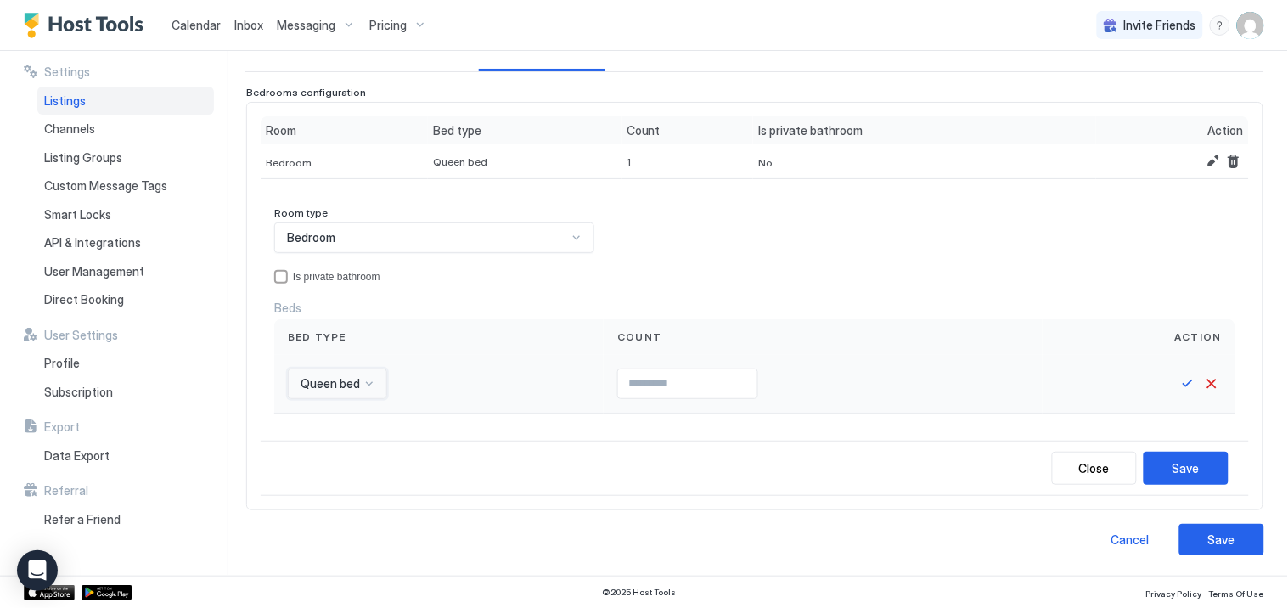
scroll to position [149, 0]
click at [563, 386] on div "Queen bed" at bounding box center [439, 384] width 330 height 59
click at [627, 386] on input "Input Field" at bounding box center [687, 383] width 139 height 29
type input "*"
click at [1178, 386] on button "Save" at bounding box center [1188, 384] width 20 height 20
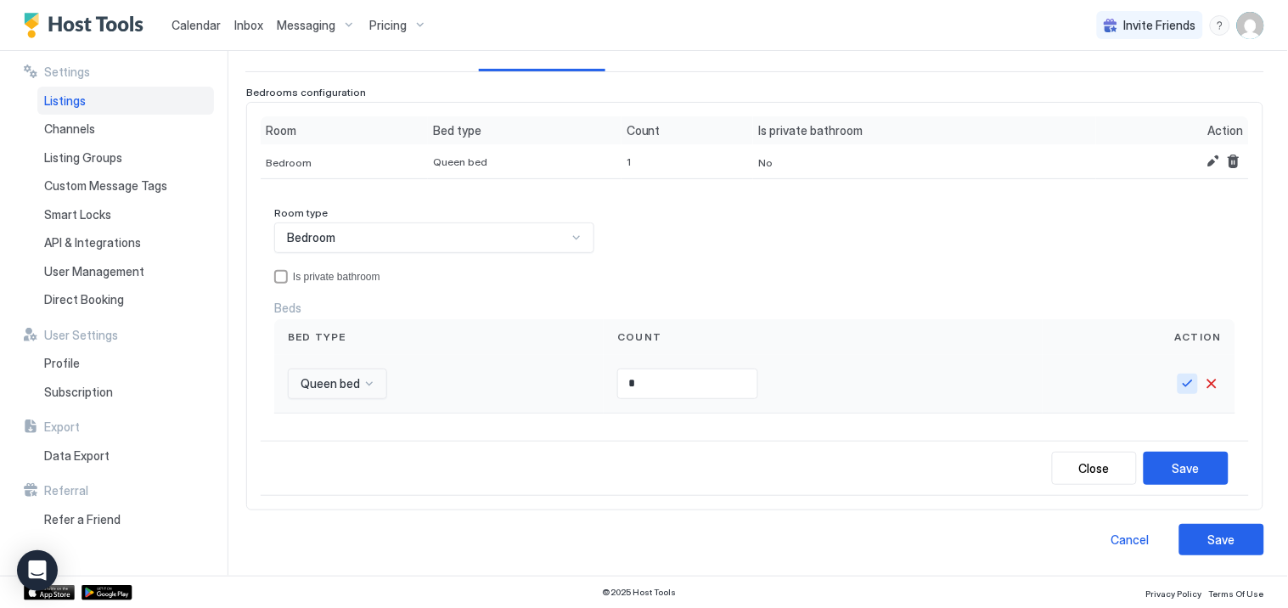
scroll to position [147, 0]
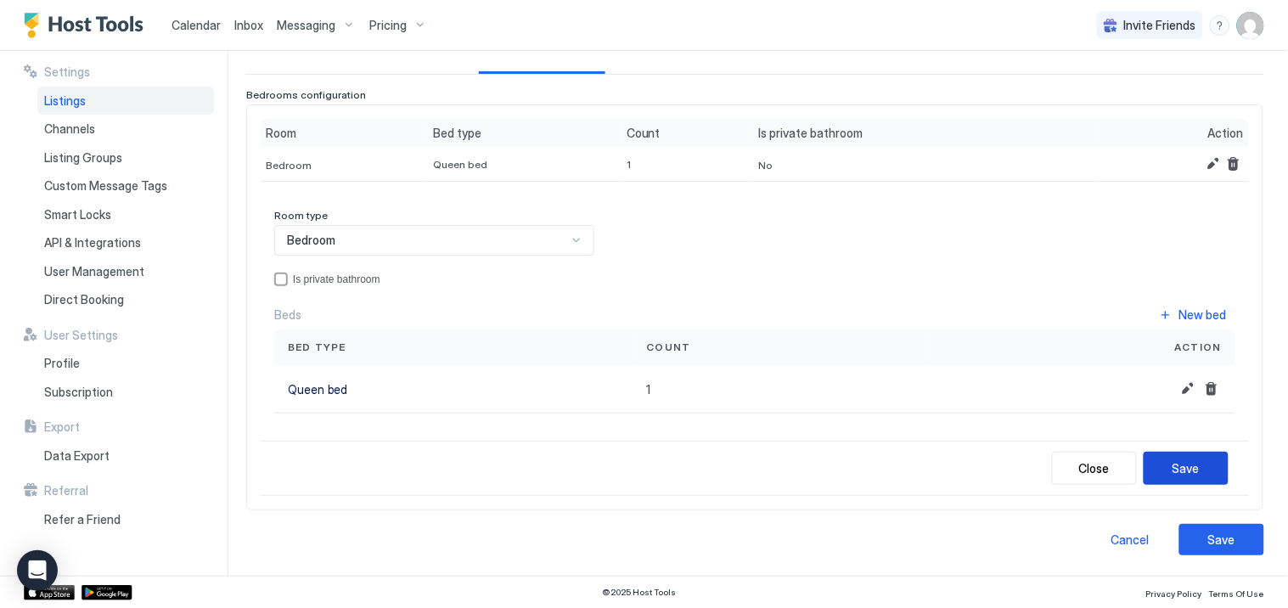
click at [1190, 462] on button "Save" at bounding box center [1186, 468] width 85 height 33
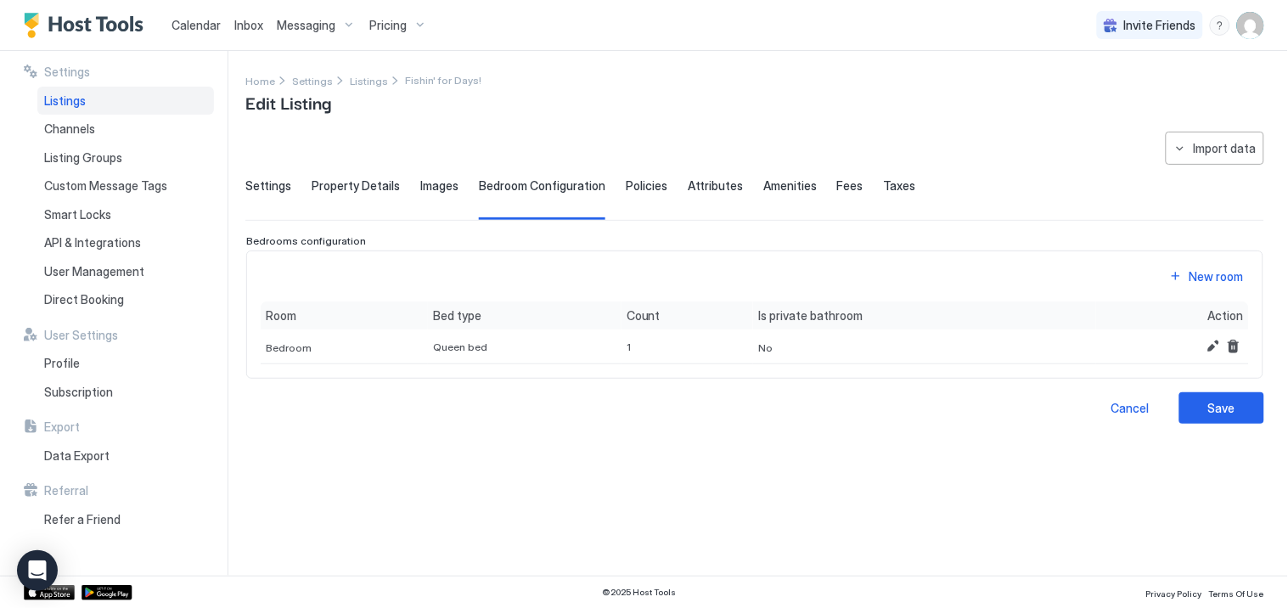
scroll to position [0, 0]
click at [420, 185] on span "Images" at bounding box center [439, 185] width 38 height 15
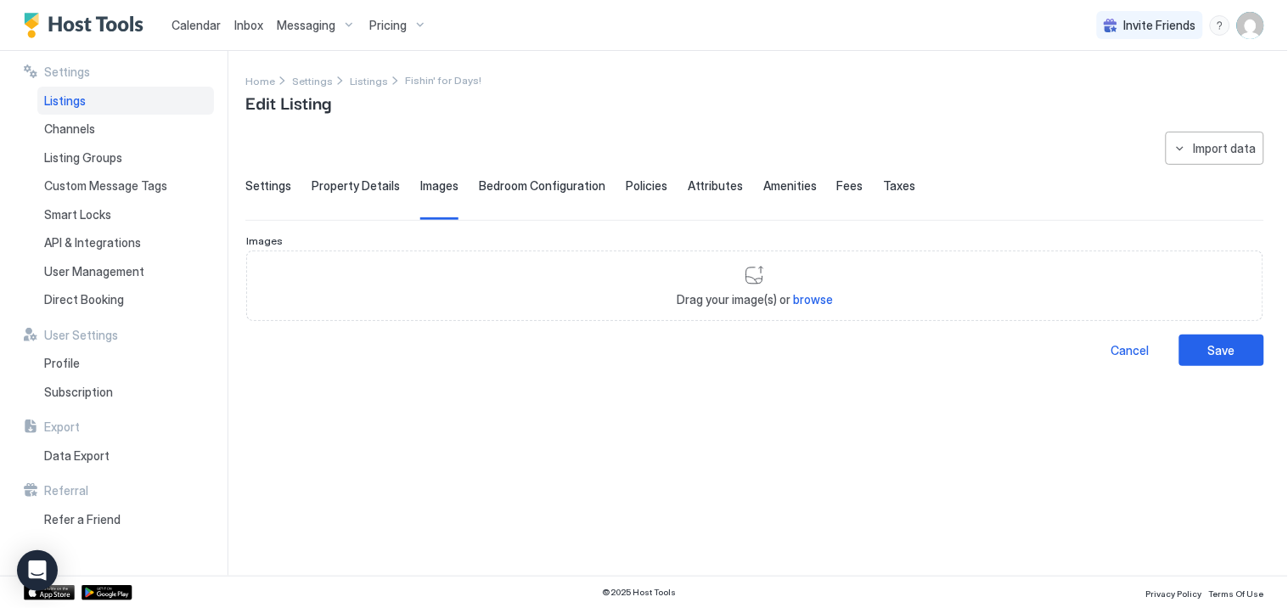
click at [529, 180] on span "Bedroom Configuration" at bounding box center [542, 185] width 127 height 15
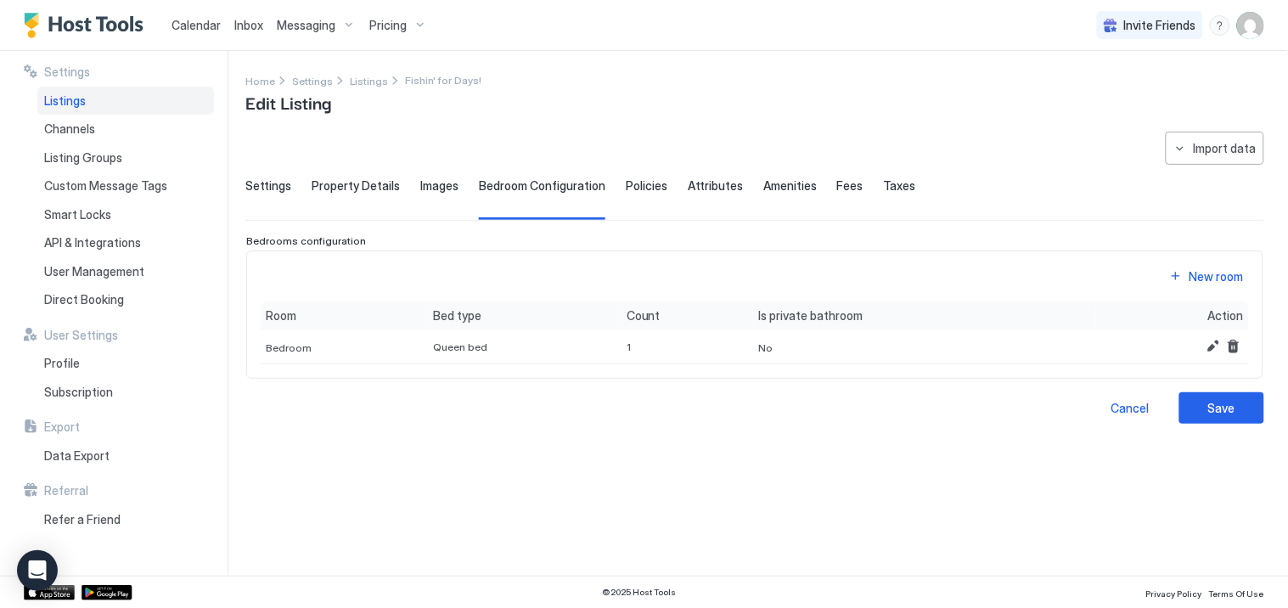
click at [267, 183] on span "Settings" at bounding box center [268, 185] width 46 height 15
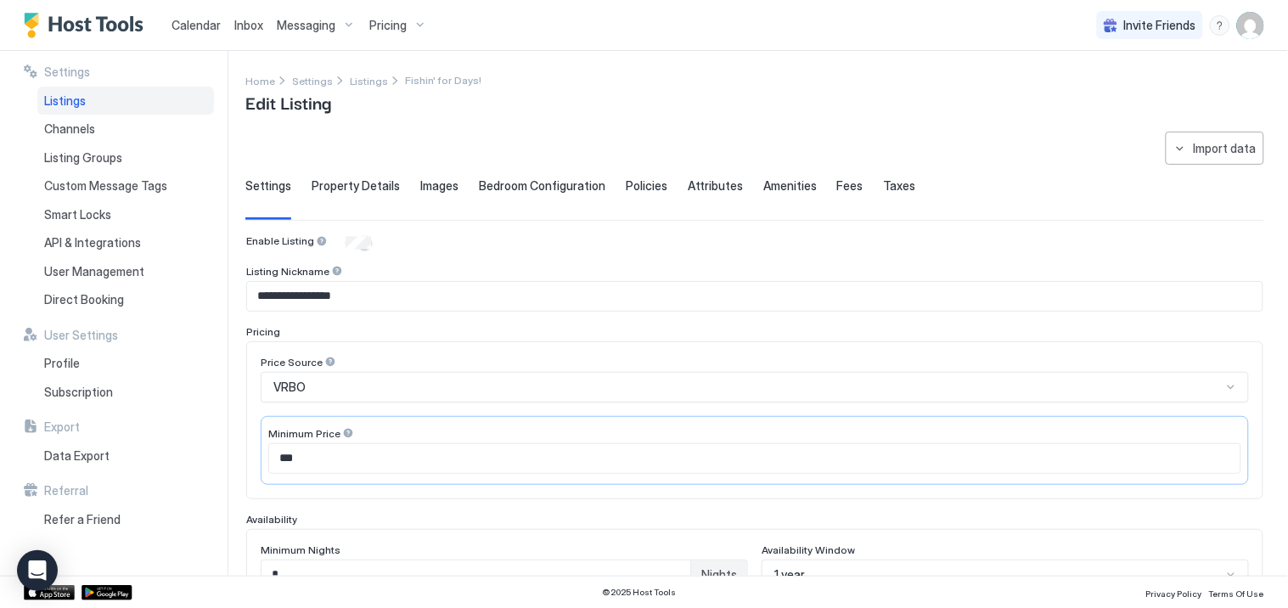
click at [344, 180] on span "Property Details" at bounding box center [356, 185] width 88 height 15
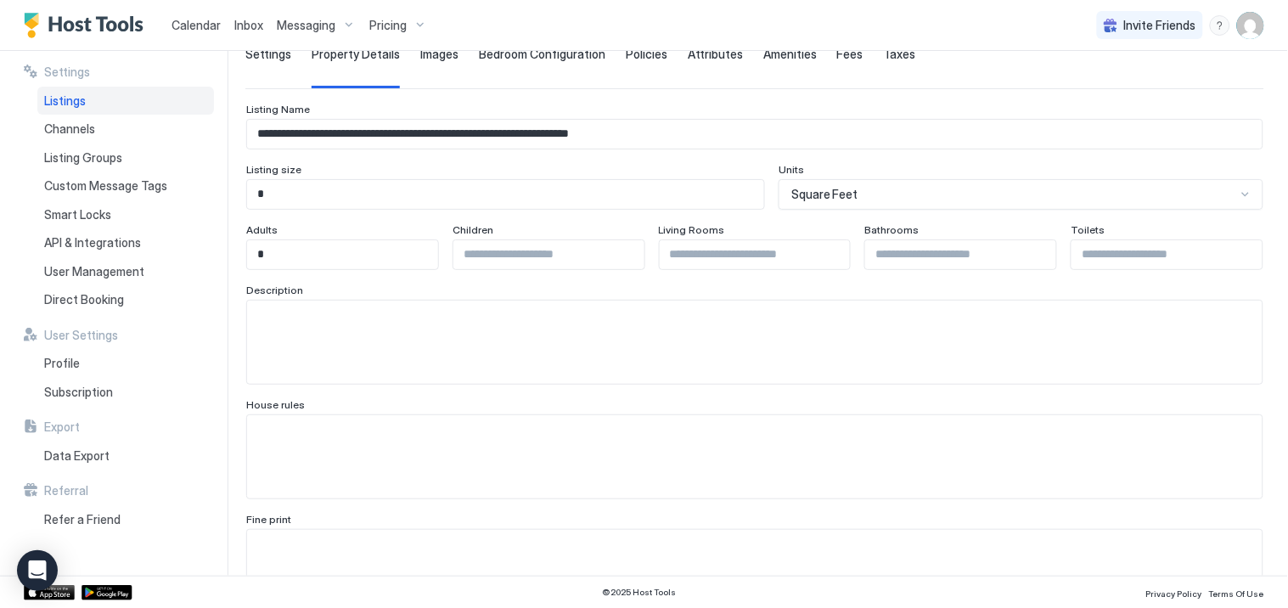
scroll to position [189, 0]
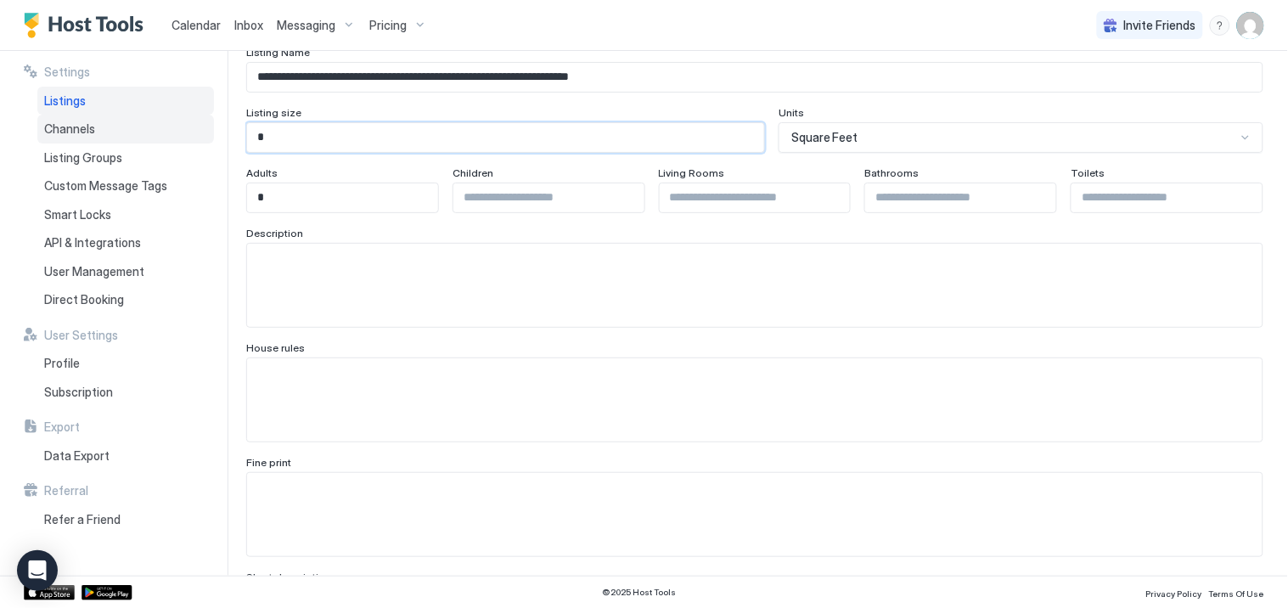
drag, startPoint x: 291, startPoint y: 130, endPoint x: 206, endPoint y: 134, distance: 85.0
click at [206, 134] on div "**********" at bounding box center [644, 313] width 1288 height 525
type input "****"
click at [640, 230] on div "Description" at bounding box center [754, 235] width 1017 height 16
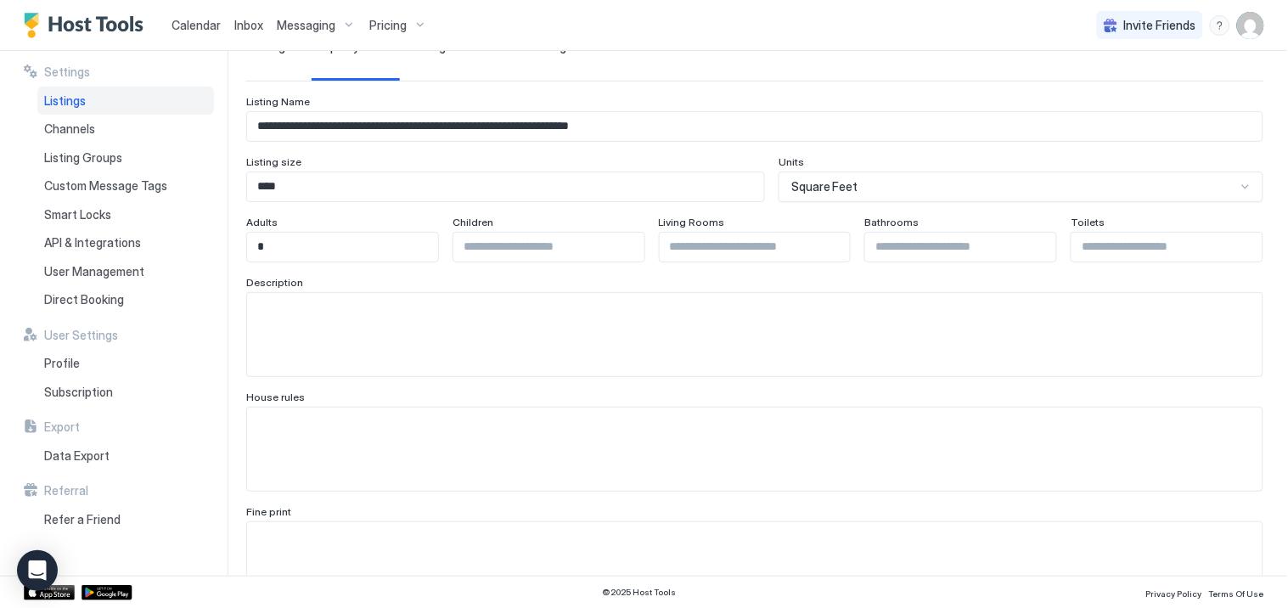
scroll to position [94, 0]
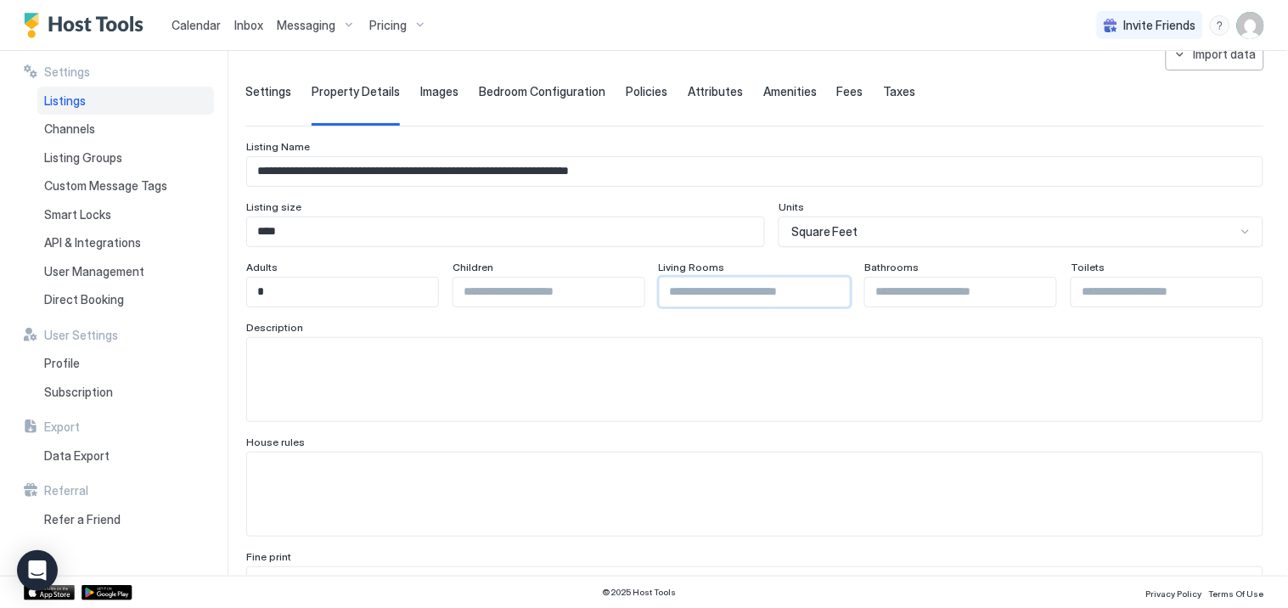
click at [696, 285] on input "Input Field" at bounding box center [755, 292] width 191 height 29
type input "*"
click at [910, 293] on input "Input Field" at bounding box center [960, 292] width 191 height 29
type input "*"
click at [1087, 295] on input "Input Field" at bounding box center [1167, 292] width 191 height 29
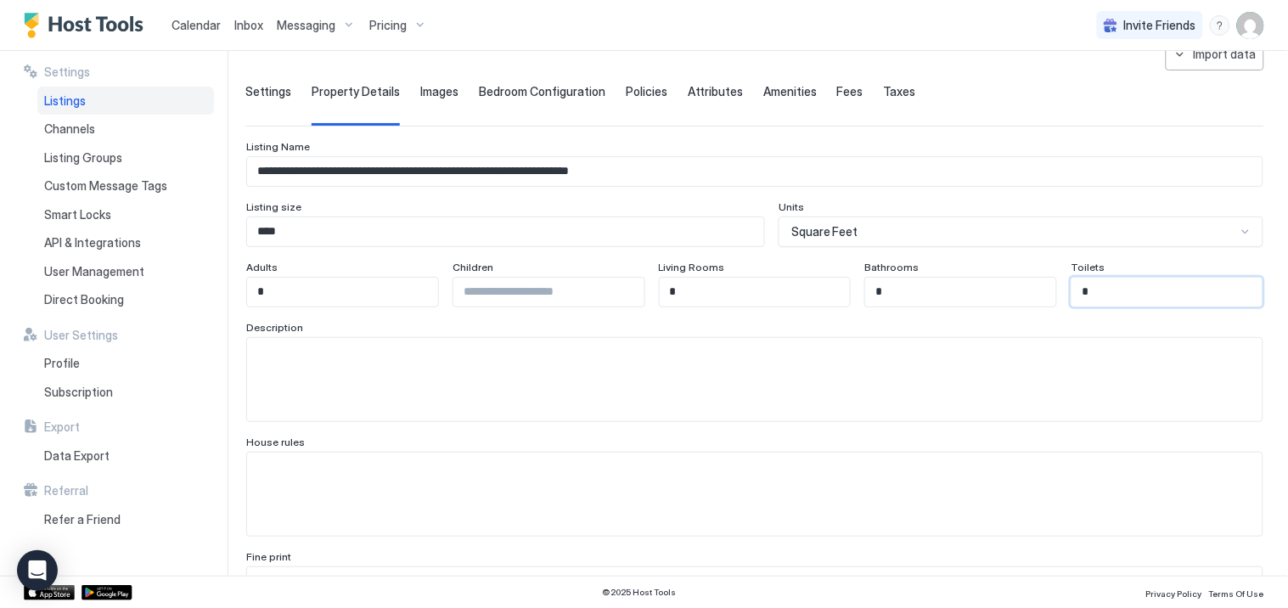
type input "*"
click at [743, 262] on div "Living Rooms" at bounding box center [755, 269] width 193 height 16
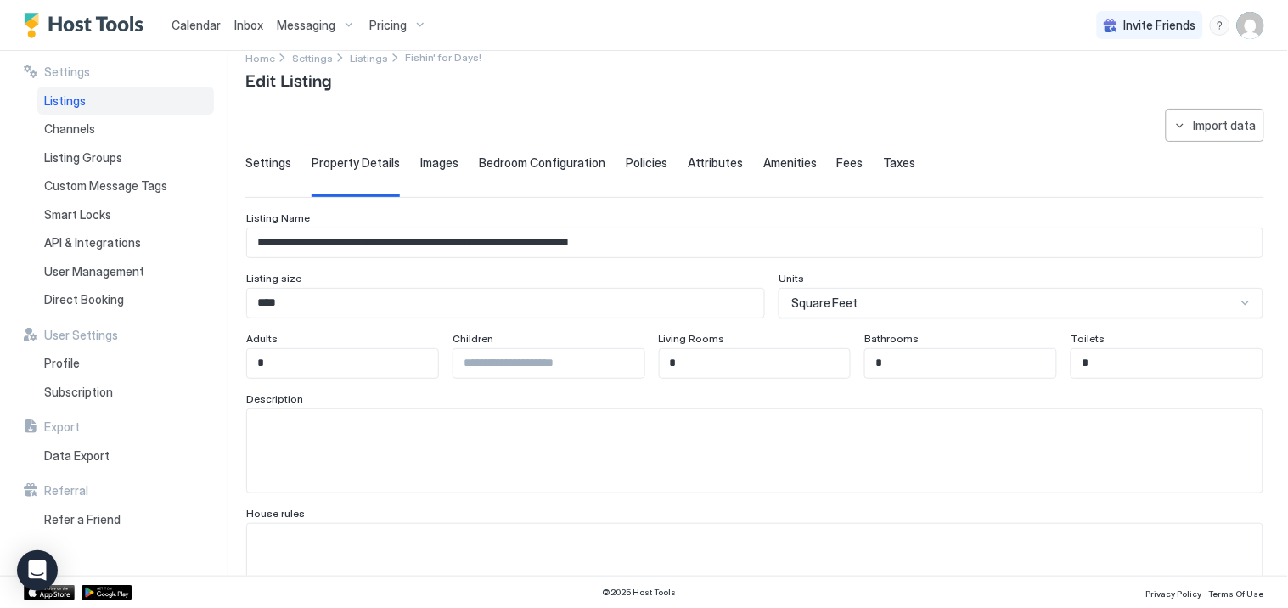
scroll to position [0, 0]
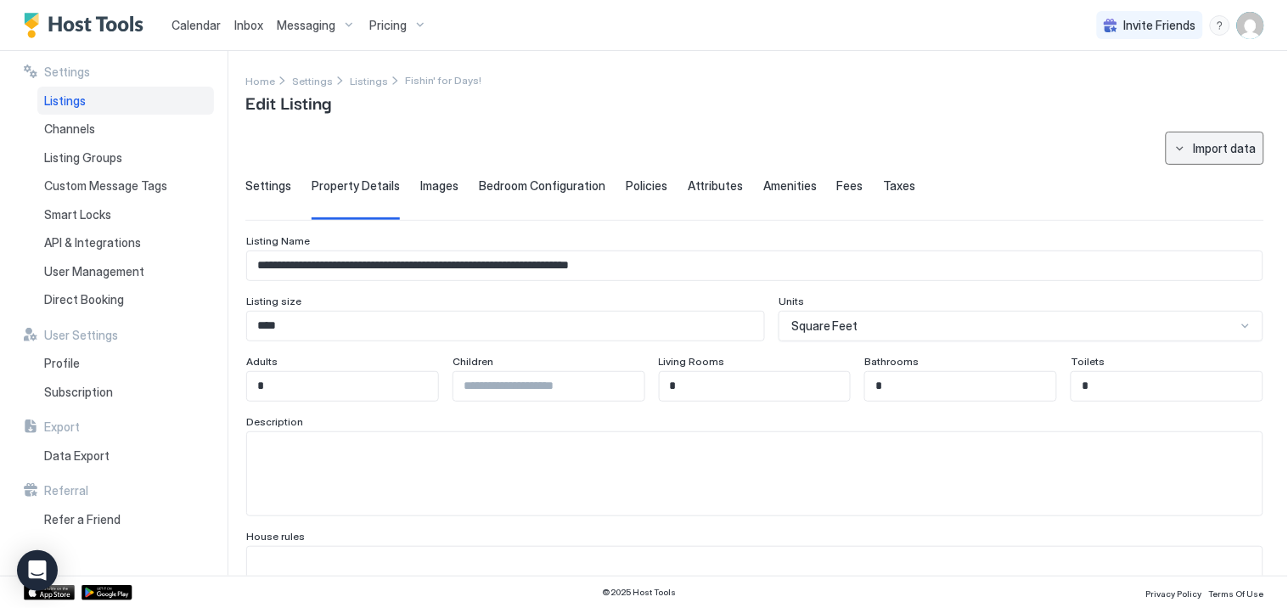
click at [1166, 146] on button "Import data" at bounding box center [1215, 148] width 99 height 33
click at [1211, 177] on div "VRBO" at bounding box center [1207, 179] width 49 height 15
type input "*"
type input "**********"
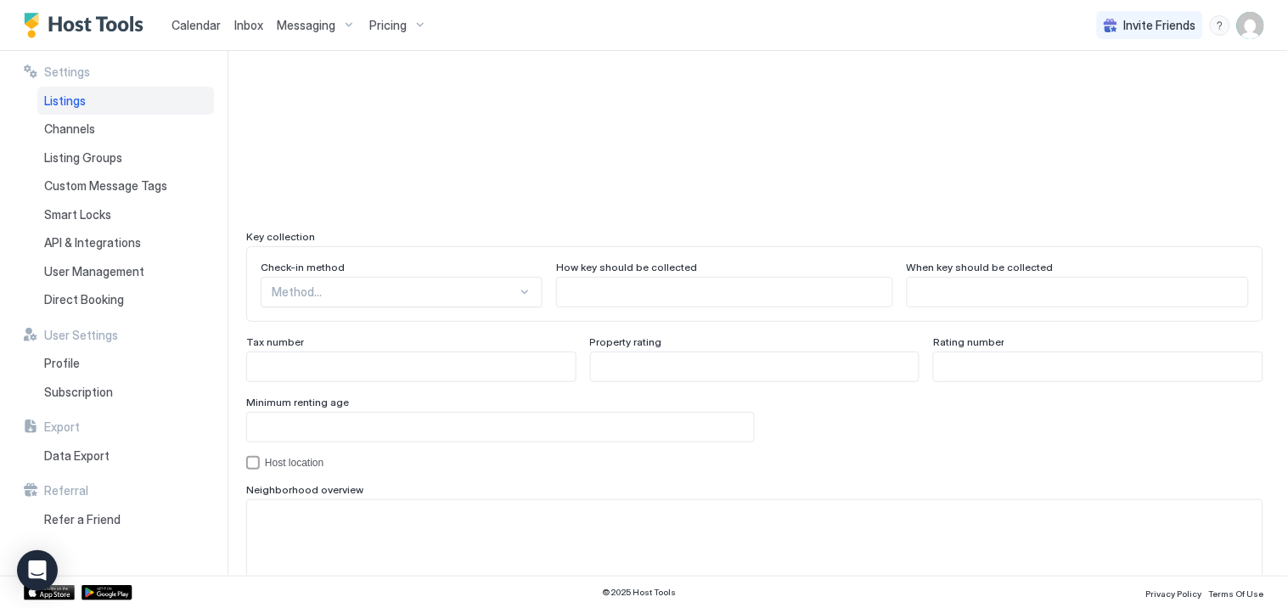
scroll to position [1601, 0]
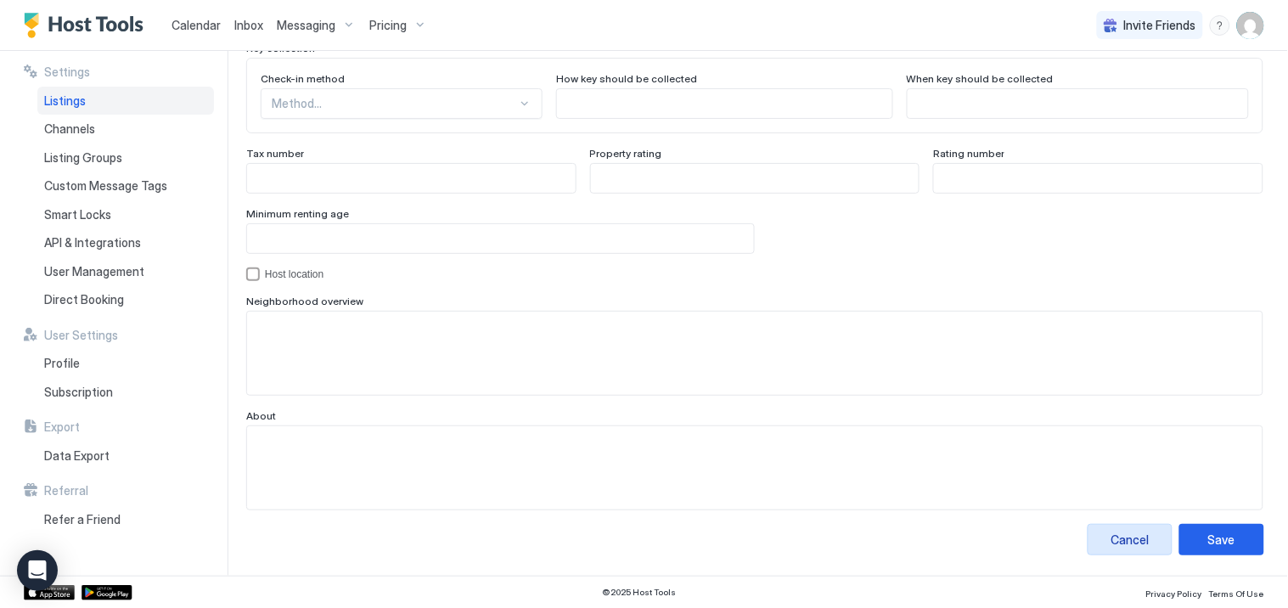
click at [1128, 538] on div "Cancel" at bounding box center [1131, 540] width 38 height 18
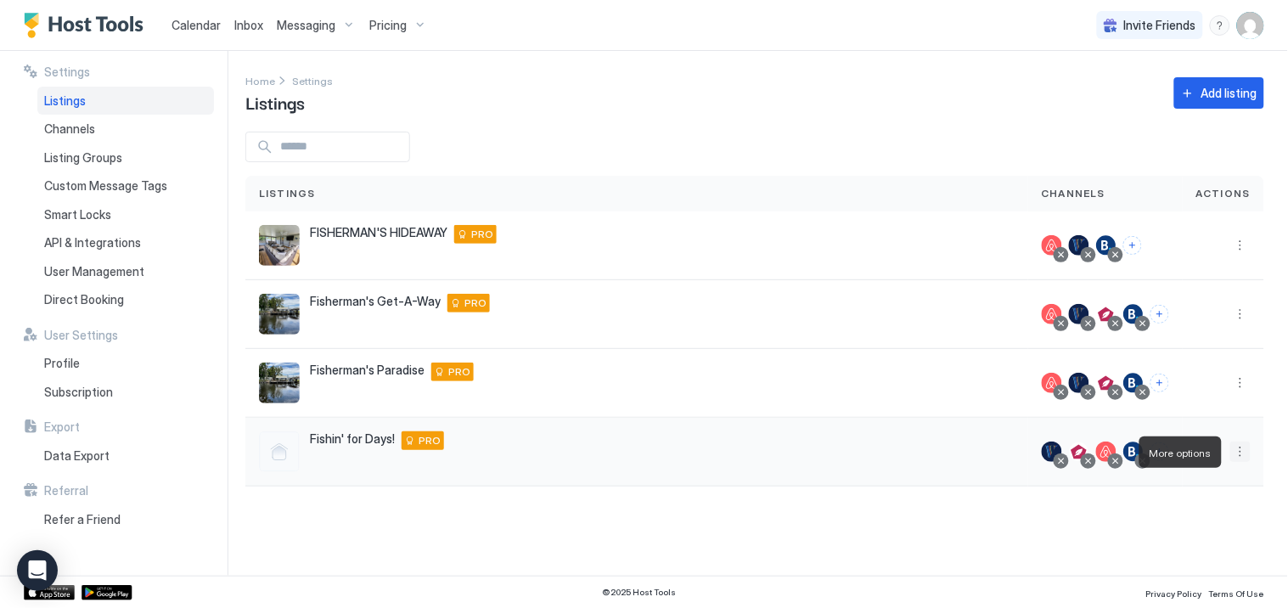
click at [1240, 452] on button "More options" at bounding box center [1241, 452] width 20 height 20
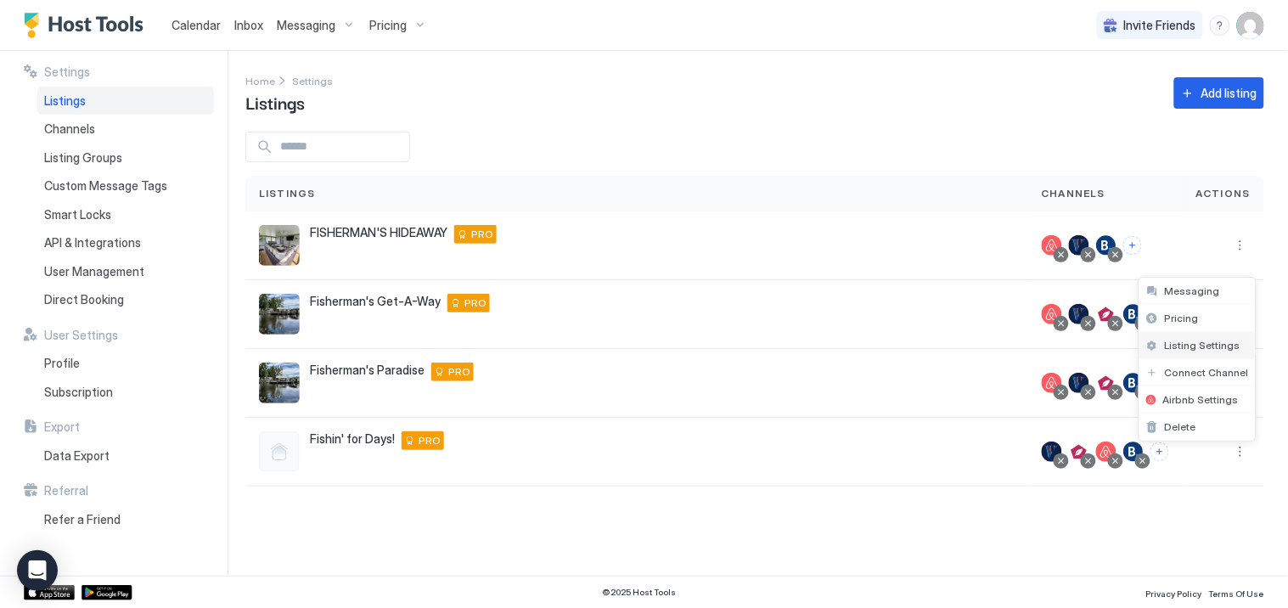
click at [1194, 346] on span "Listing Settings" at bounding box center [1203, 345] width 76 height 13
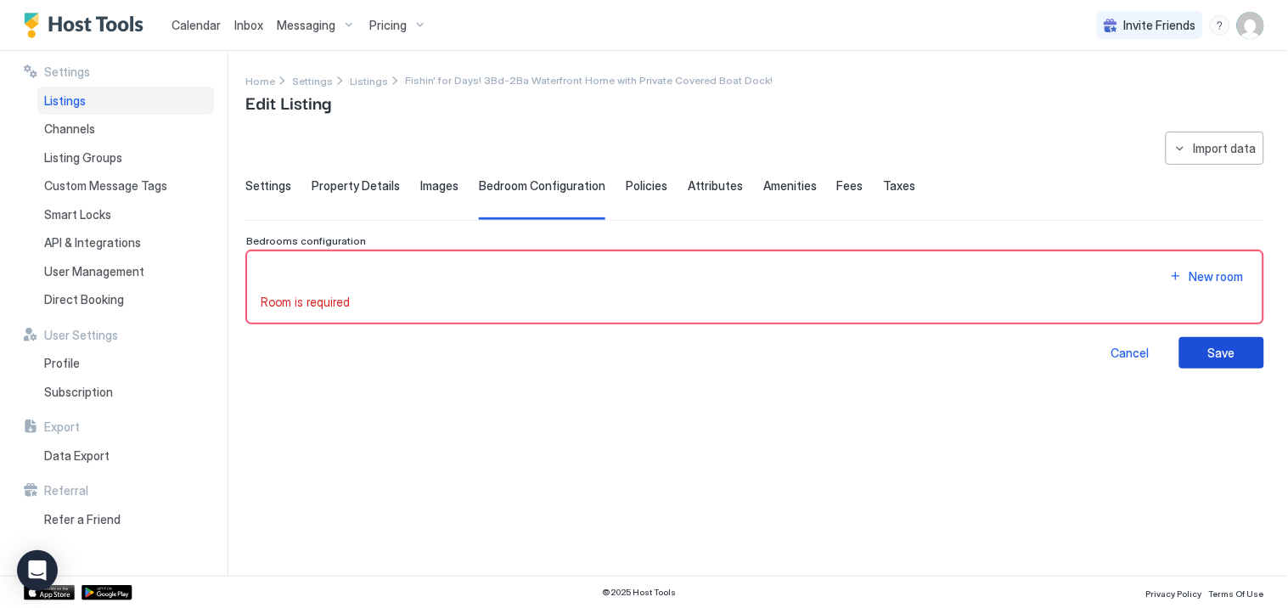
type input "*"
type input "**********"
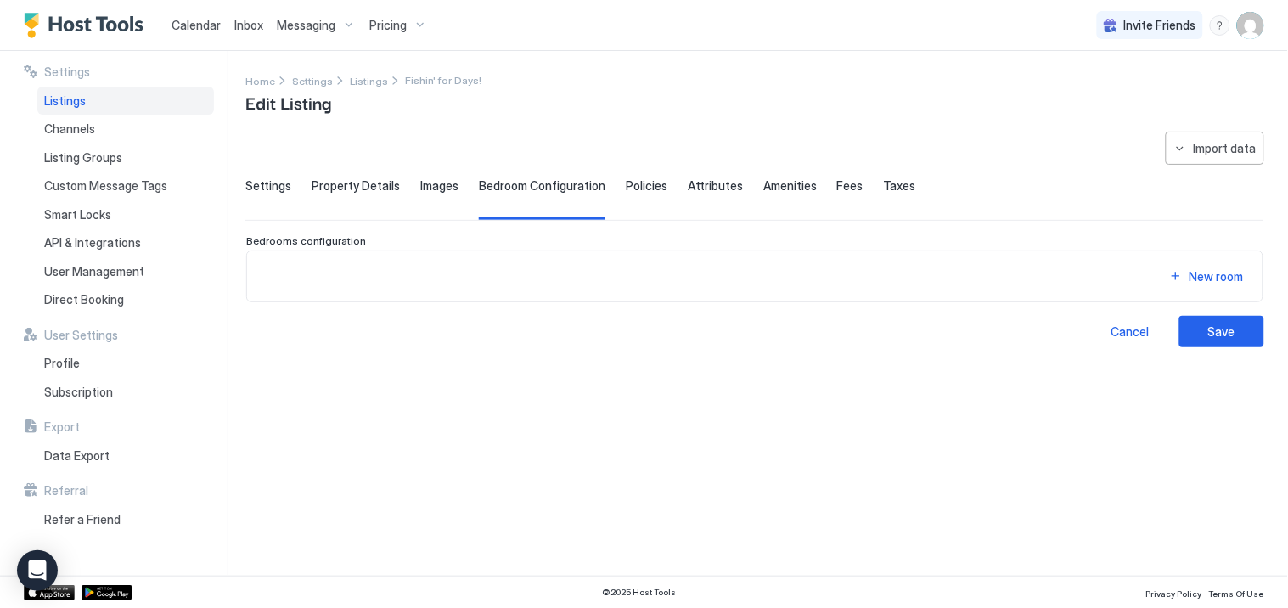
click at [264, 185] on span "Settings" at bounding box center [268, 185] width 46 height 15
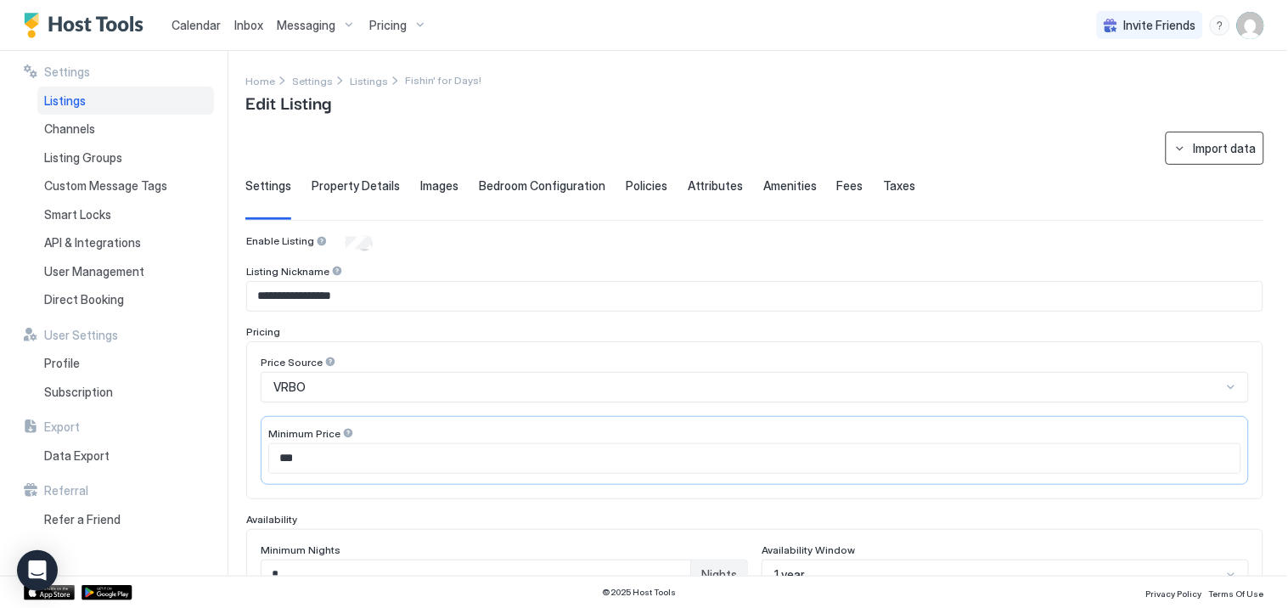
click at [1206, 149] on div "Import data" at bounding box center [1225, 148] width 63 height 18
click at [1204, 179] on div "VRBO" at bounding box center [1207, 179] width 49 height 15
type input "****"
type input "*"
type input "**********"
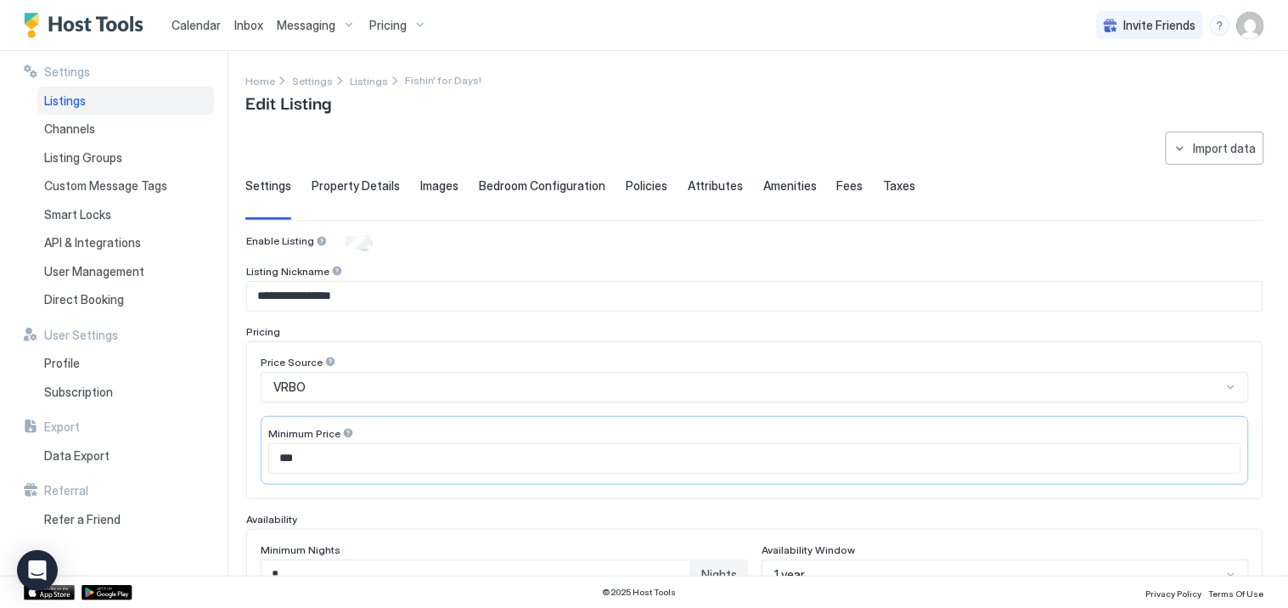
click at [358, 183] on span "Property Details" at bounding box center [356, 185] width 88 height 15
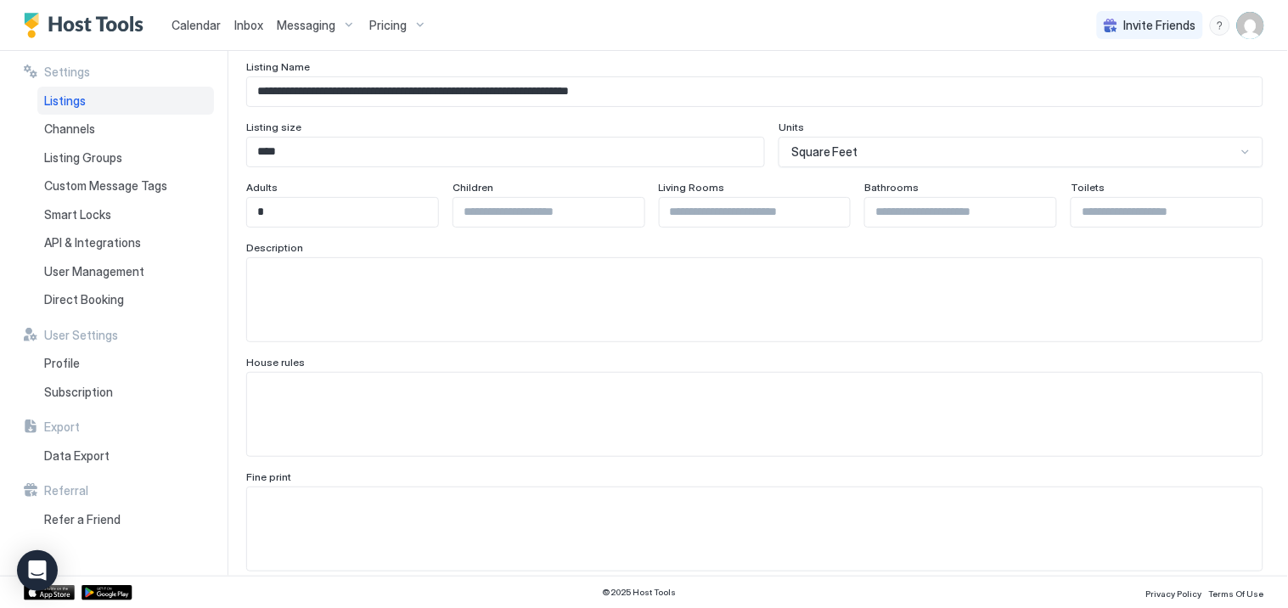
scroll to position [189, 0]
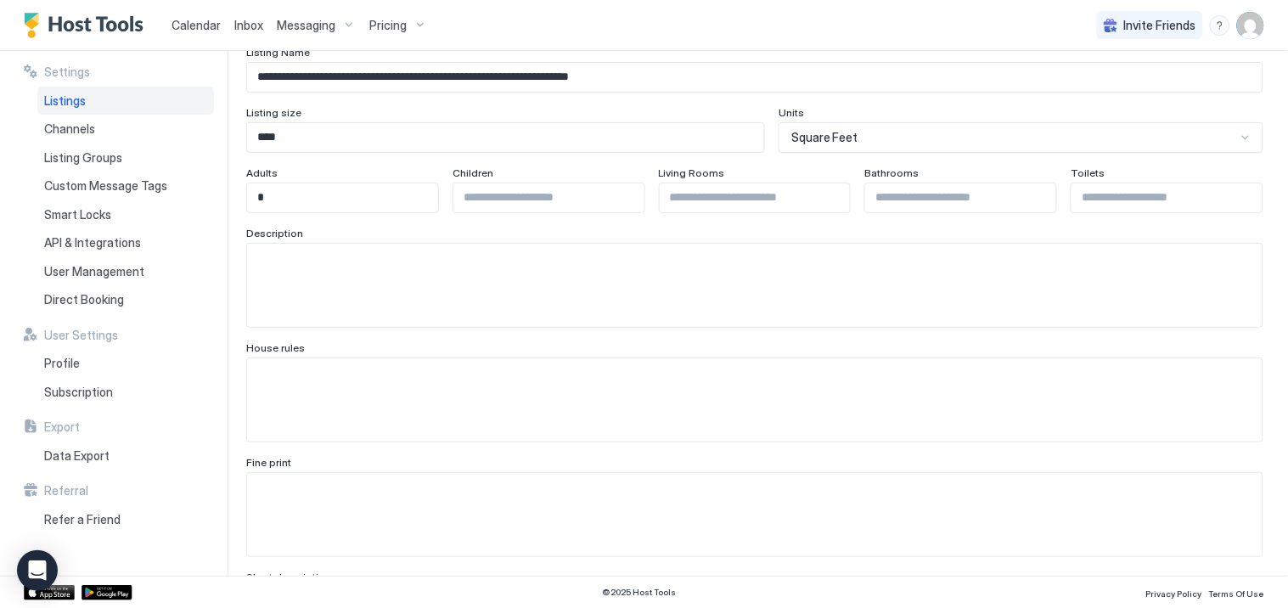
click at [741, 197] on input "Input Field" at bounding box center [755, 197] width 191 height 29
type input "*"
click at [907, 205] on input "Input Field" at bounding box center [960, 197] width 191 height 29
type input "*"
click at [1081, 192] on input "Input Field" at bounding box center [1167, 197] width 191 height 29
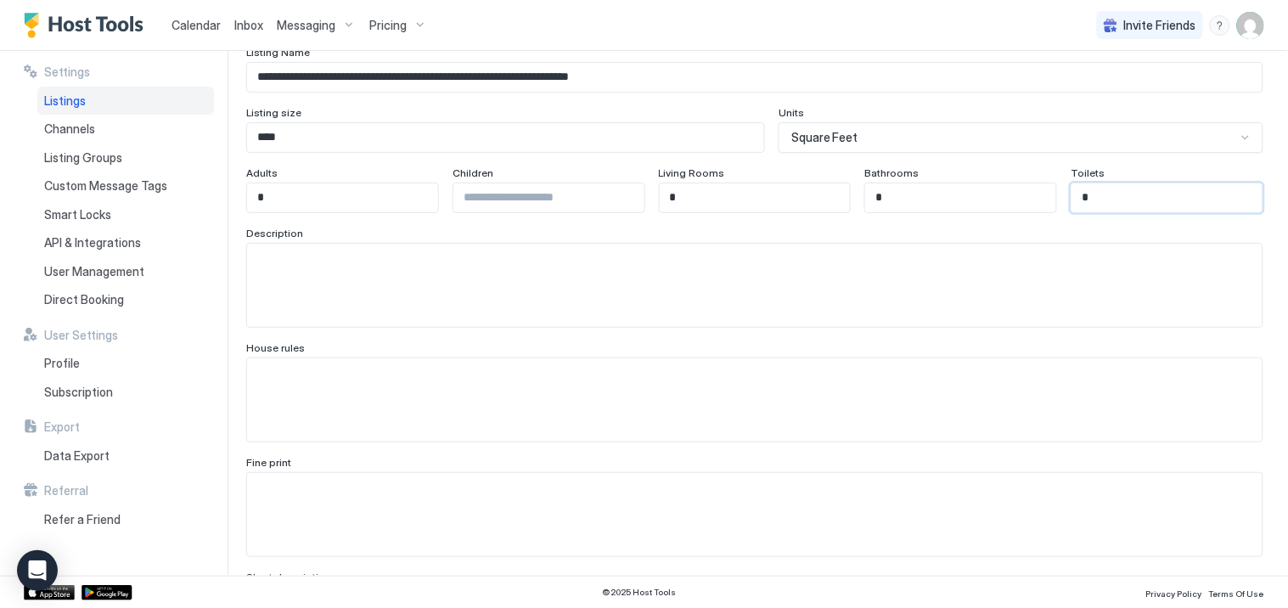
type input "*"
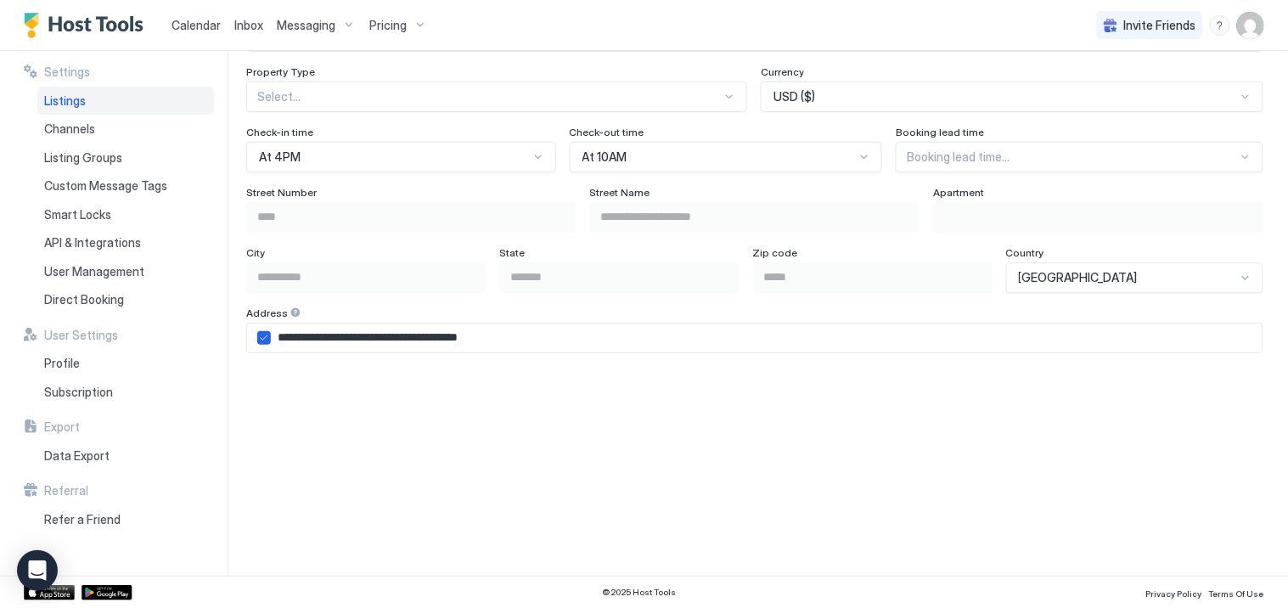
scroll to position [944, 0]
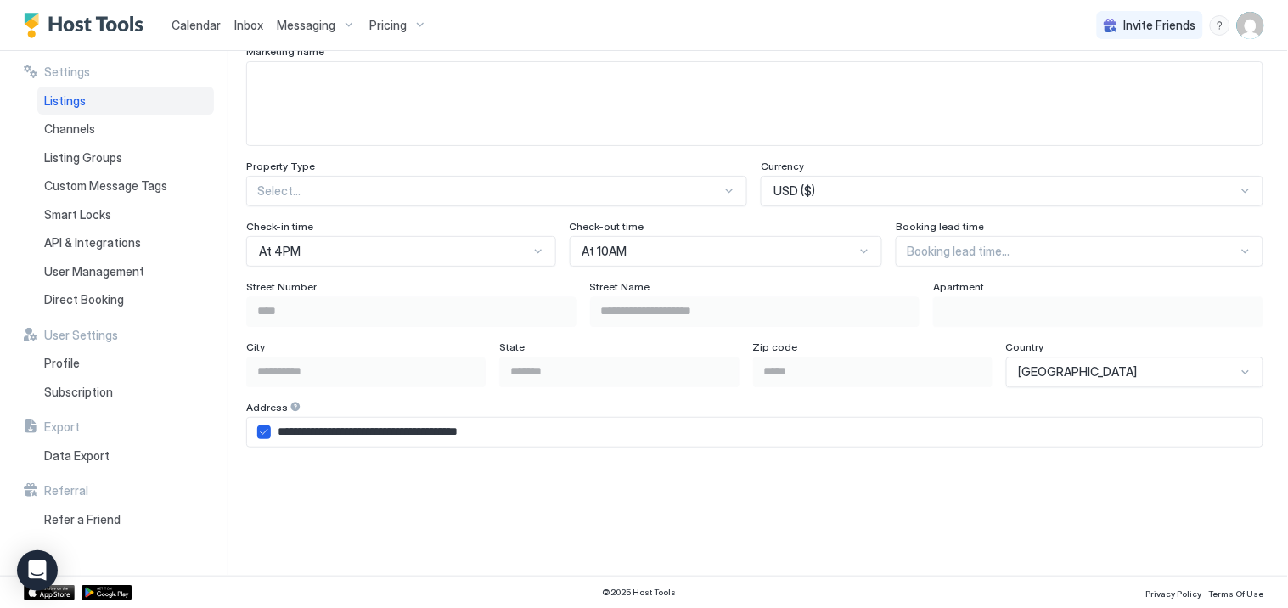
click at [724, 189] on div at bounding box center [730, 191] width 14 height 14
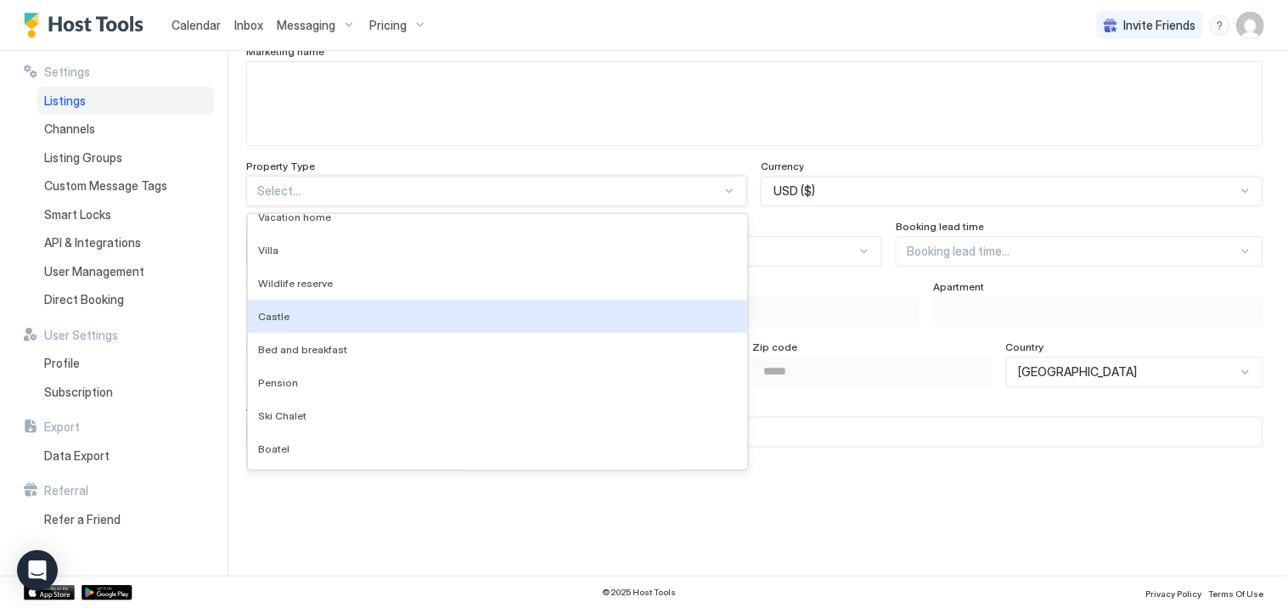
scroll to position [1509, 0]
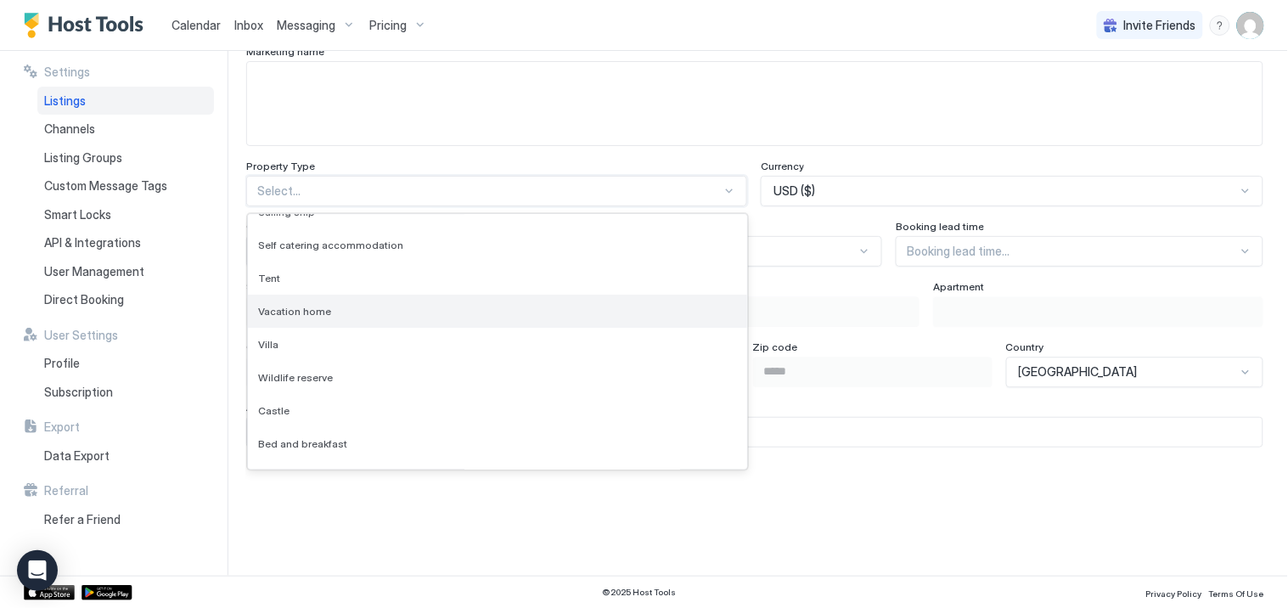
click at [296, 307] on span "Vacation home" at bounding box center [294, 311] width 73 height 13
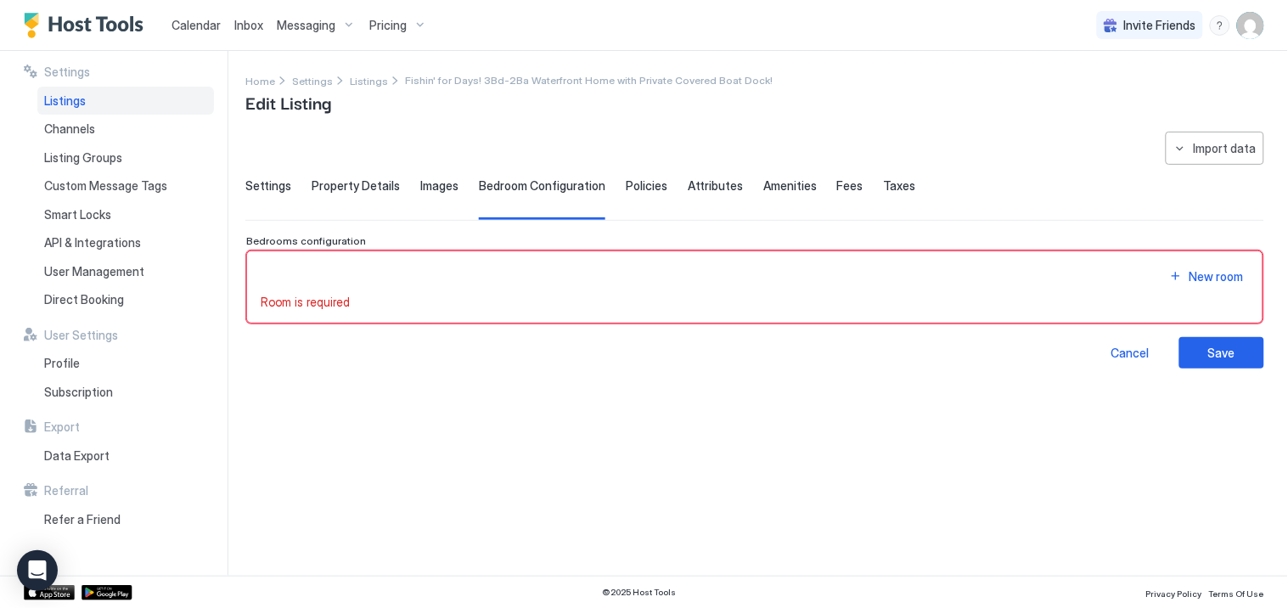
scroll to position [0, 0]
click at [1219, 277] on div "New room" at bounding box center [1217, 277] width 54 height 18
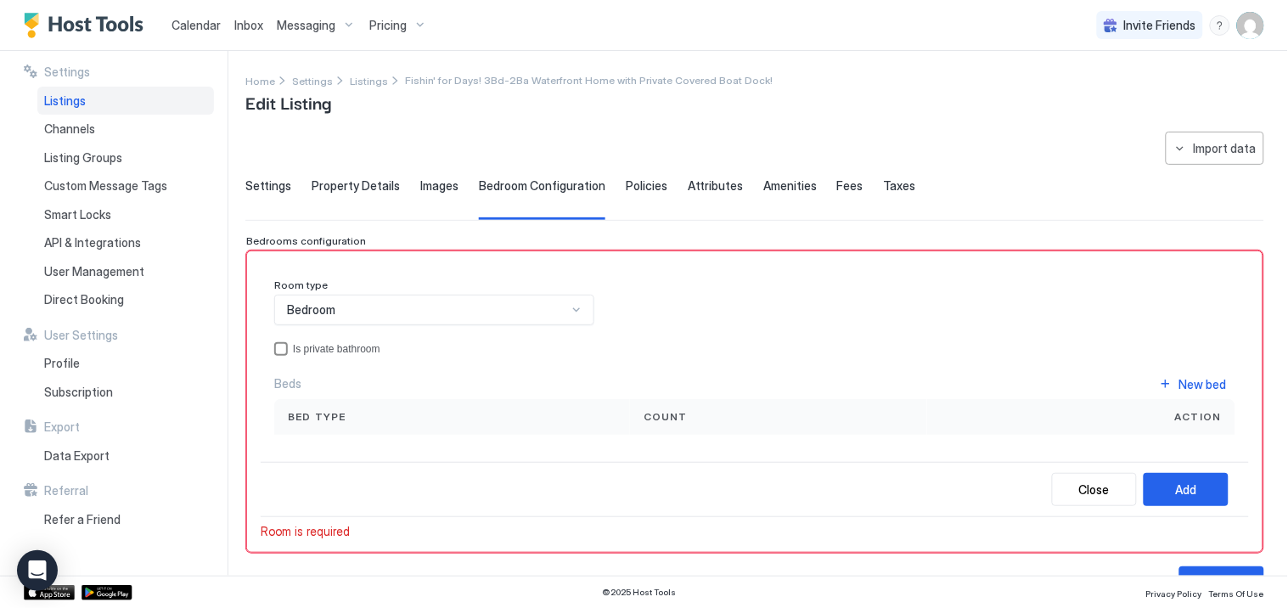
click at [279, 348] on div "privateBathroom" at bounding box center [281, 349] width 14 height 14
click at [1187, 380] on div "New bed" at bounding box center [1204, 384] width 48 height 18
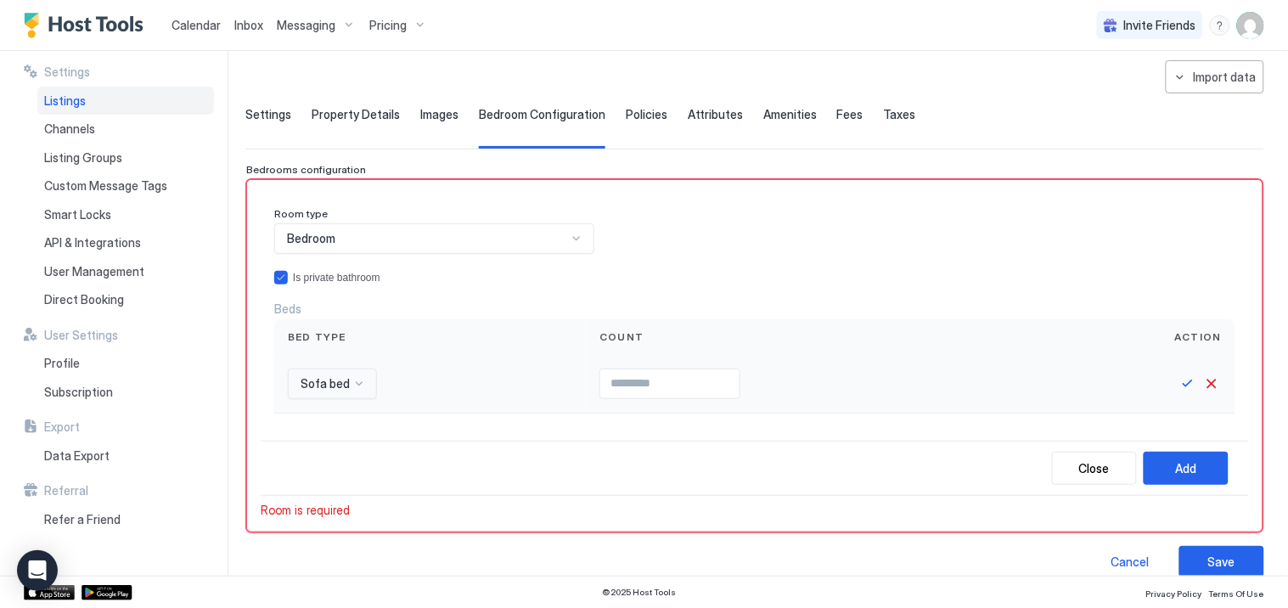
scroll to position [94, 0]
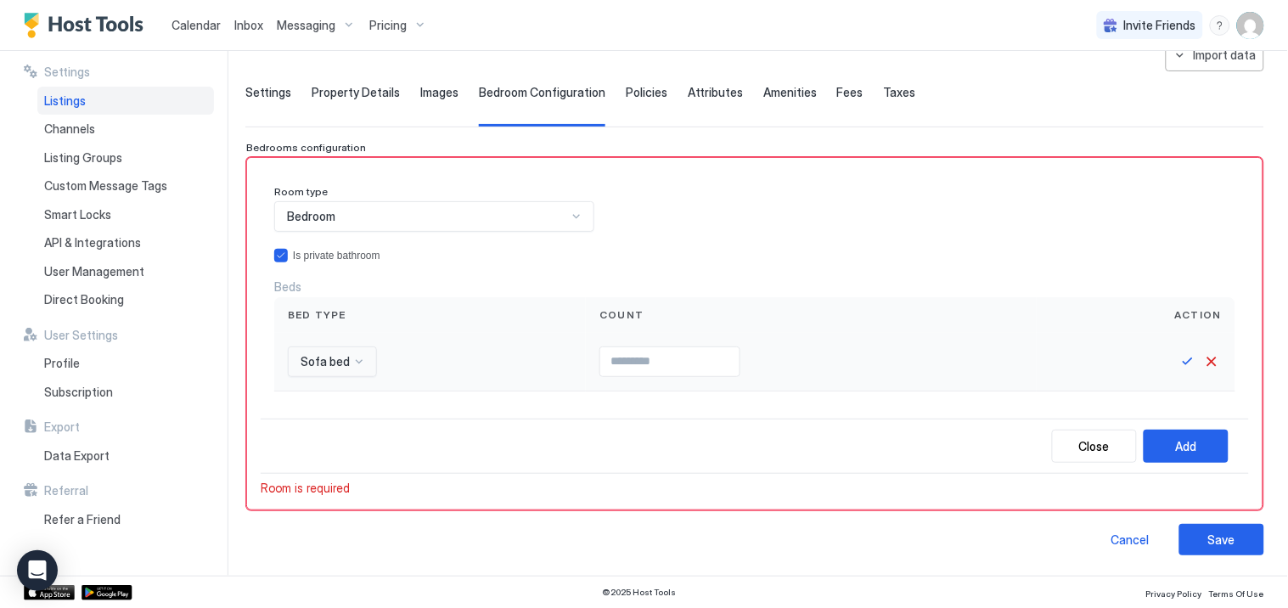
click at [349, 364] on div "Sofa bed" at bounding box center [332, 362] width 89 height 31
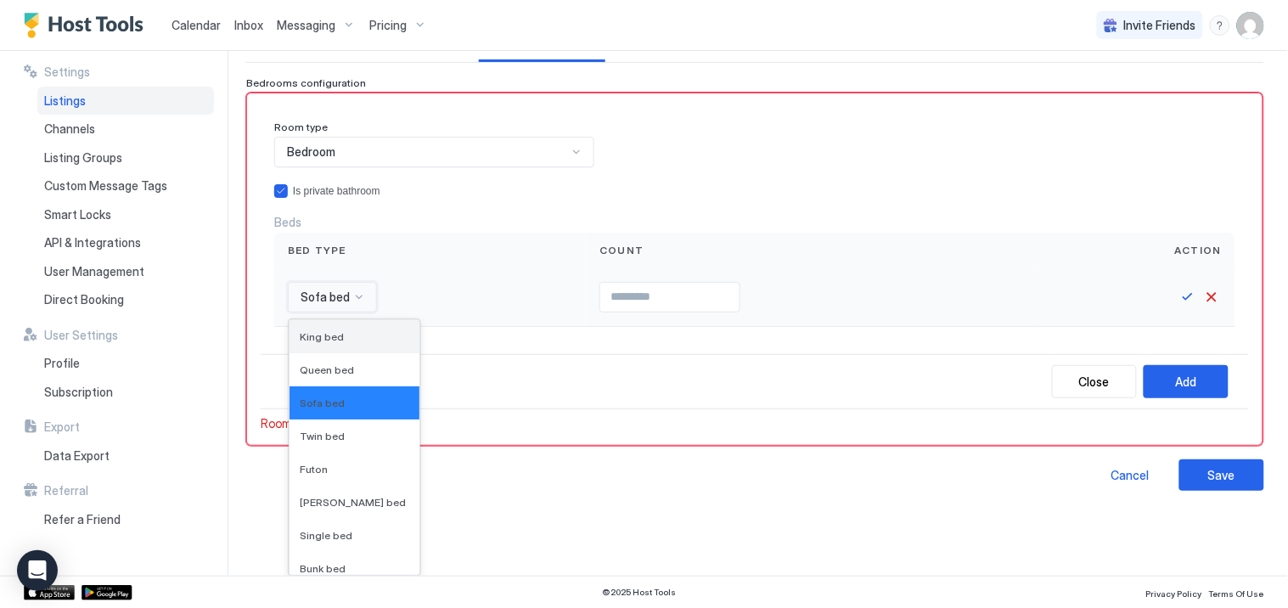
click at [331, 336] on span "King bed" at bounding box center [322, 336] width 44 height 13
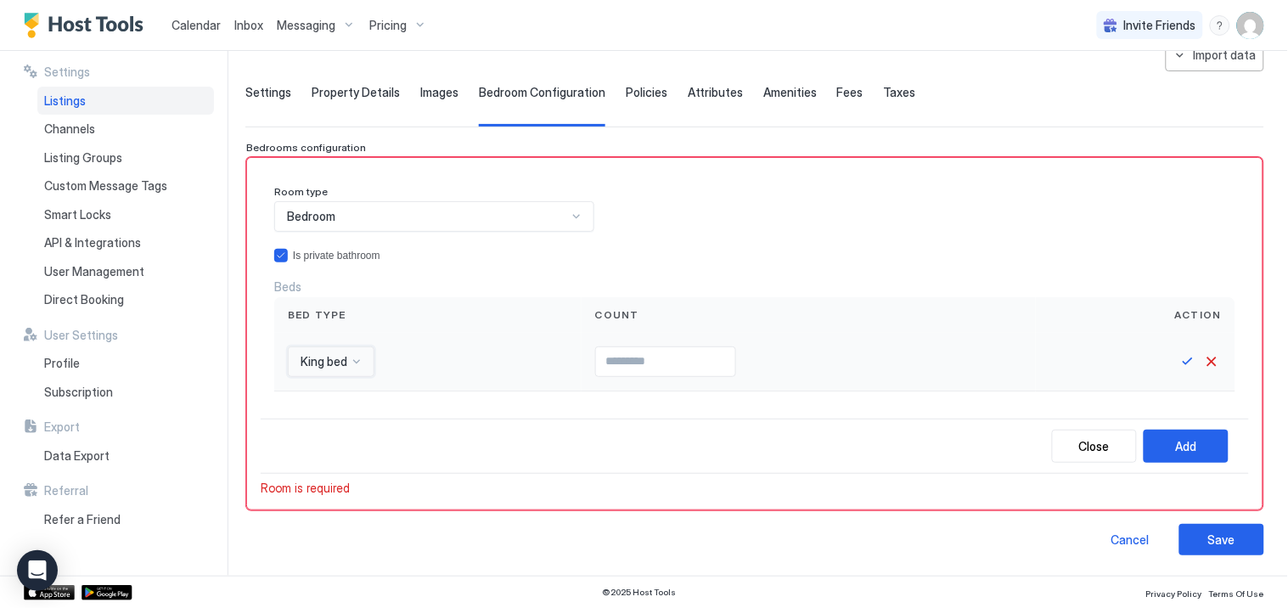
scroll to position [94, 0]
click at [620, 358] on input "Input Field" at bounding box center [665, 361] width 139 height 29
type input "*"
click at [1178, 360] on button "Save" at bounding box center [1188, 362] width 20 height 20
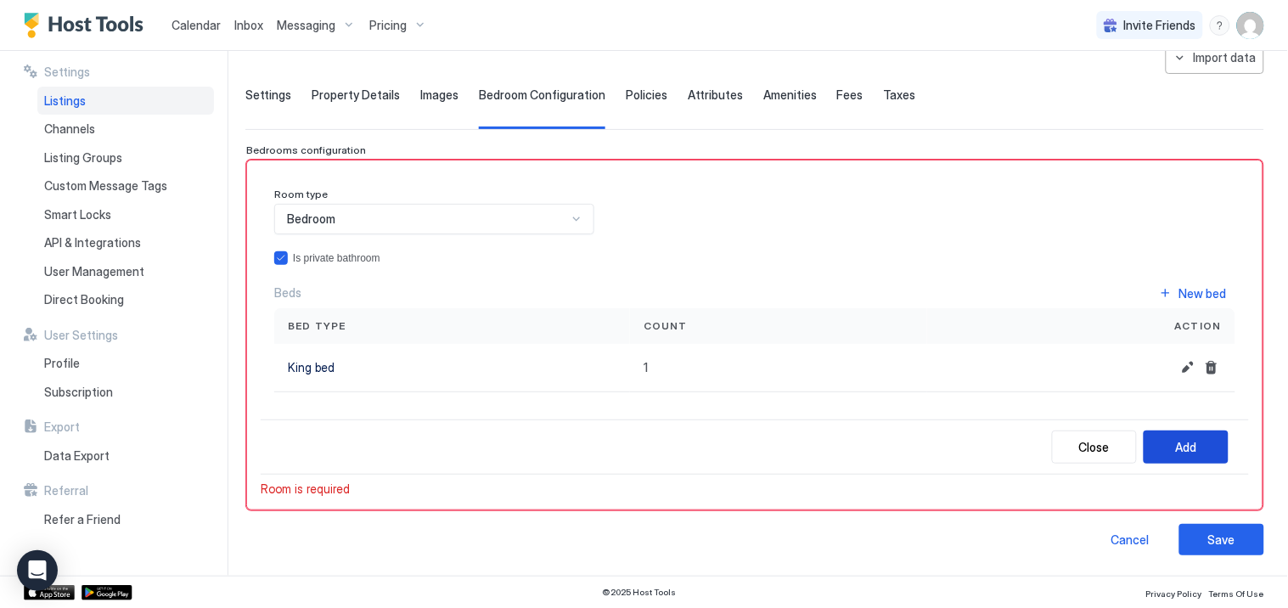
click at [1176, 440] on div "Add" at bounding box center [1186, 447] width 21 height 18
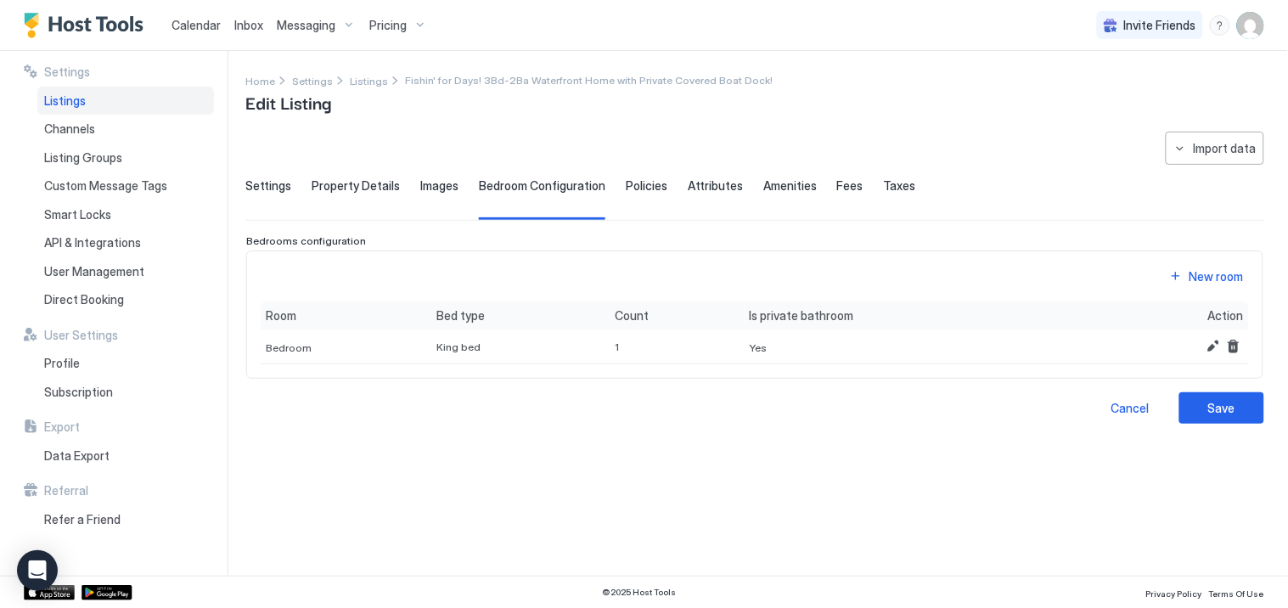
scroll to position [0, 0]
click at [1232, 273] on div "New room" at bounding box center [1217, 277] width 54 height 18
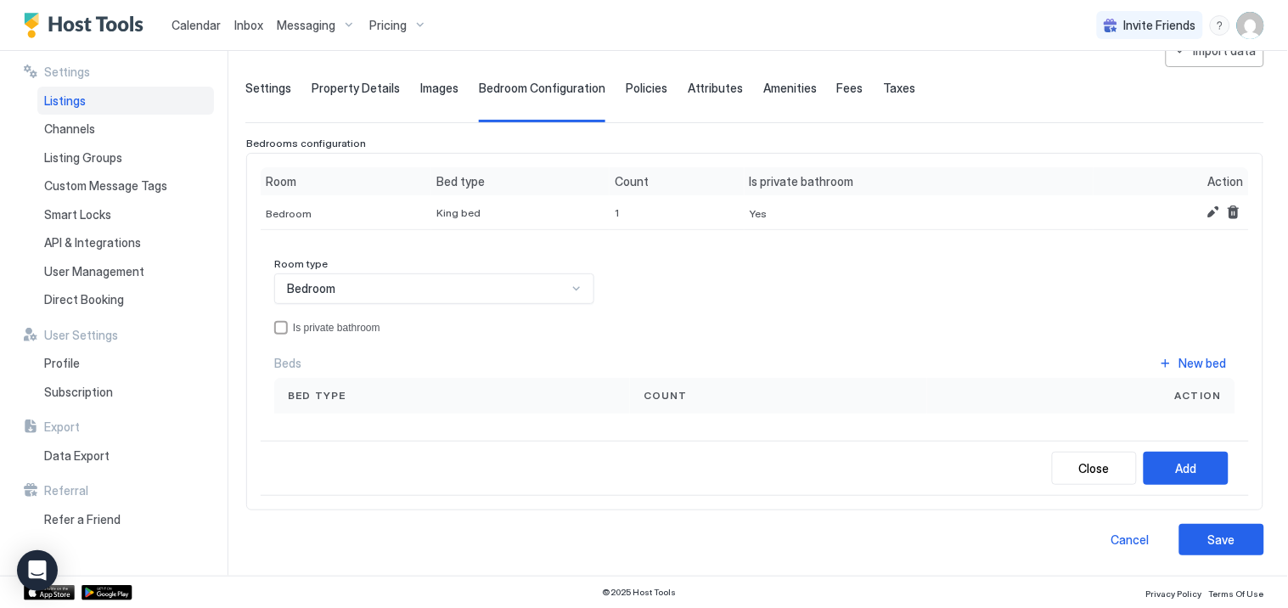
scroll to position [99, 0]
click at [1180, 354] on div "New bed" at bounding box center [1204, 363] width 48 height 18
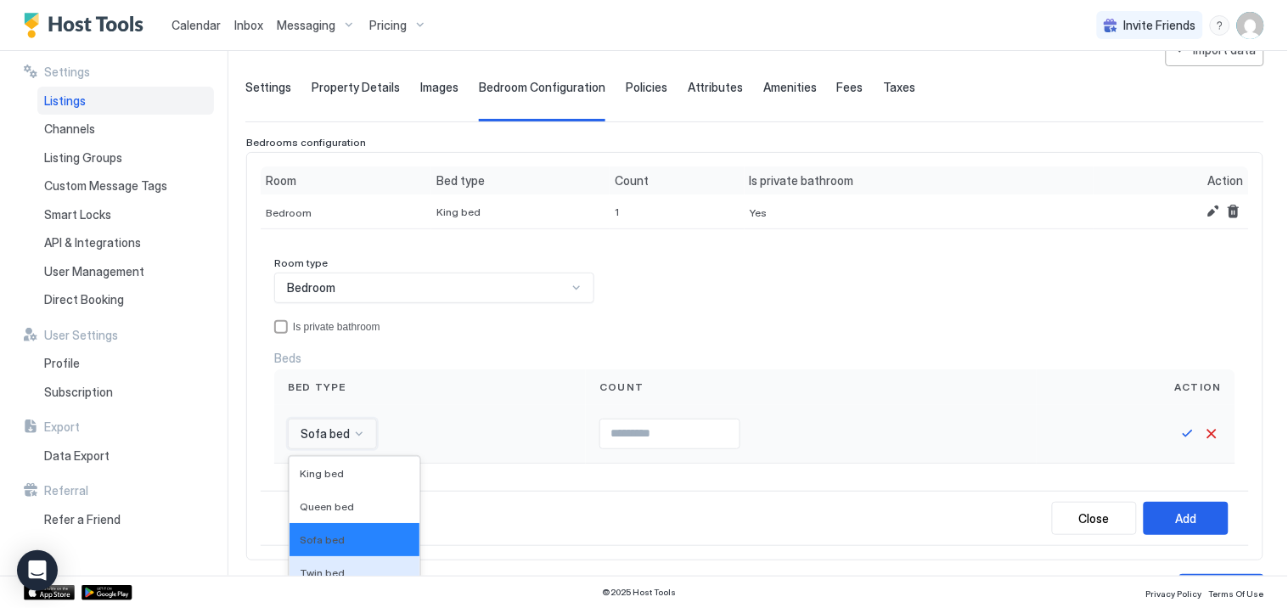
click at [358, 433] on div "16 results available. Use Up and Down to choose options, press Enter to select …" at bounding box center [332, 434] width 89 height 31
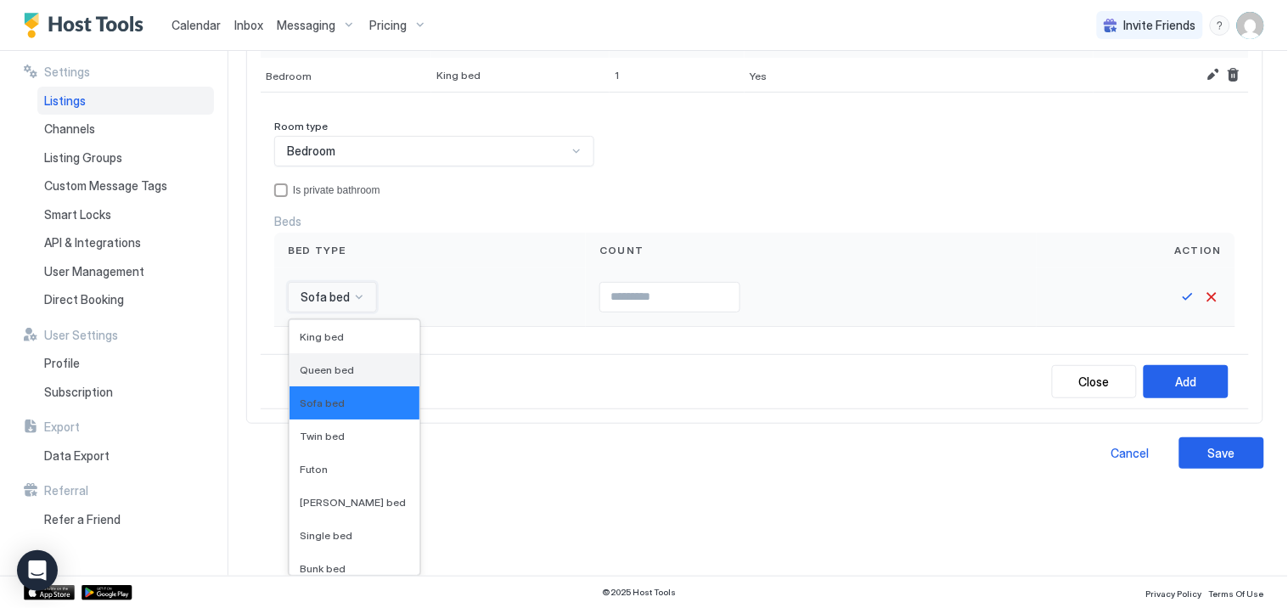
click at [335, 364] on span "Queen bed" at bounding box center [327, 370] width 54 height 13
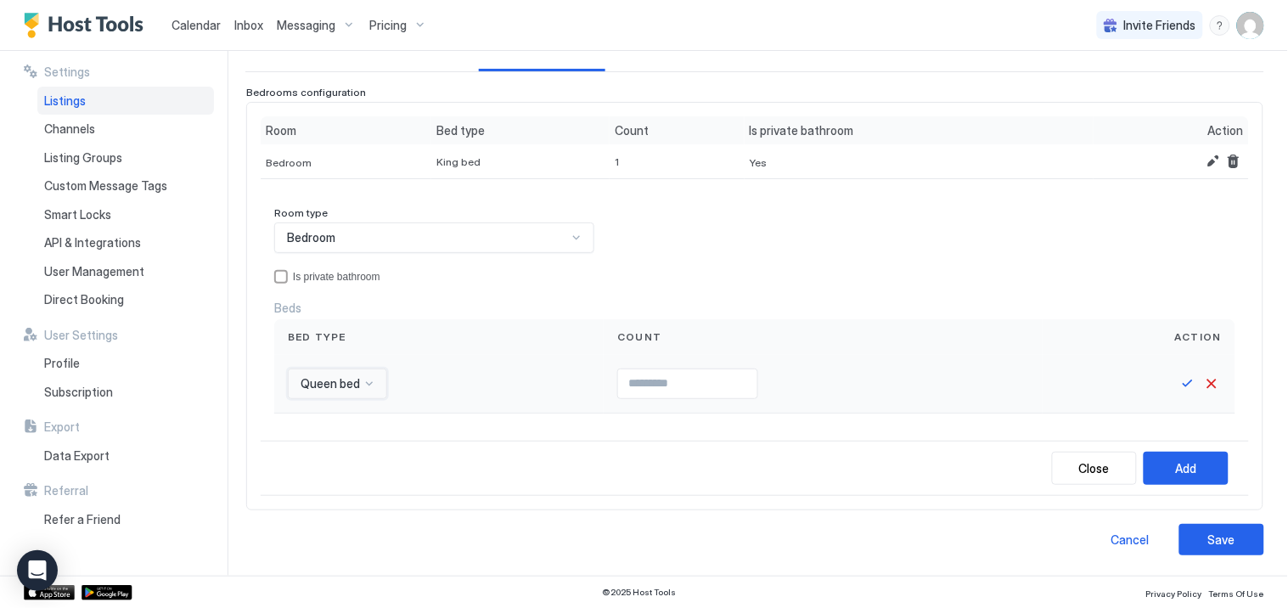
scroll to position [149, 0]
click at [641, 389] on input "Input Field" at bounding box center [687, 383] width 139 height 29
type input "*"
click at [1178, 376] on button "Save" at bounding box center [1188, 384] width 20 height 20
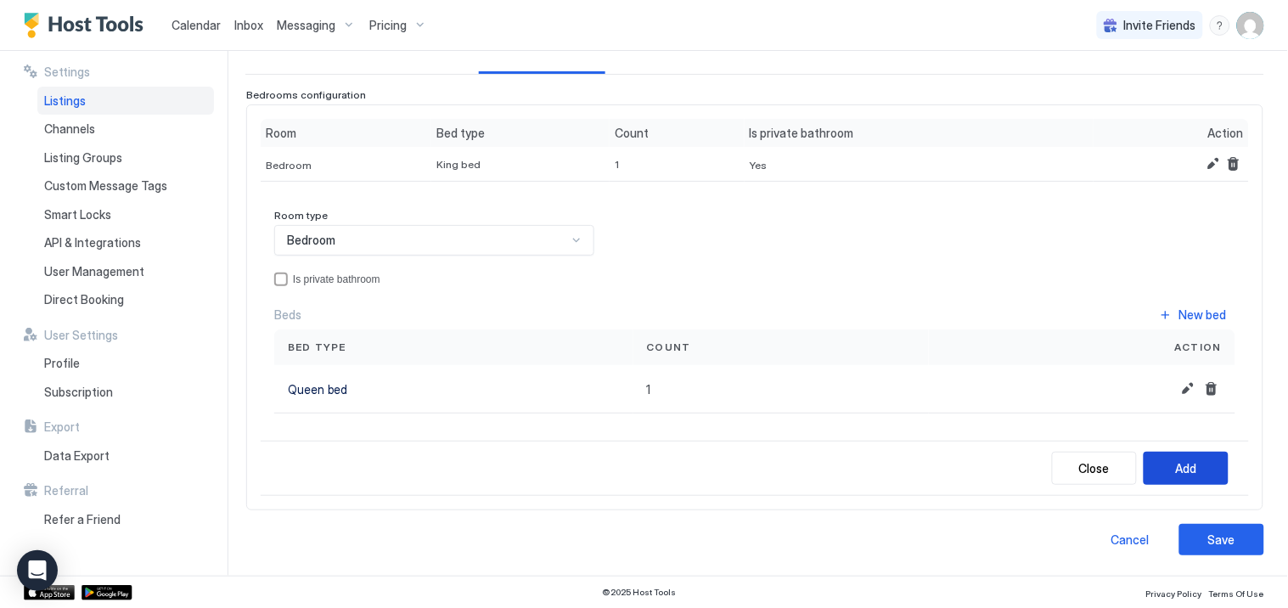
click at [1176, 463] on div "Add" at bounding box center [1186, 468] width 21 height 18
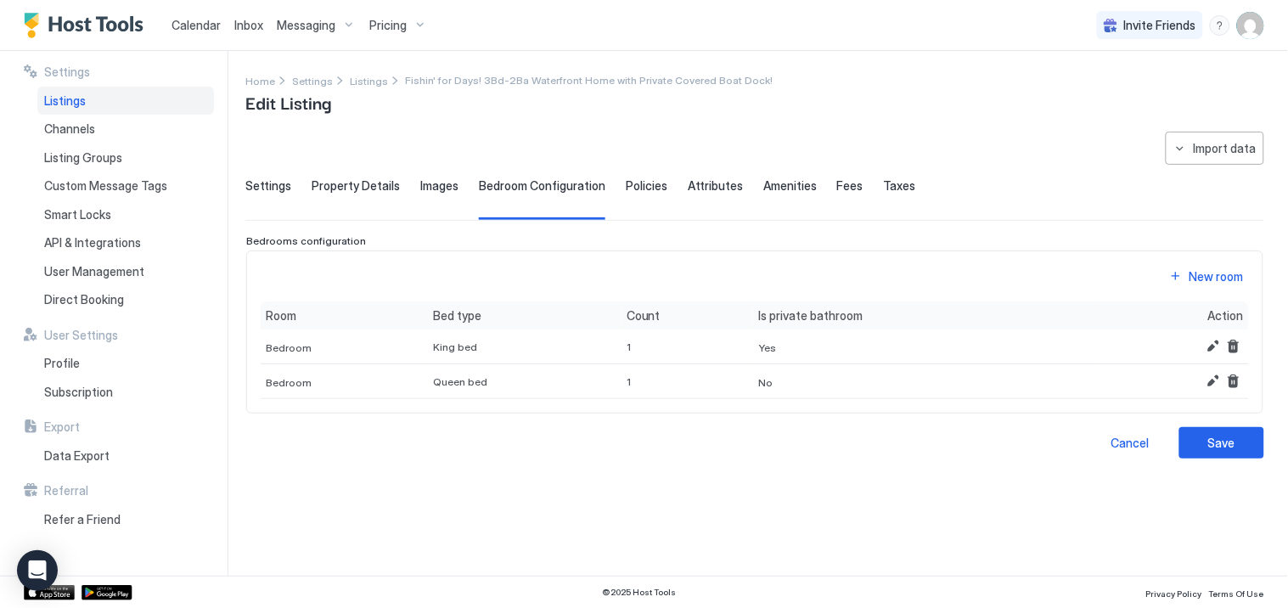
scroll to position [0, 0]
click at [1203, 273] on div "New room" at bounding box center [1217, 277] width 54 height 18
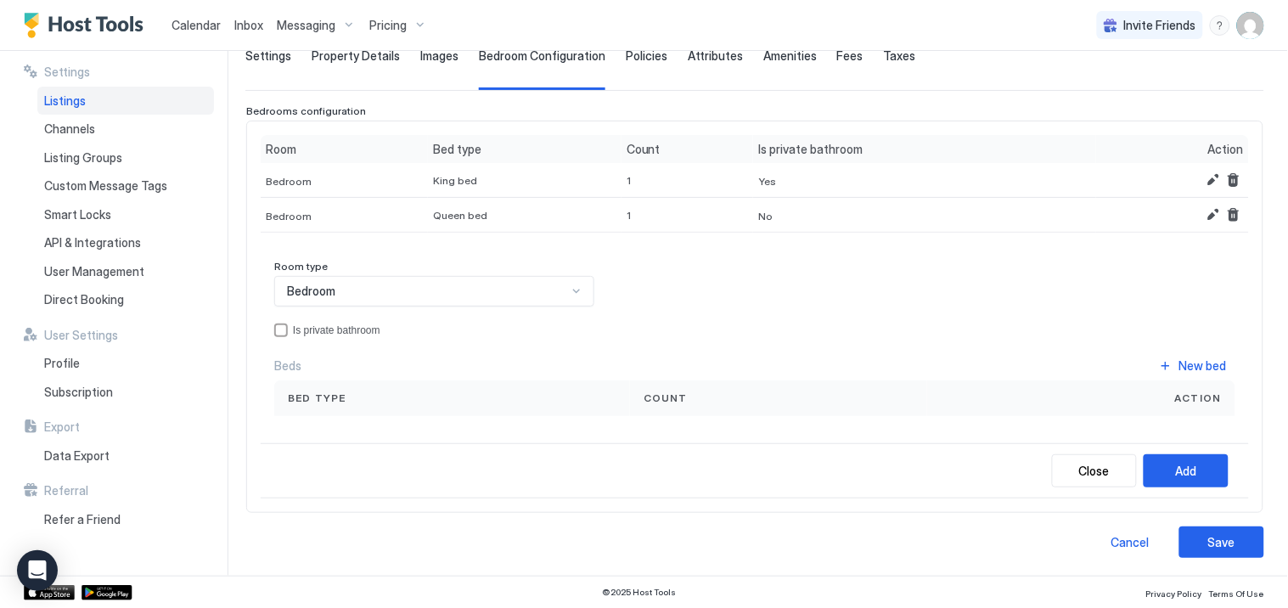
scroll to position [133, 0]
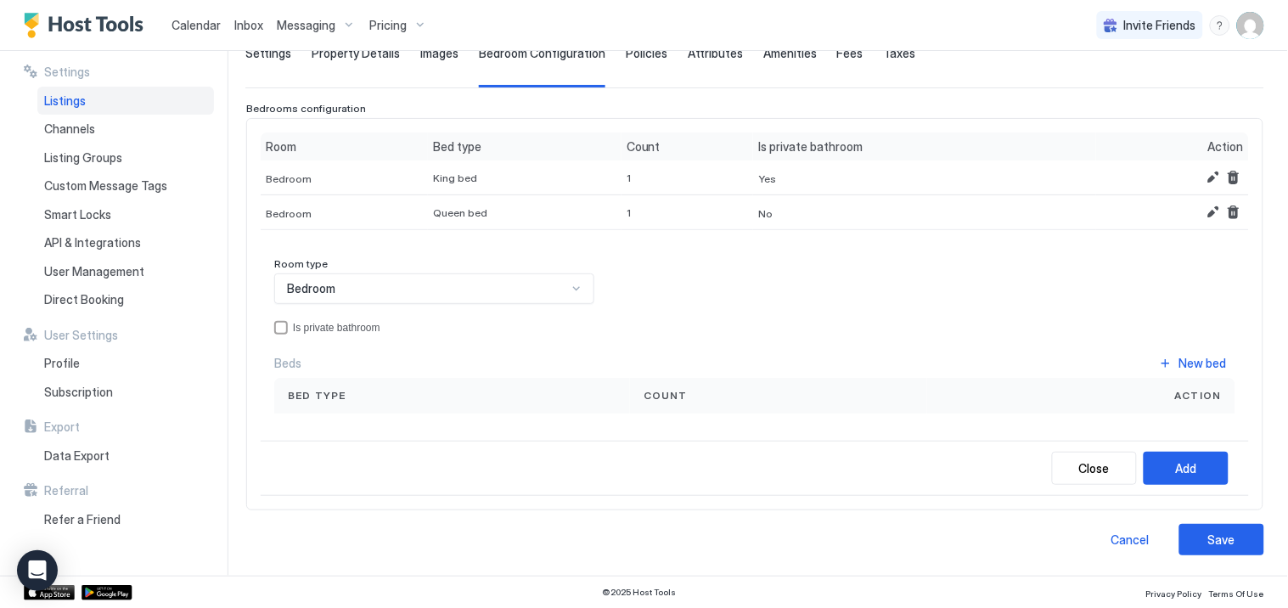
click at [341, 395] on span "Bed type" at bounding box center [317, 395] width 59 height 15
click at [1180, 354] on div "New bed" at bounding box center [1204, 363] width 48 height 18
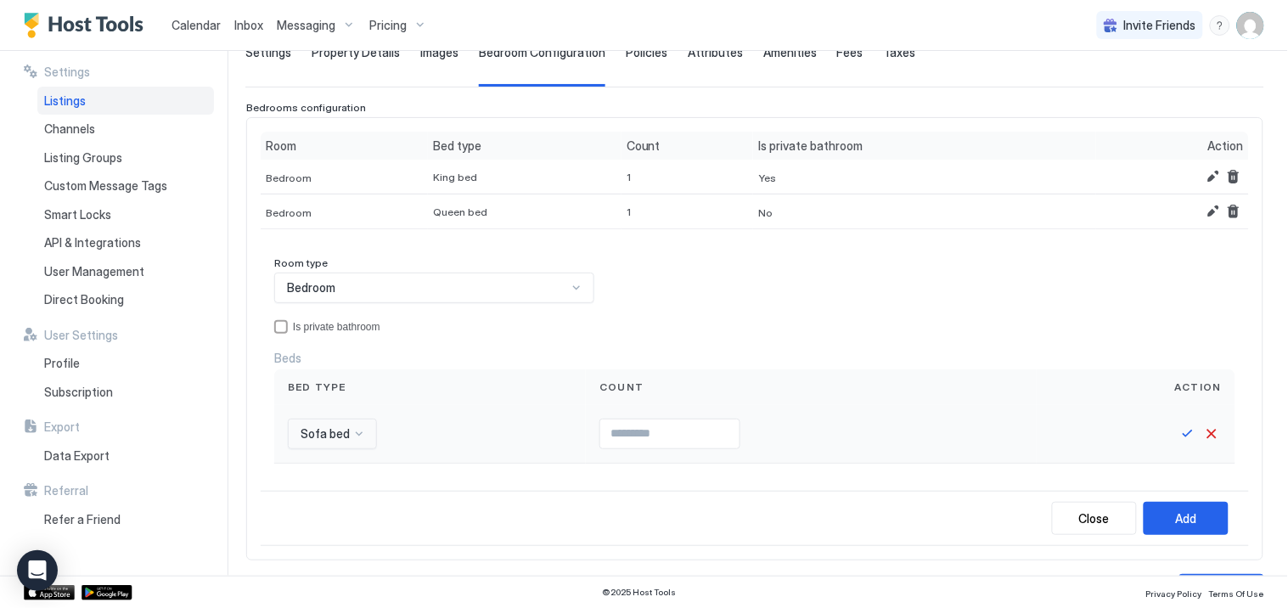
click at [354, 434] on div "Sofa bed" at bounding box center [332, 434] width 89 height 31
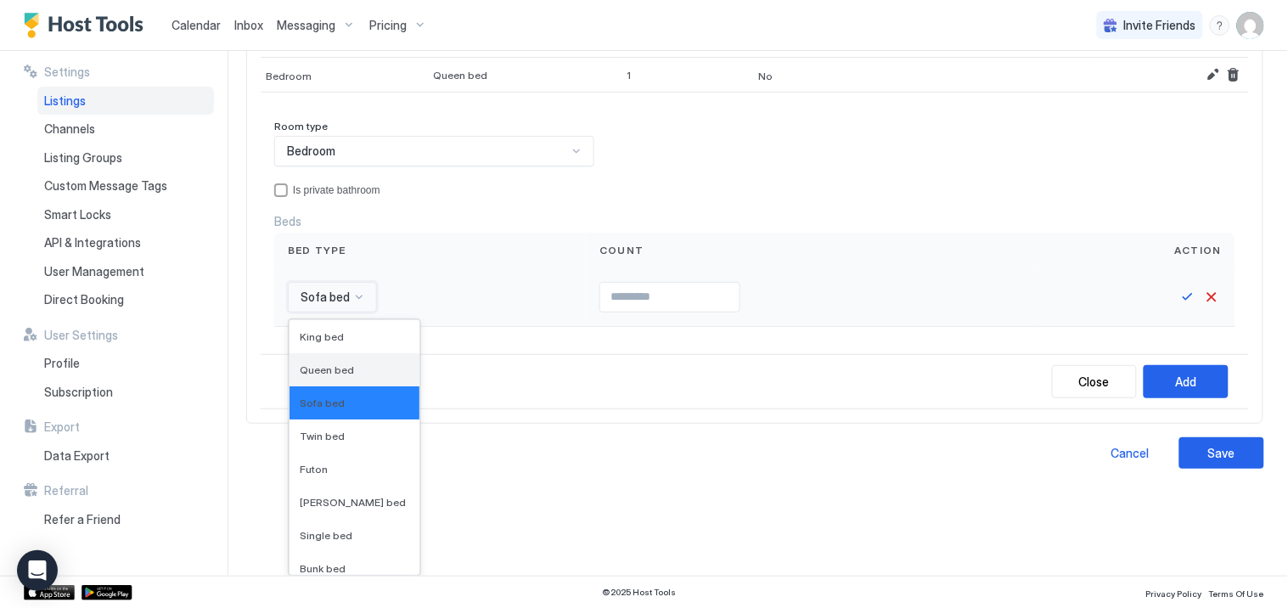
click at [324, 358] on div "Queen bed" at bounding box center [355, 369] width 130 height 33
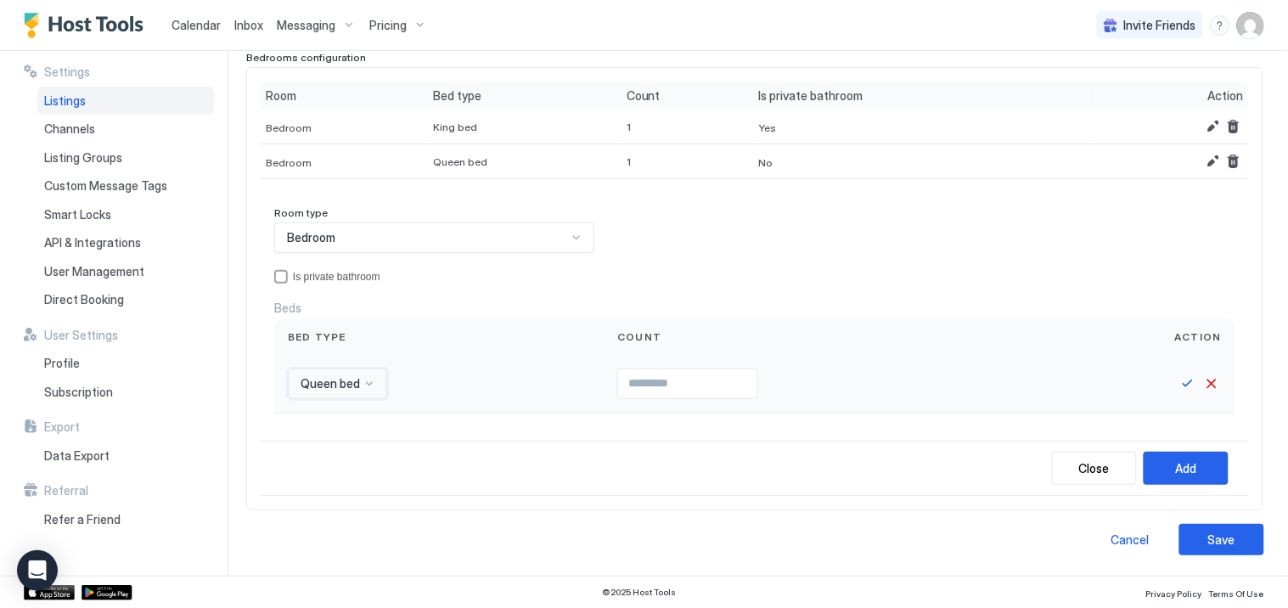
click at [633, 380] on input "Input Field" at bounding box center [687, 383] width 139 height 29
type input "*"
click at [1178, 385] on button "Save" at bounding box center [1188, 384] width 20 height 20
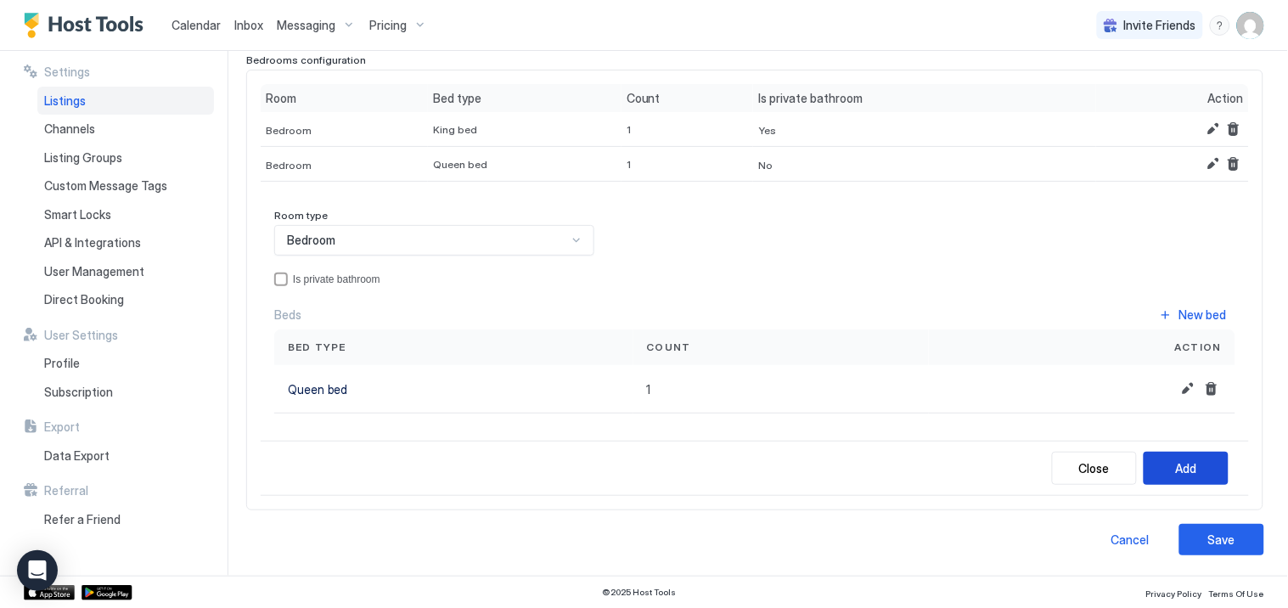
click at [1176, 471] on div "Add" at bounding box center [1186, 468] width 21 height 18
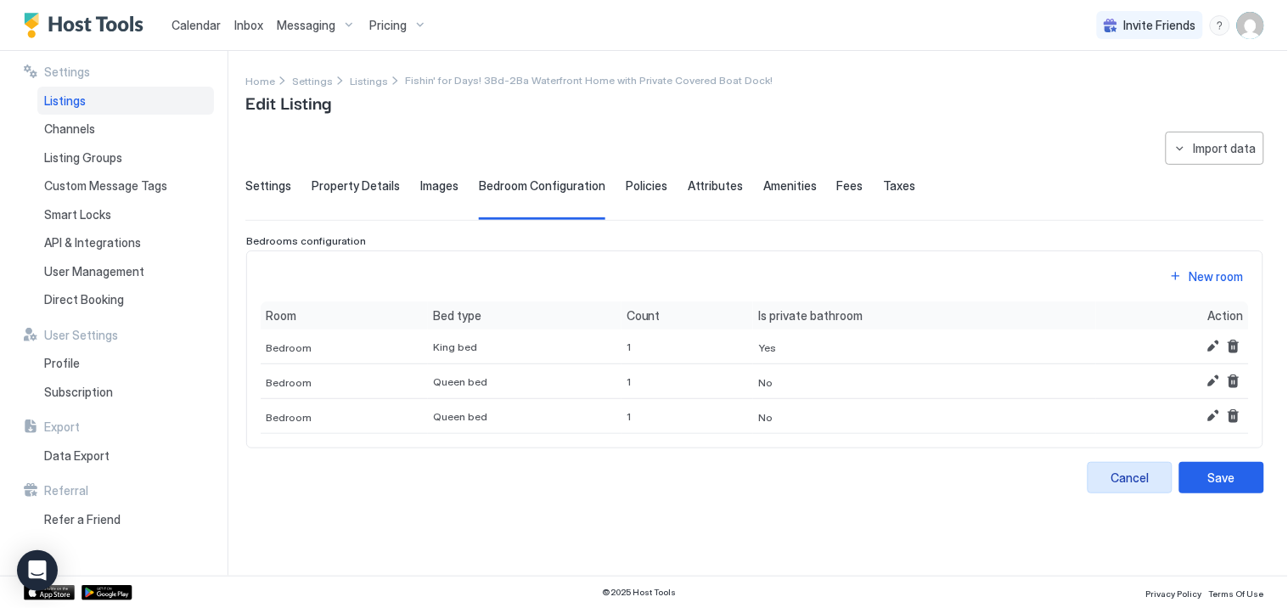
scroll to position [0, 0]
click at [1204, 277] on div "New room" at bounding box center [1217, 277] width 54 height 18
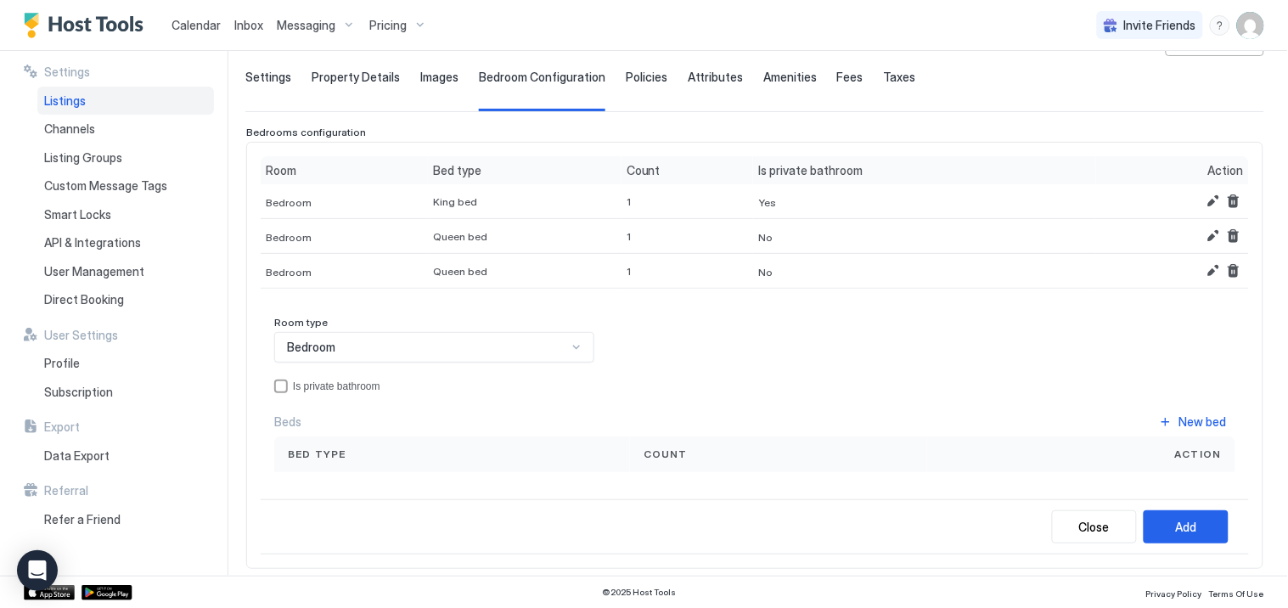
scroll to position [168, 0]
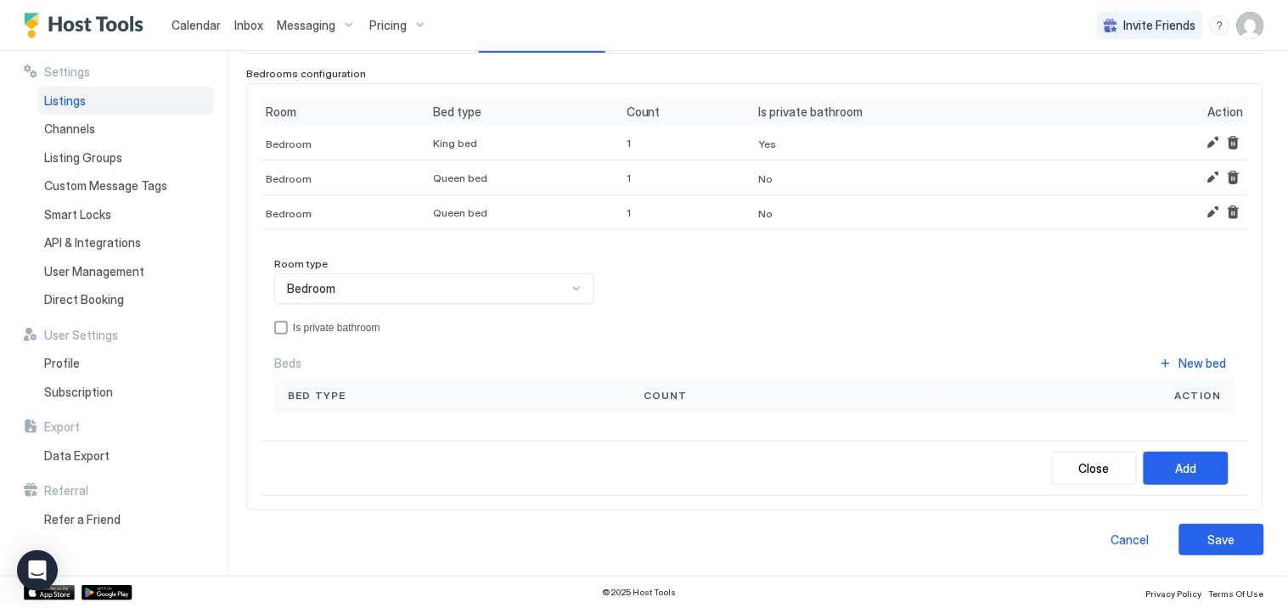
click at [505, 287] on div "Bedroom" at bounding box center [427, 288] width 280 height 15
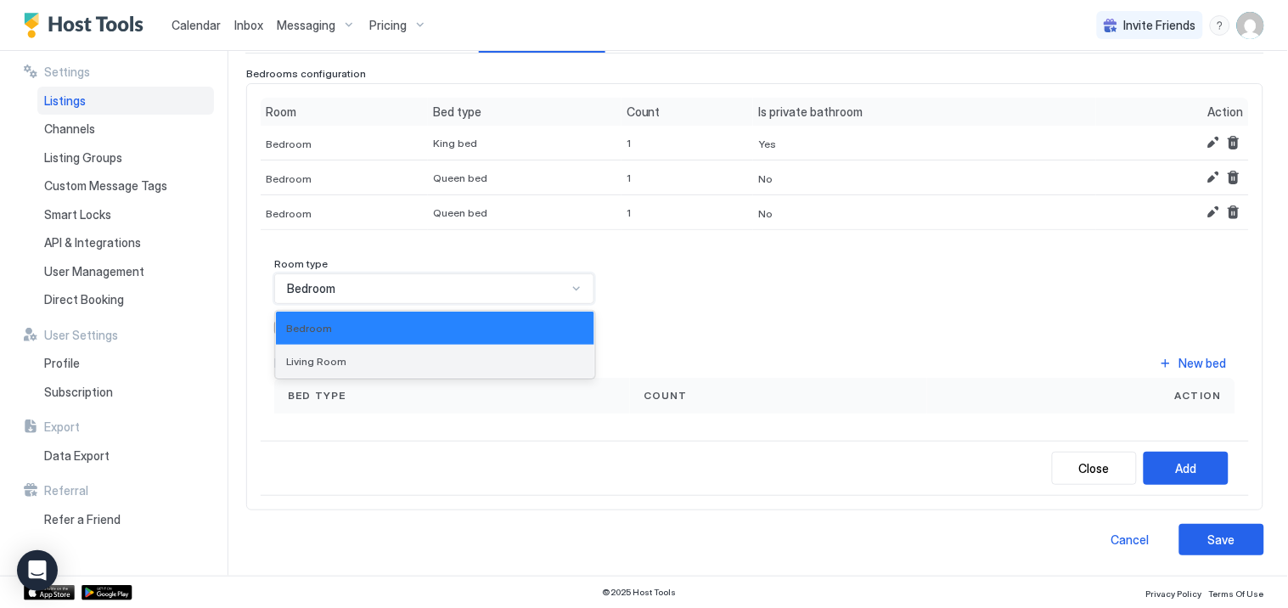
click at [377, 367] on div "Living Room" at bounding box center [435, 361] width 318 height 33
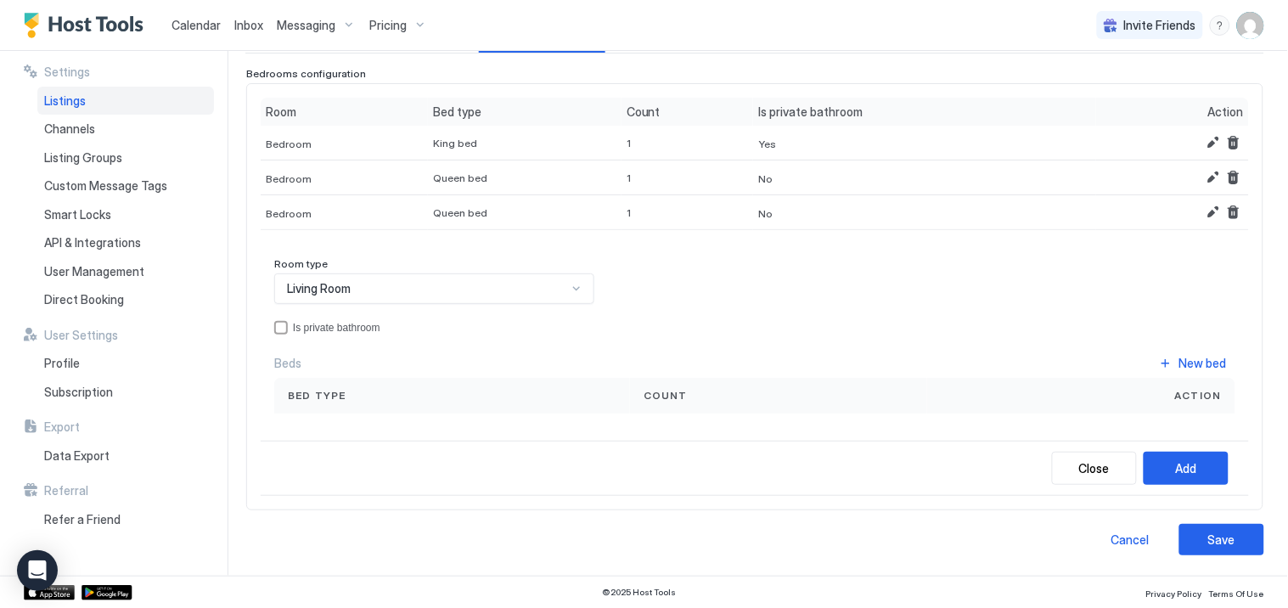
click at [350, 396] on div "Bed type" at bounding box center [452, 395] width 329 height 15
drag, startPoint x: 1178, startPoint y: 361, endPoint x: 1100, endPoint y: 366, distance: 78.3
click at [1180, 361] on div "New bed" at bounding box center [1204, 363] width 48 height 18
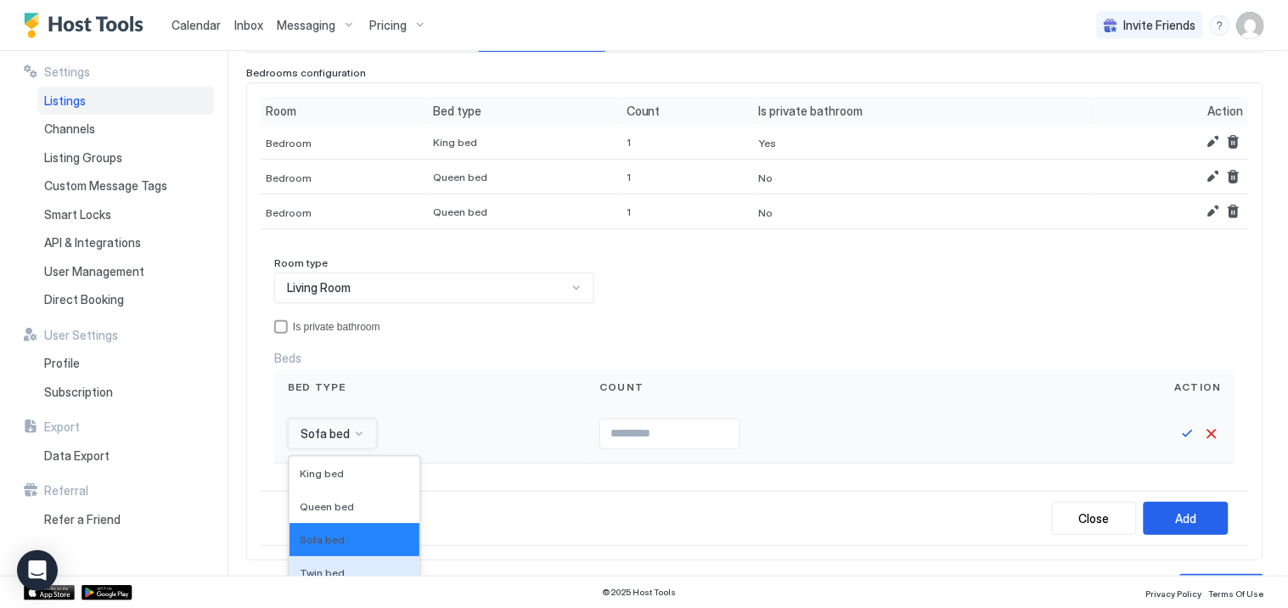
click at [359, 436] on div "16 results available. Use Up and Down to choose options, press Enter to select …" at bounding box center [332, 434] width 89 height 31
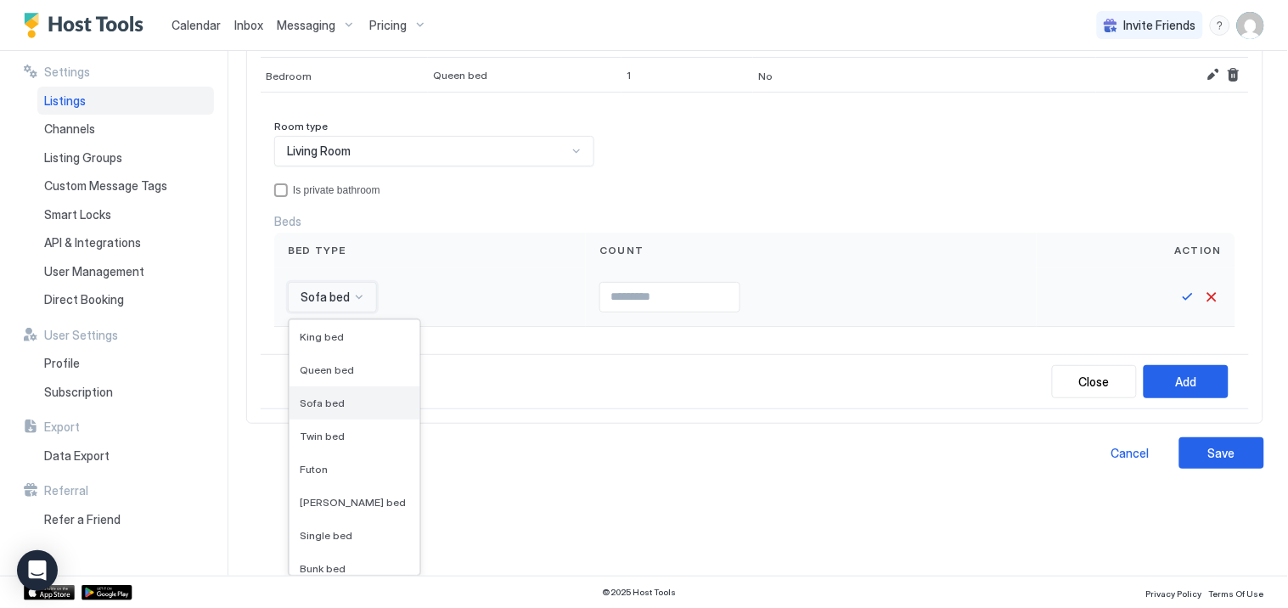
click at [323, 397] on span "Sofa bed" at bounding box center [322, 403] width 45 height 13
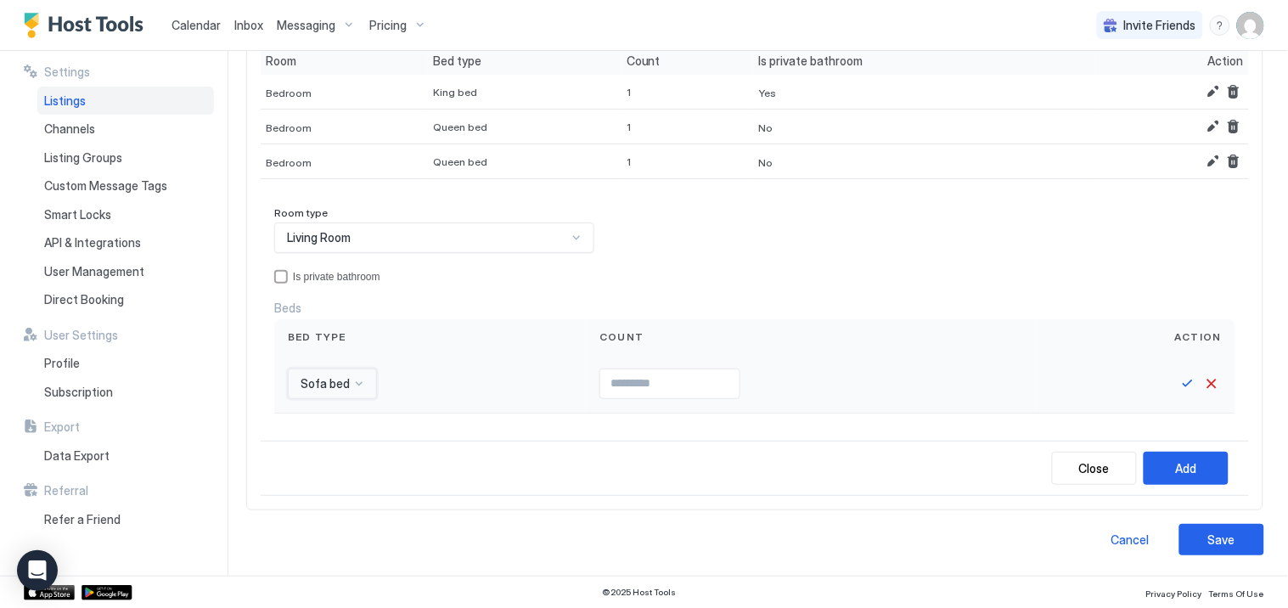
scroll to position [218, 0]
click at [646, 383] on input "Input Field" at bounding box center [669, 383] width 139 height 29
type input "*"
click at [1178, 380] on button "Save" at bounding box center [1188, 384] width 20 height 20
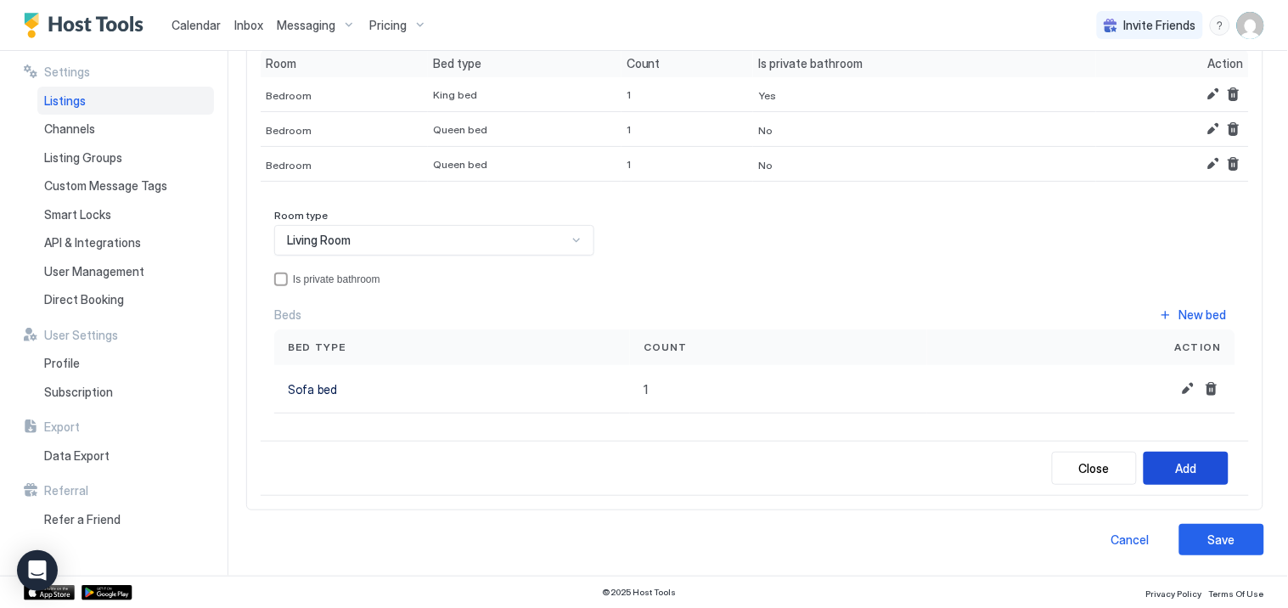
click at [1187, 464] on button "Add" at bounding box center [1186, 468] width 85 height 33
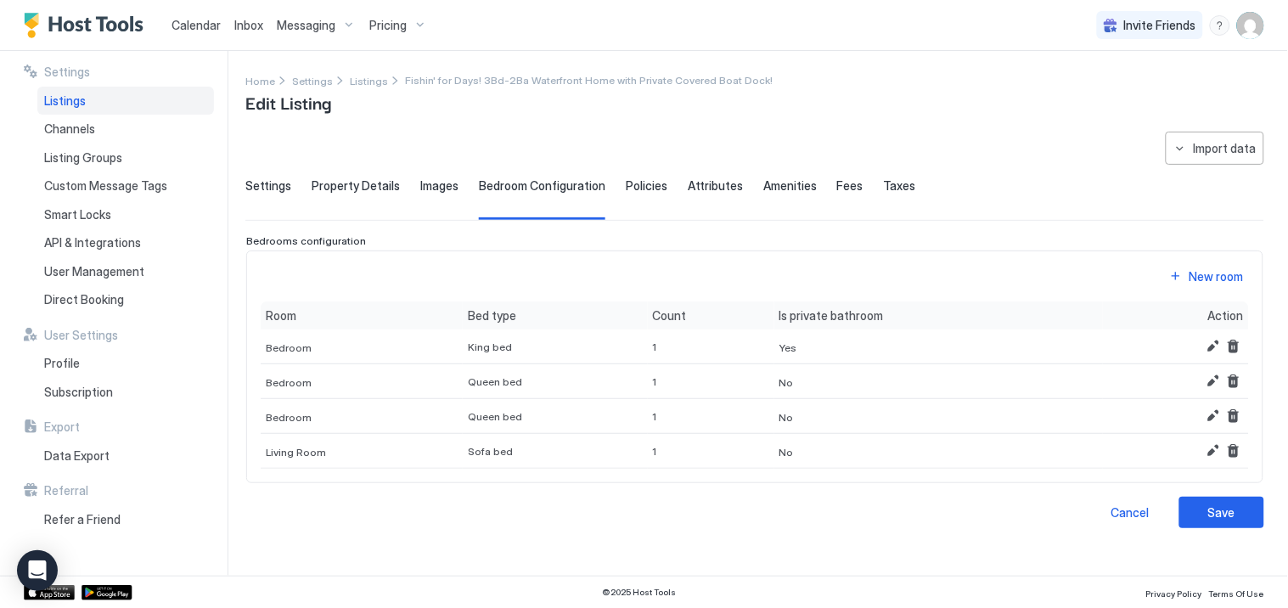
scroll to position [0, 0]
click at [1211, 514] on div "Save" at bounding box center [1222, 513] width 27 height 18
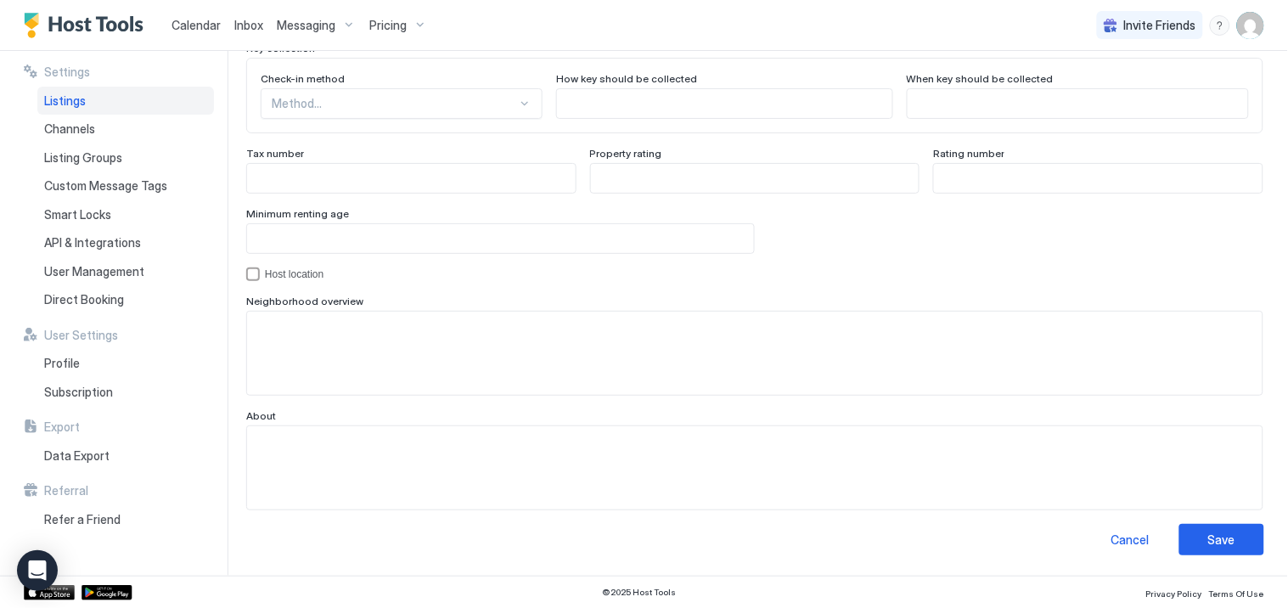
scroll to position [1623, 0]
click at [1209, 544] on div "Save" at bounding box center [1222, 540] width 27 height 18
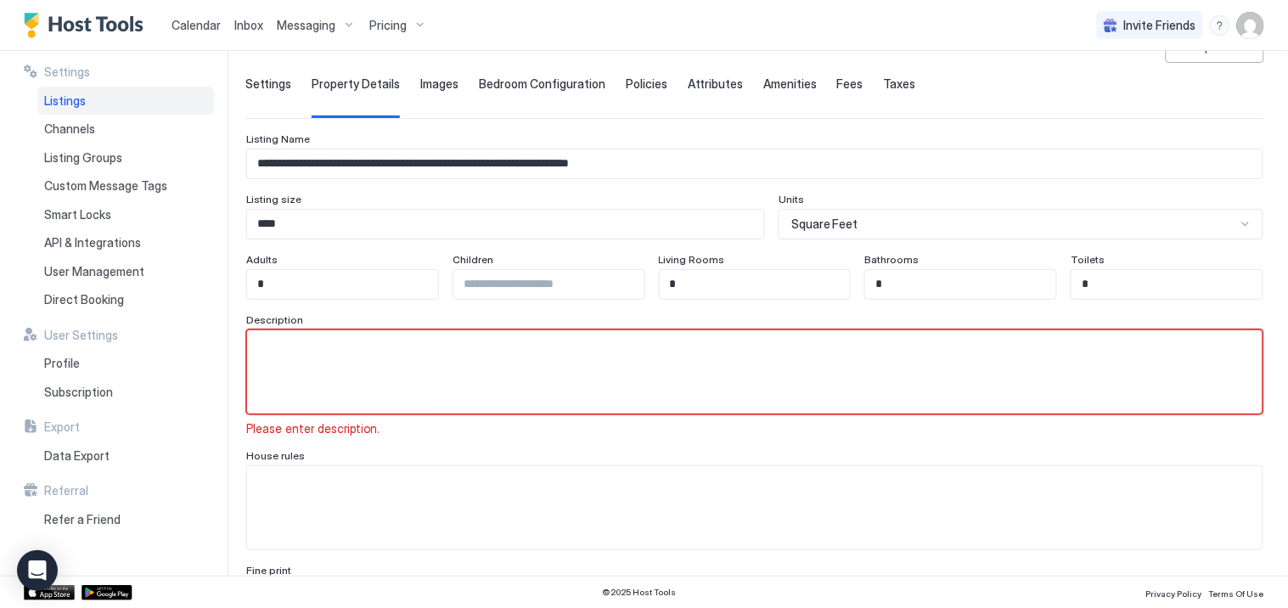
click at [837, 82] on span "Fees" at bounding box center [850, 83] width 26 height 15
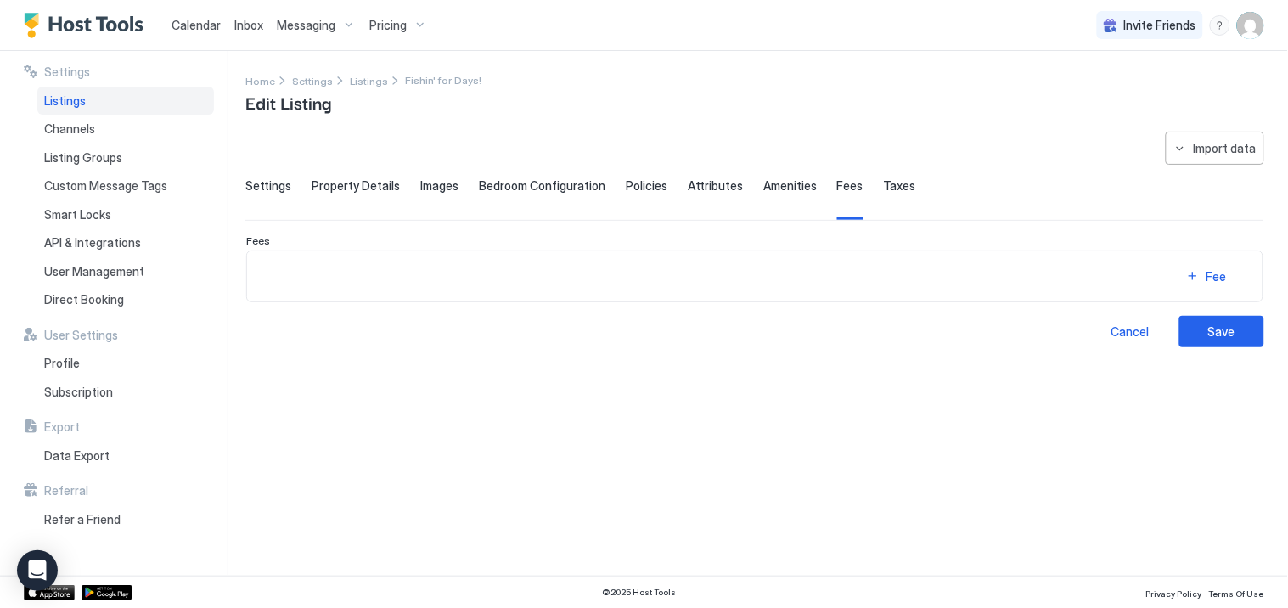
scroll to position [0, 0]
click at [712, 149] on div "**********" at bounding box center [754, 240] width 1019 height 216
click at [1198, 139] on div "Import data" at bounding box center [1225, 148] width 63 height 18
click at [1220, 242] on div "Airbnb" at bounding box center [1224, 238] width 52 height 15
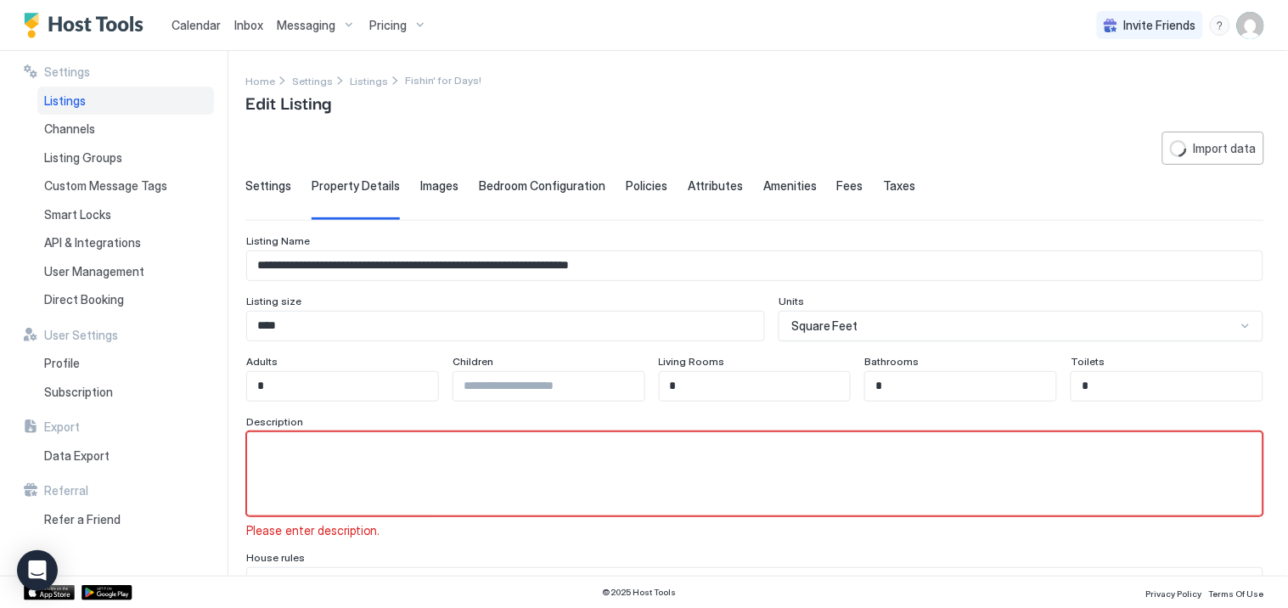
scroll to position [102, 0]
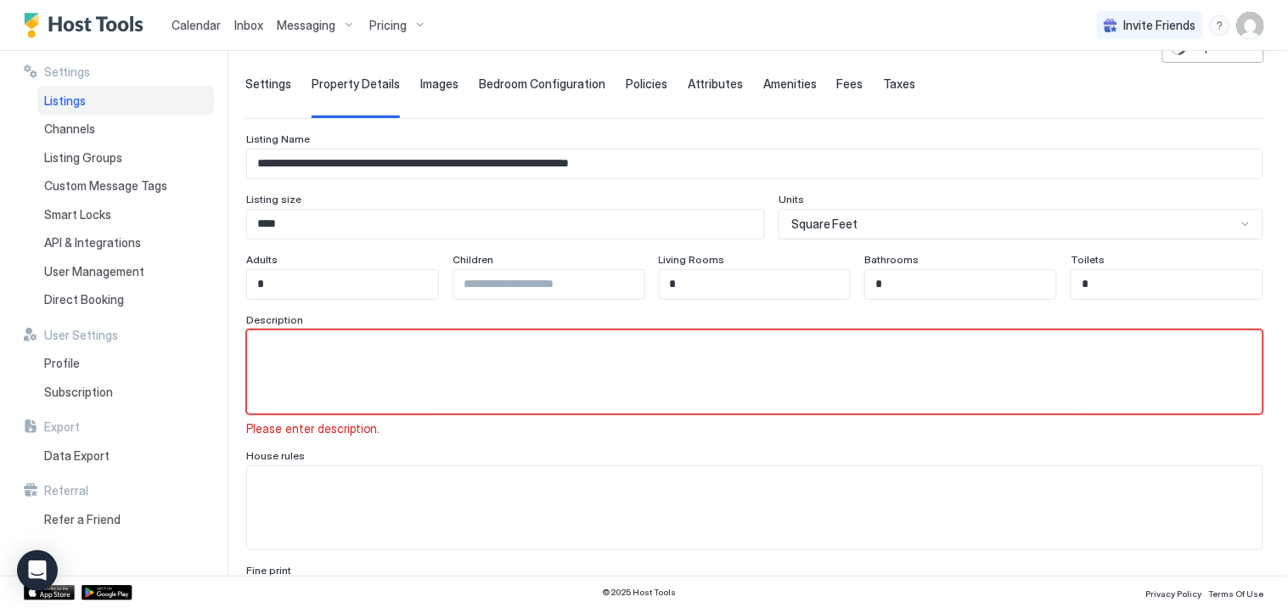
type input "**********"
type textarea "**********"
type input "**********"
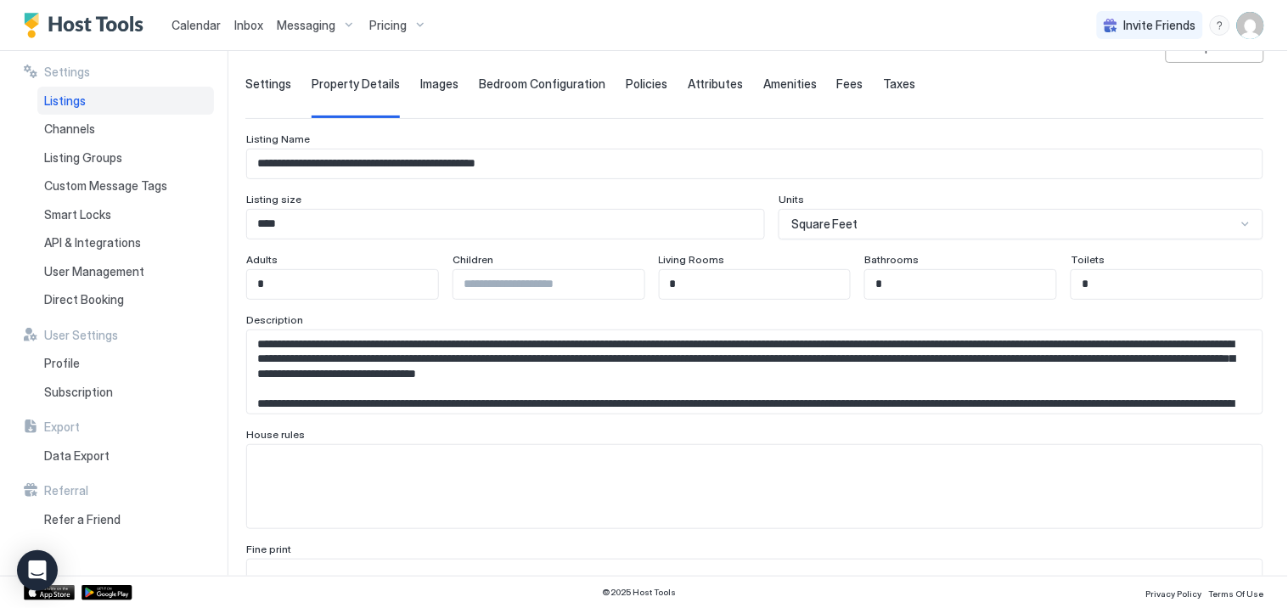
type input "*"
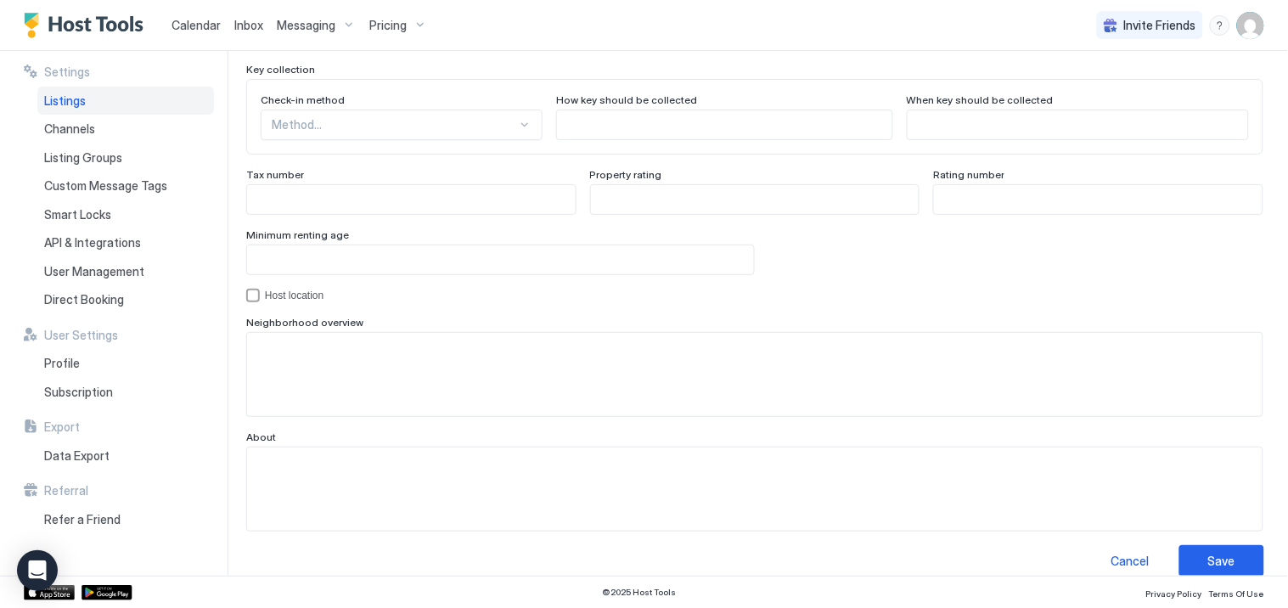
scroll to position [1601, 0]
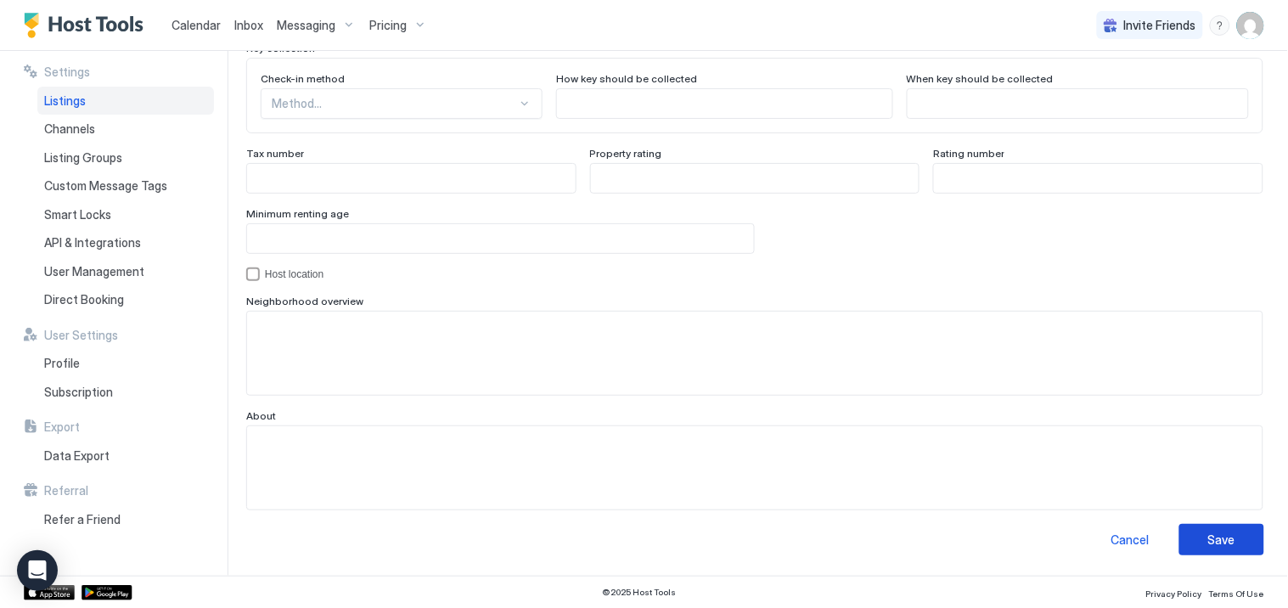
click at [1209, 548] on div "Save" at bounding box center [1222, 540] width 27 height 18
click at [1219, 539] on div "Save" at bounding box center [1222, 540] width 27 height 18
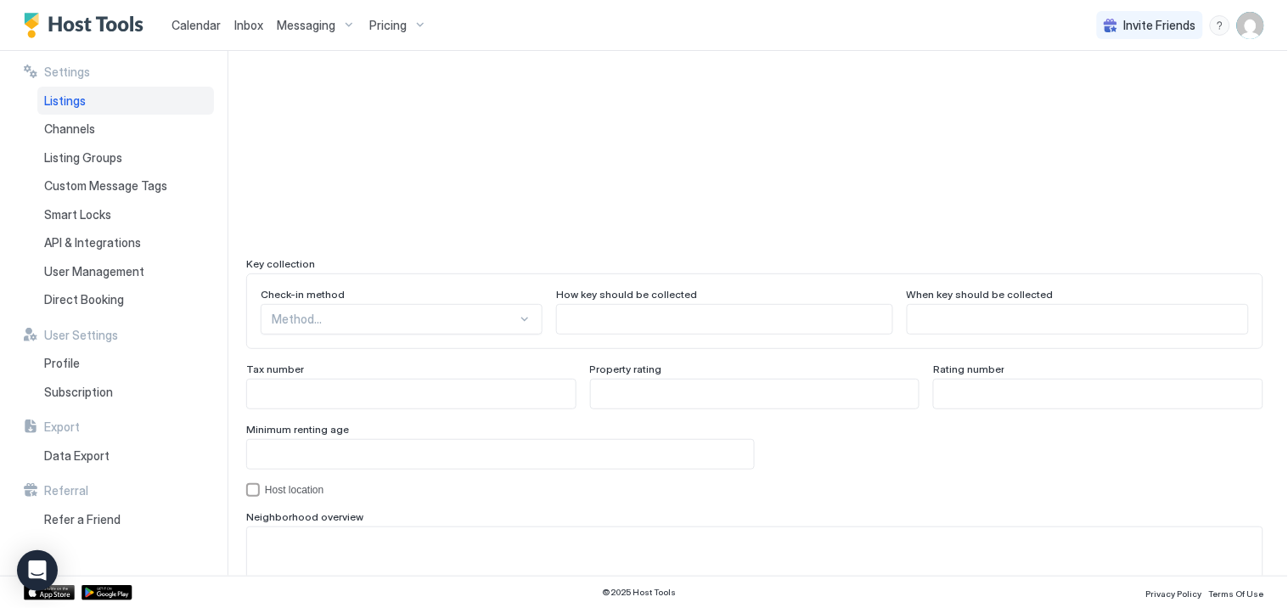
scroll to position [1412, 0]
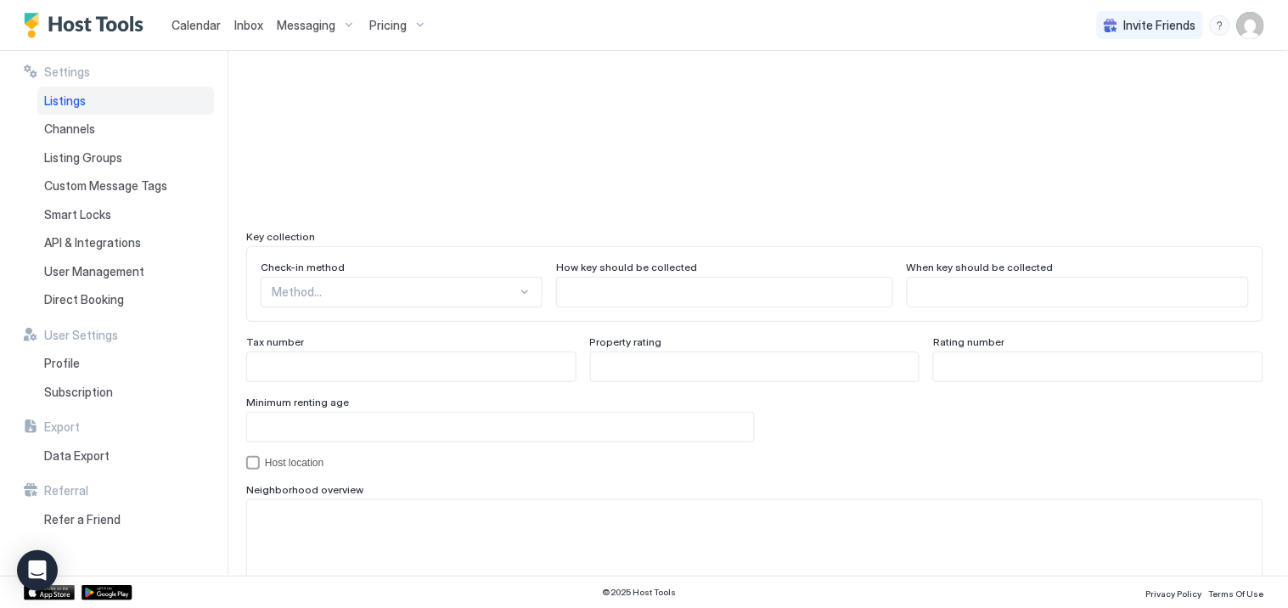
click at [496, 293] on div "Method..." at bounding box center [402, 292] width 282 height 31
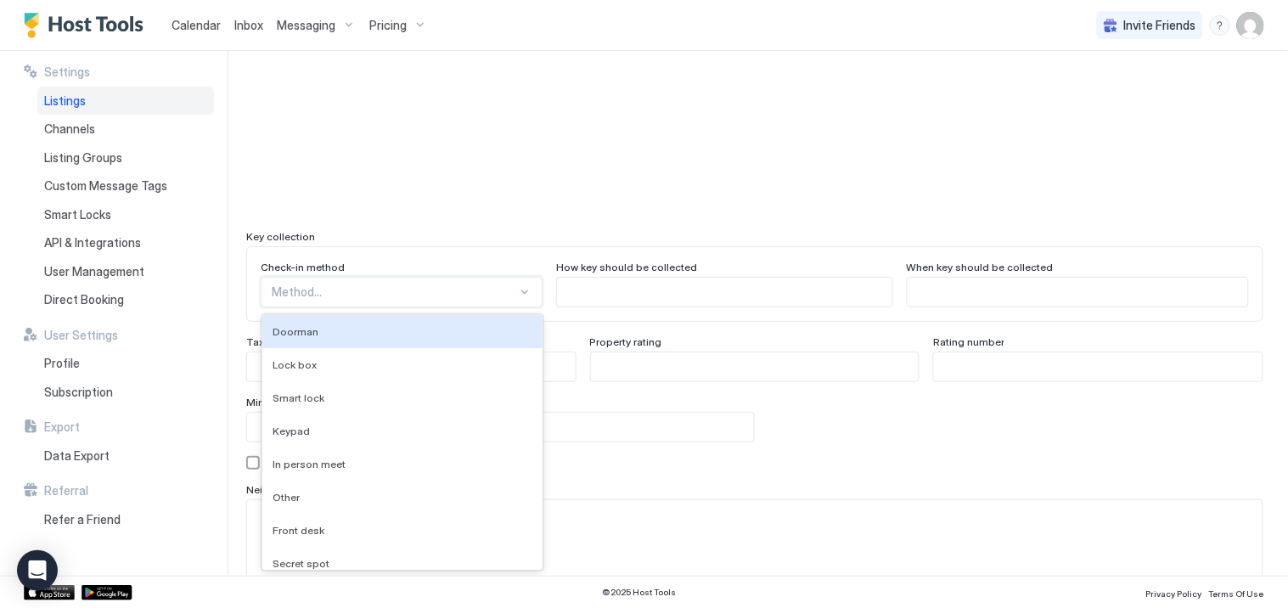
scroll to position [1464, 0]
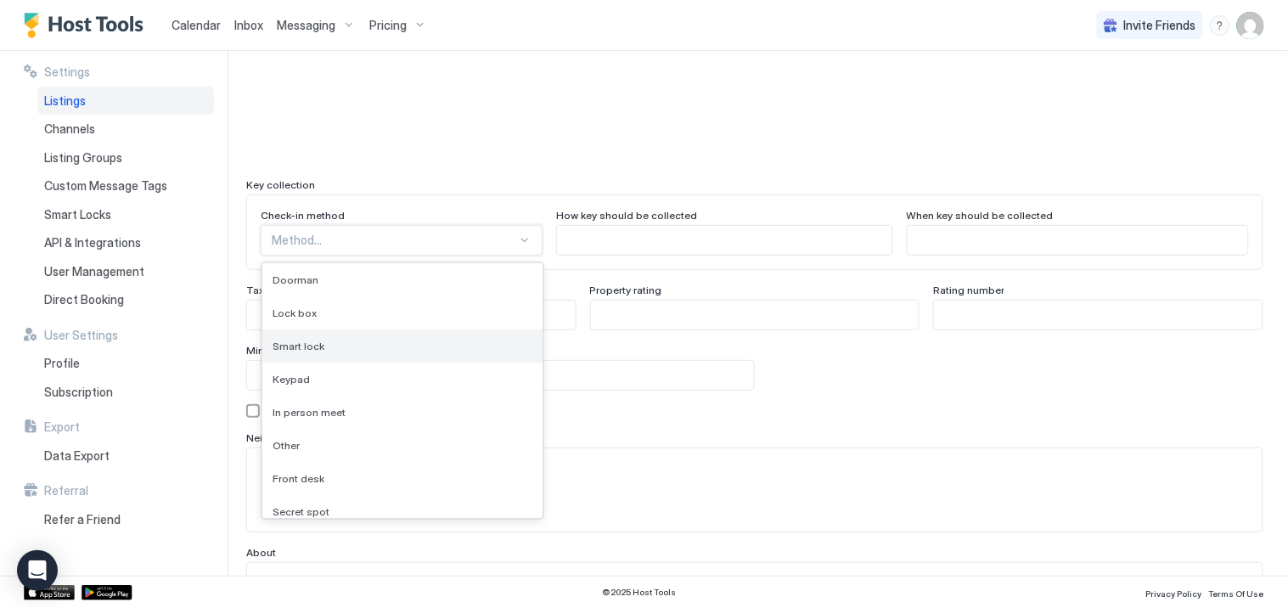
click at [343, 343] on div "Smart lock" at bounding box center [403, 346] width 260 height 13
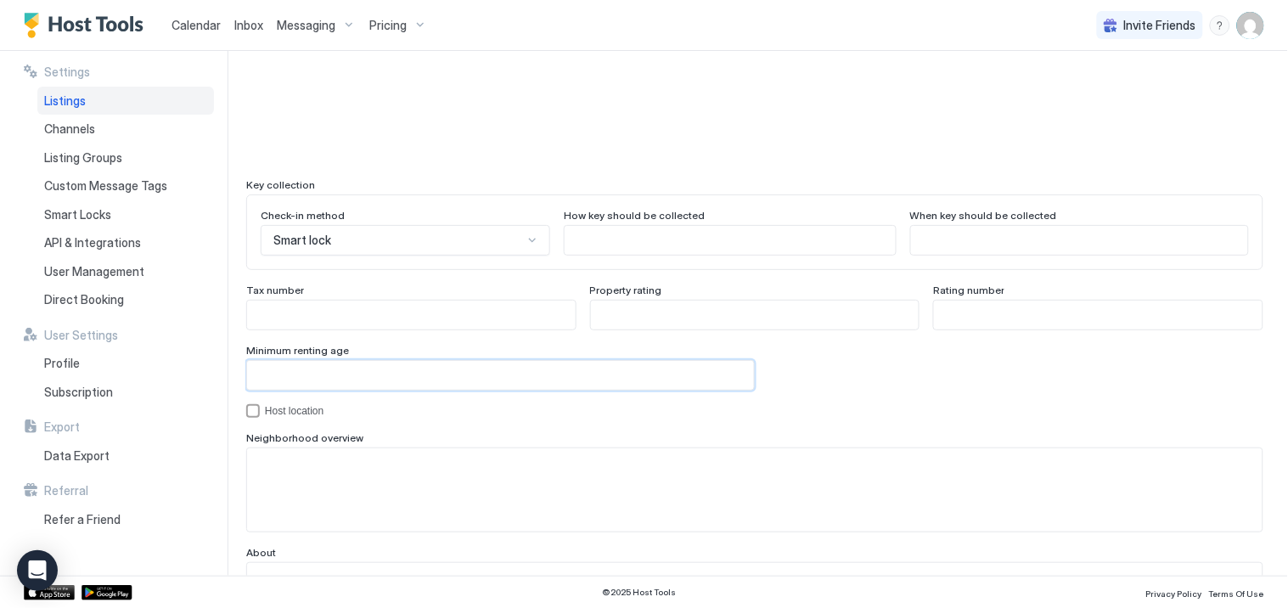
click at [335, 383] on input "Input Field" at bounding box center [500, 375] width 507 height 29
type input "**"
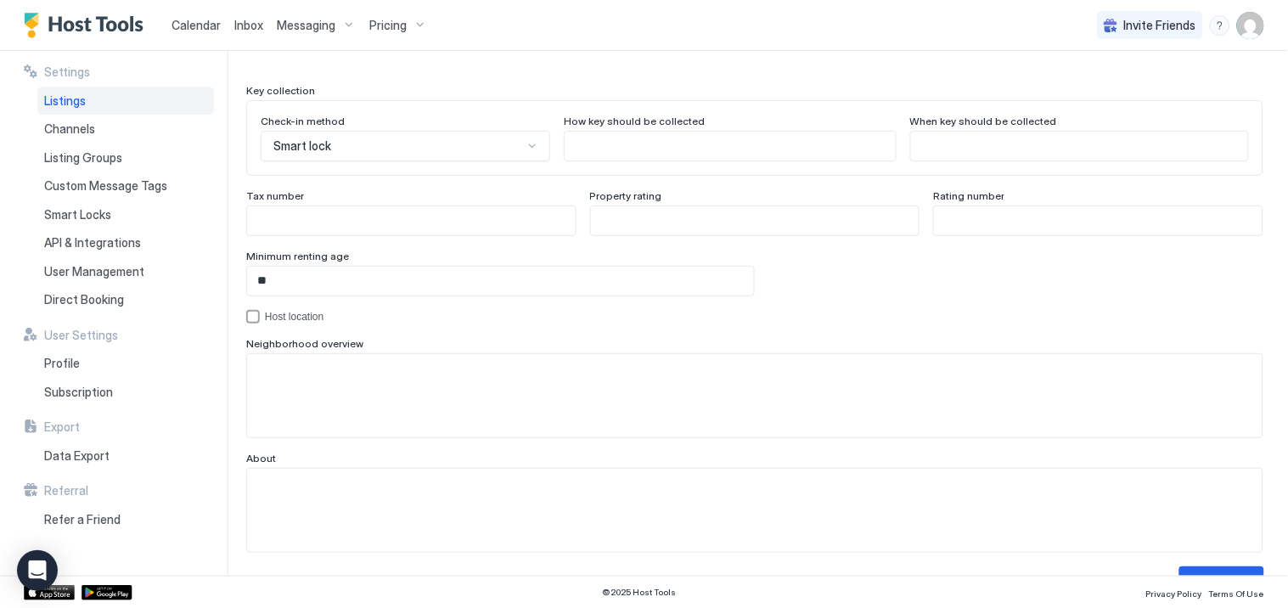
scroll to position [1601, 0]
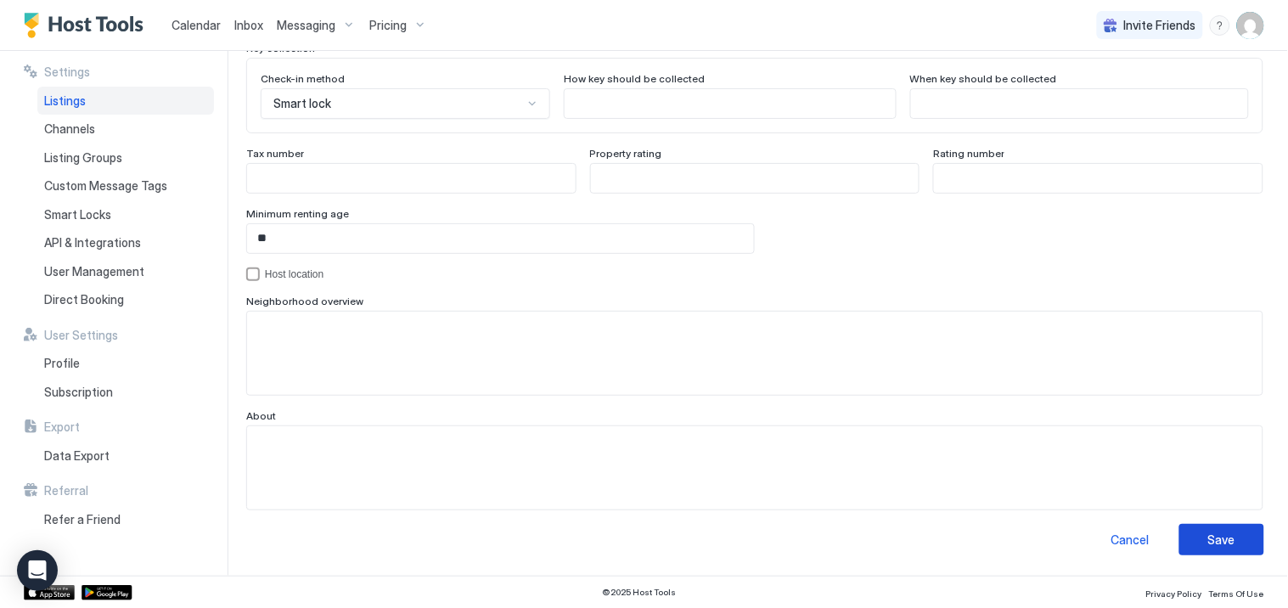
click at [1227, 536] on button "Save" at bounding box center [1222, 539] width 85 height 31
click at [1209, 533] on div "Save" at bounding box center [1222, 540] width 27 height 18
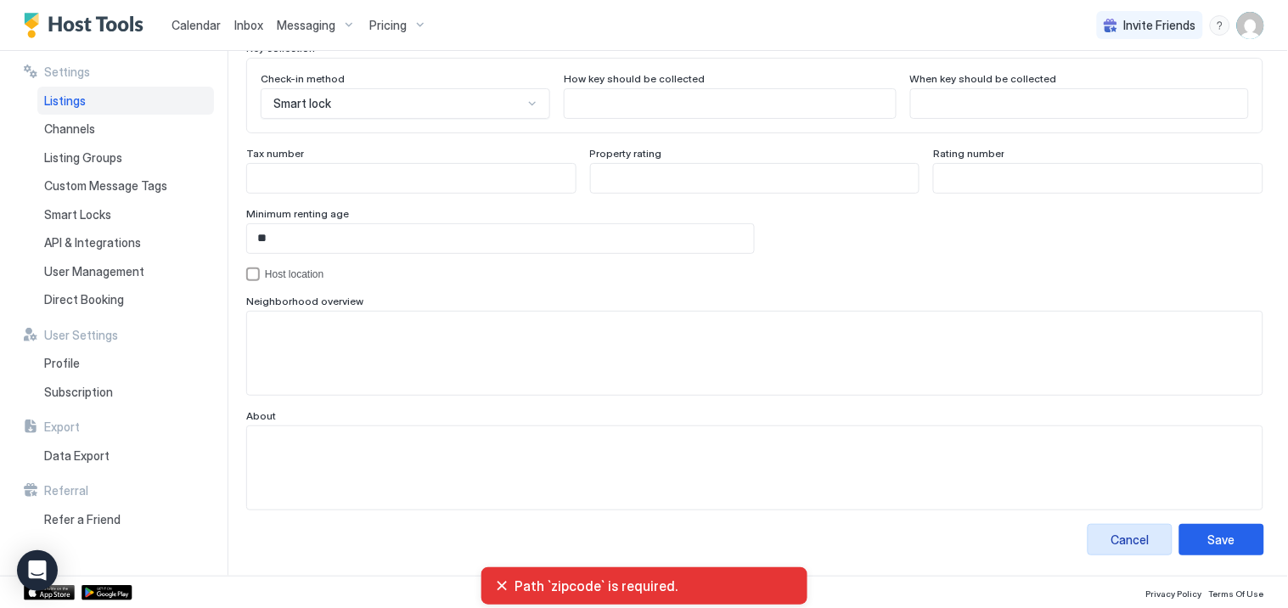
click at [1118, 538] on div "Cancel" at bounding box center [1131, 540] width 38 height 18
